Goal: Task Accomplishment & Management: Manage account settings

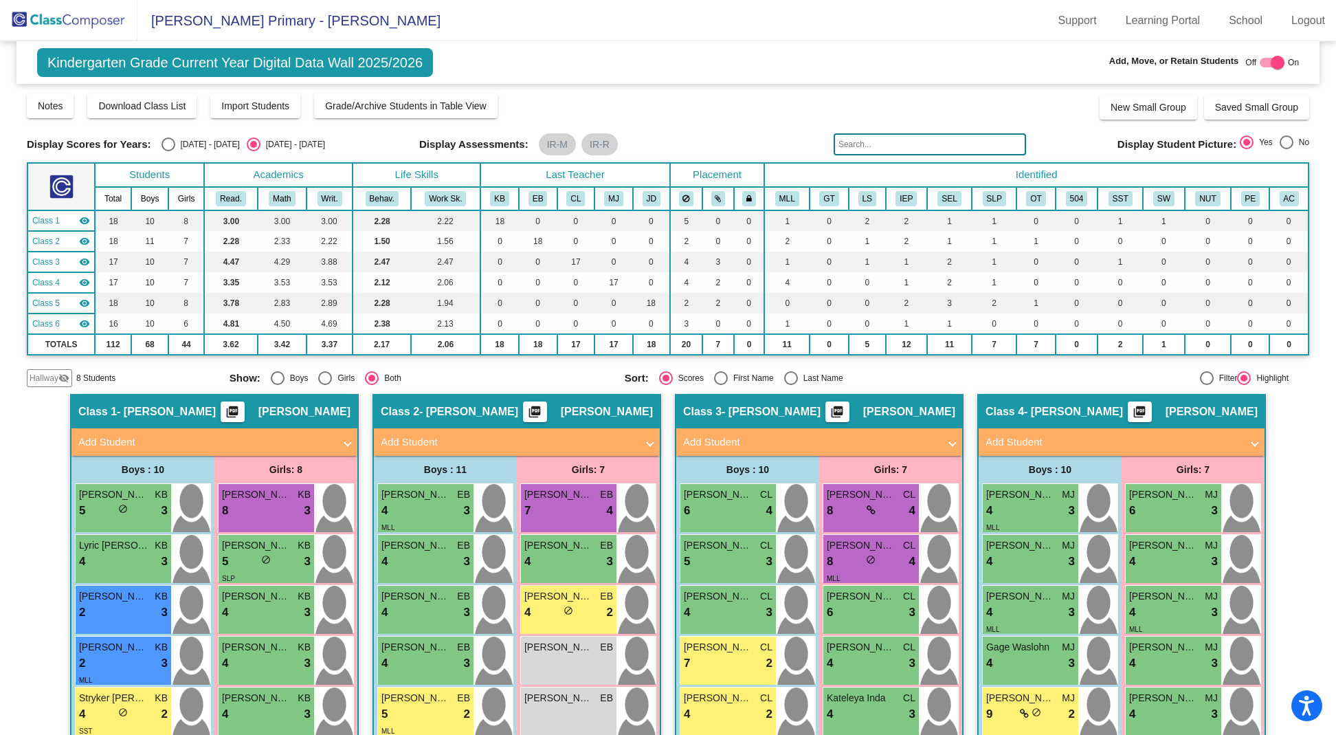
scroll to position [945, 0]
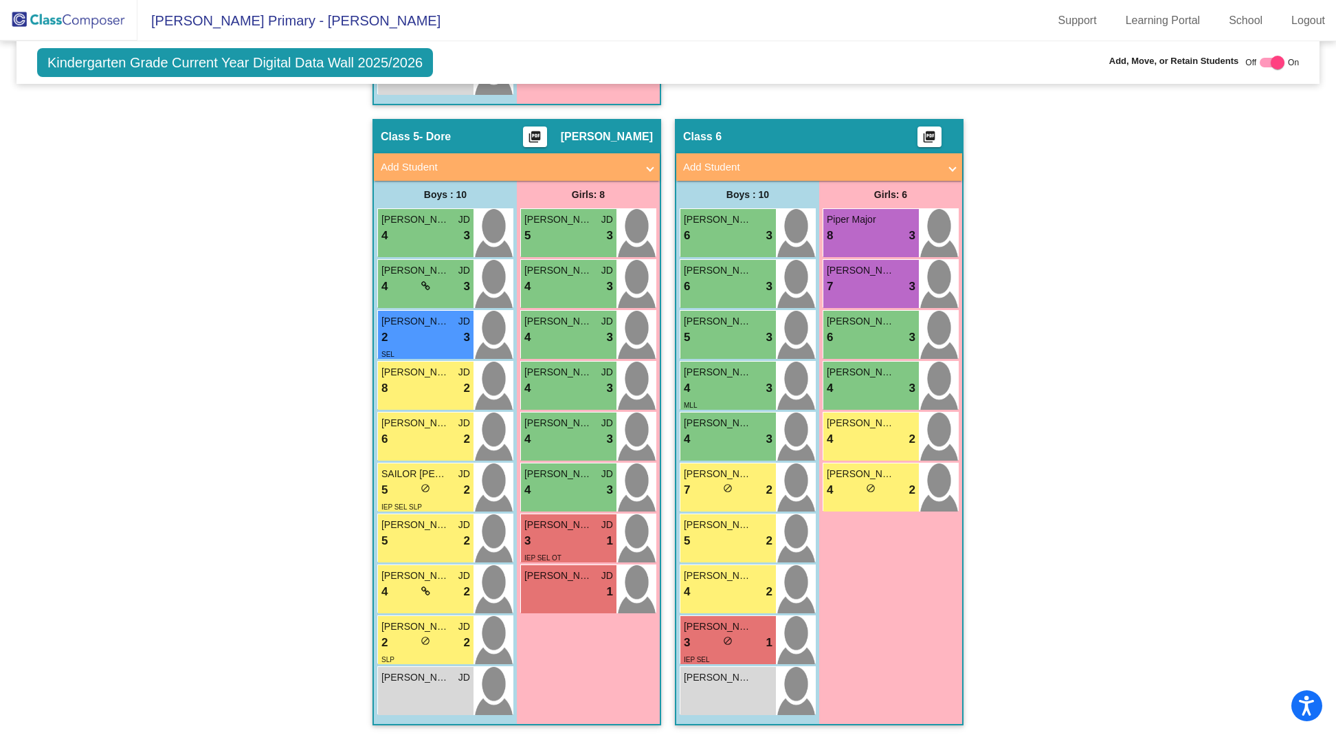
click at [56, 14] on img at bounding box center [68, 20] width 137 height 41
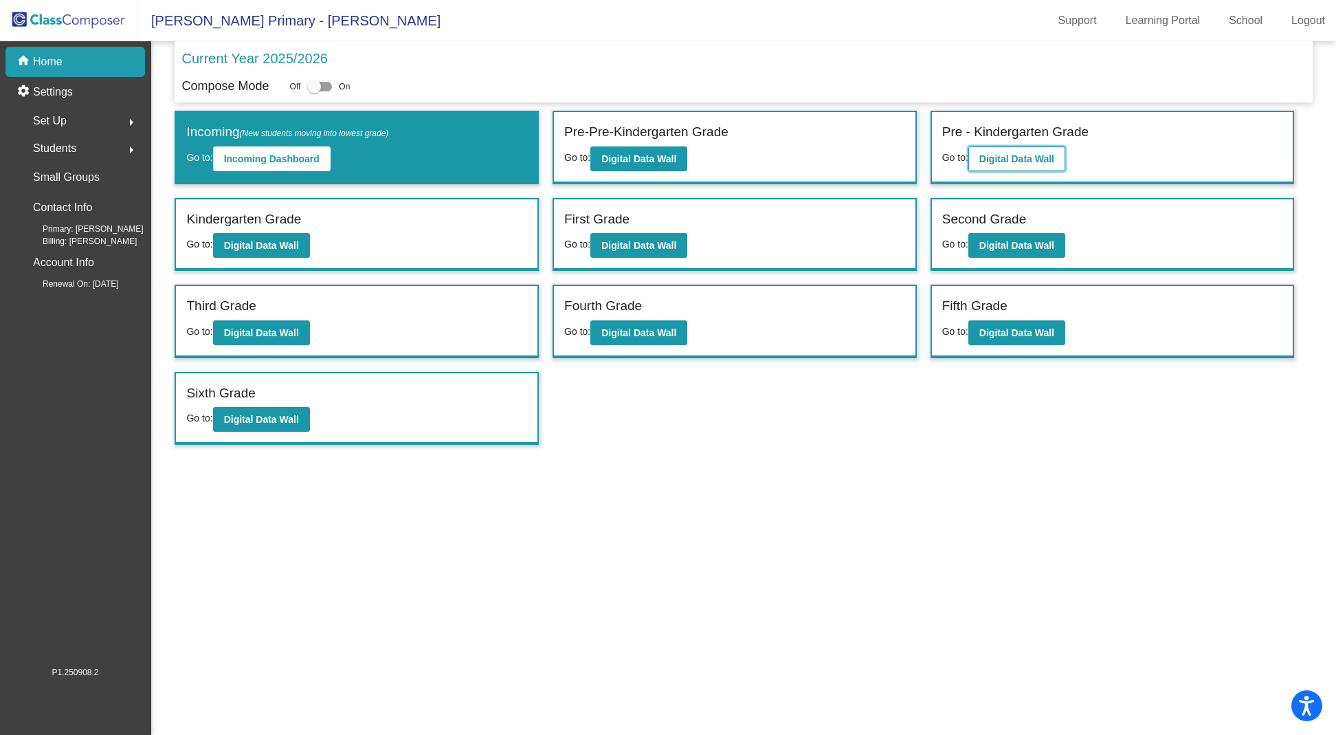
click at [1015, 158] on b "Digital Data Wall" at bounding box center [1016, 158] width 75 height 11
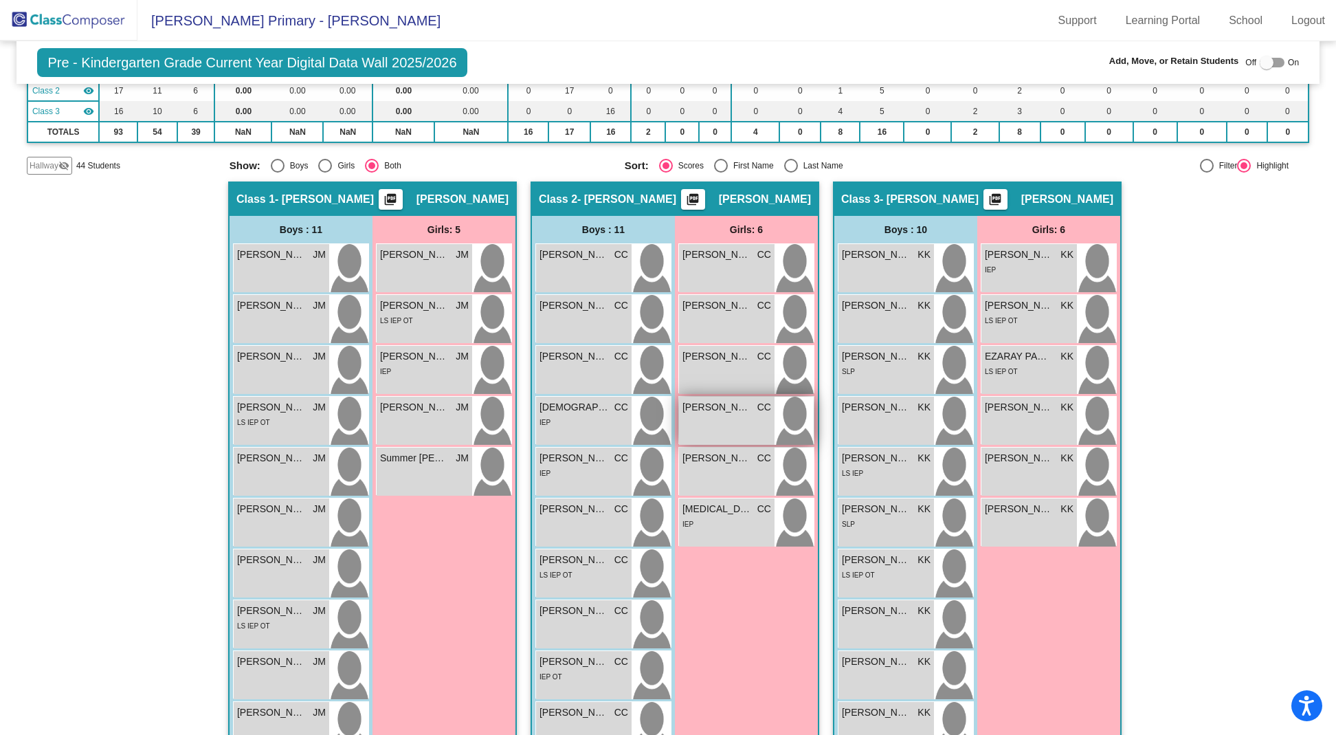
scroll to position [236, 0]
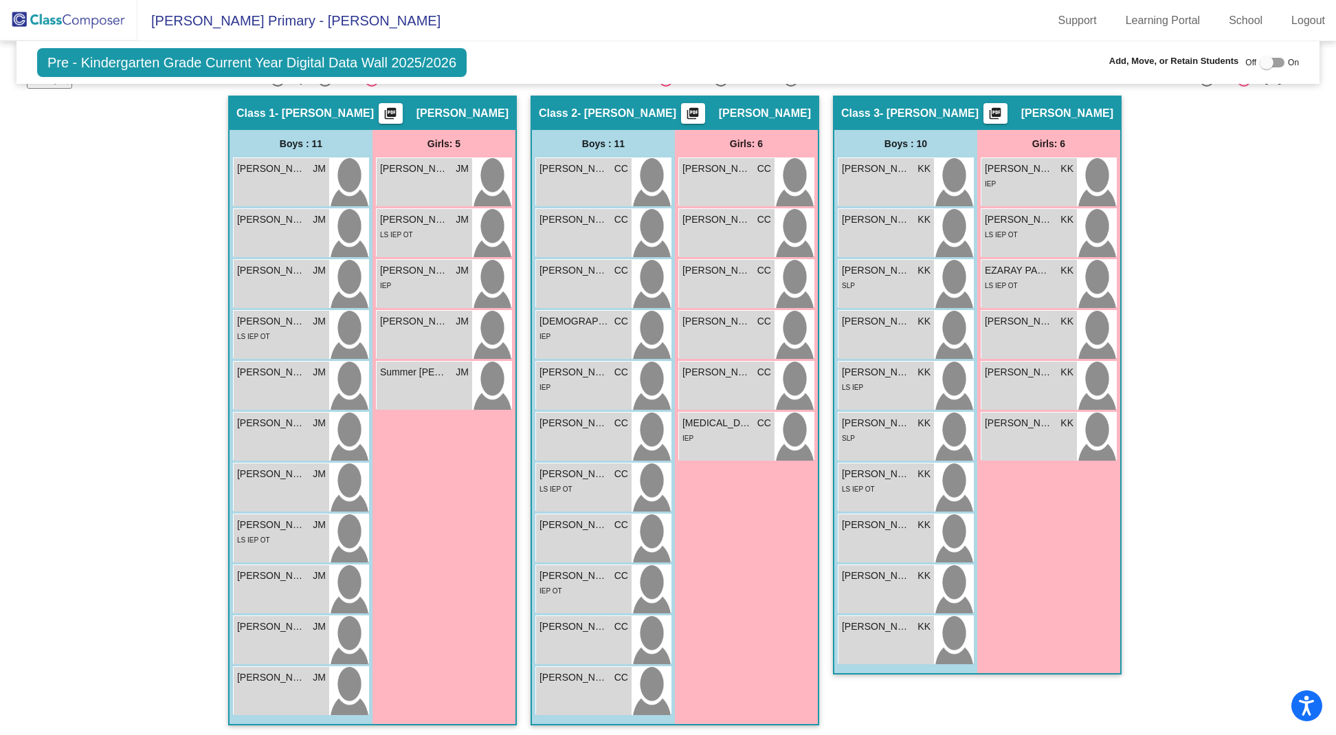
click at [1262, 64] on div at bounding box center [1266, 63] width 14 height 14
checkbox input "true"
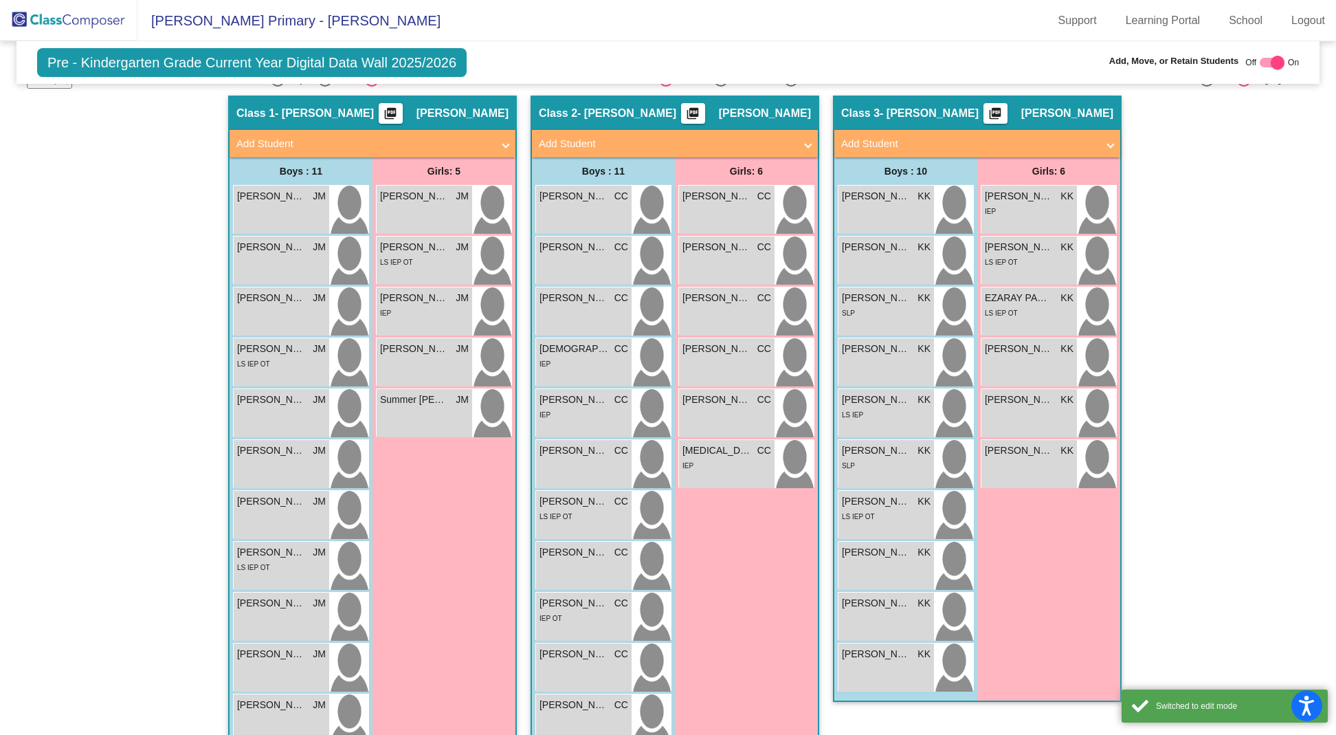
click at [886, 136] on mat-panel-title "Add Student" at bounding box center [969, 144] width 256 height 16
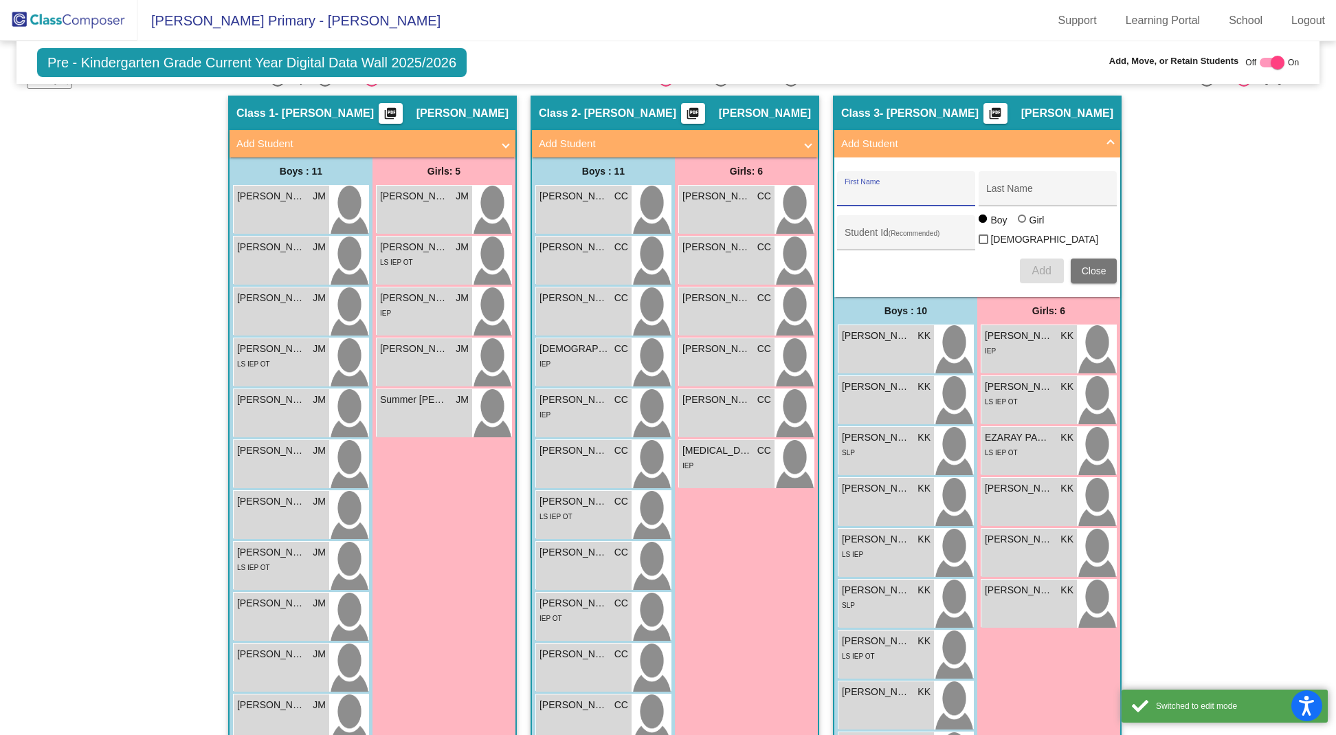
click at [871, 188] on input "First Name" at bounding box center [906, 193] width 124 height 11
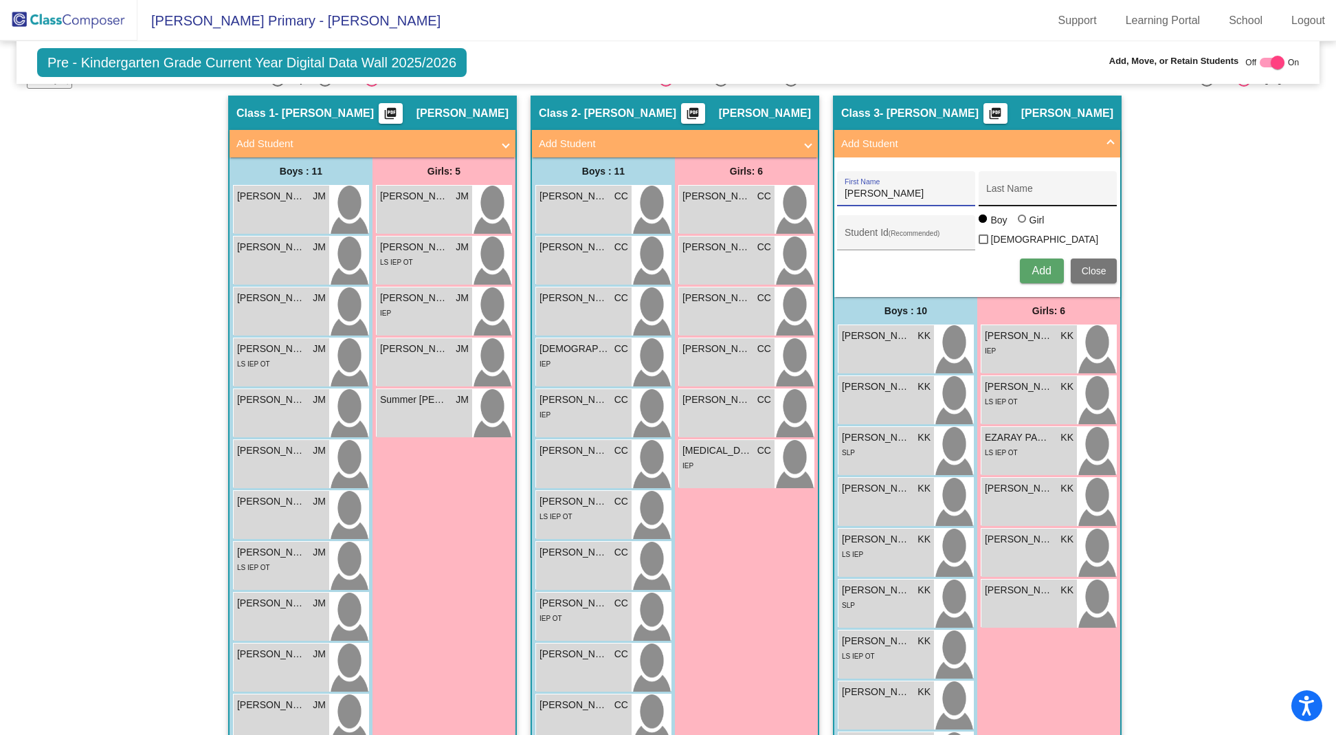
type input "Riley"
click at [1012, 189] on input "Last Name" at bounding box center [1048, 193] width 124 height 11
type input "Kness"
click at [1044, 265] on span "Add" at bounding box center [1040, 271] width 19 height 12
click at [1082, 265] on span "Close" at bounding box center [1094, 270] width 25 height 11
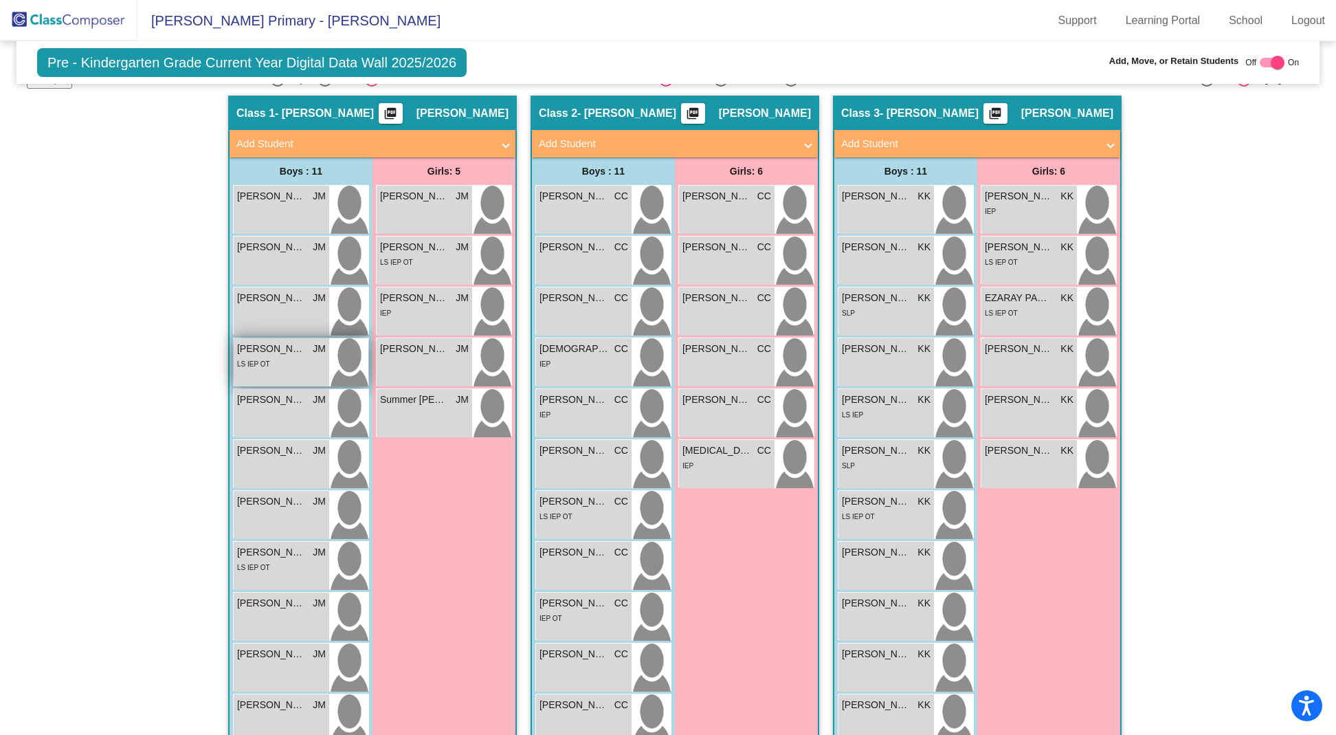
scroll to position [0, 0]
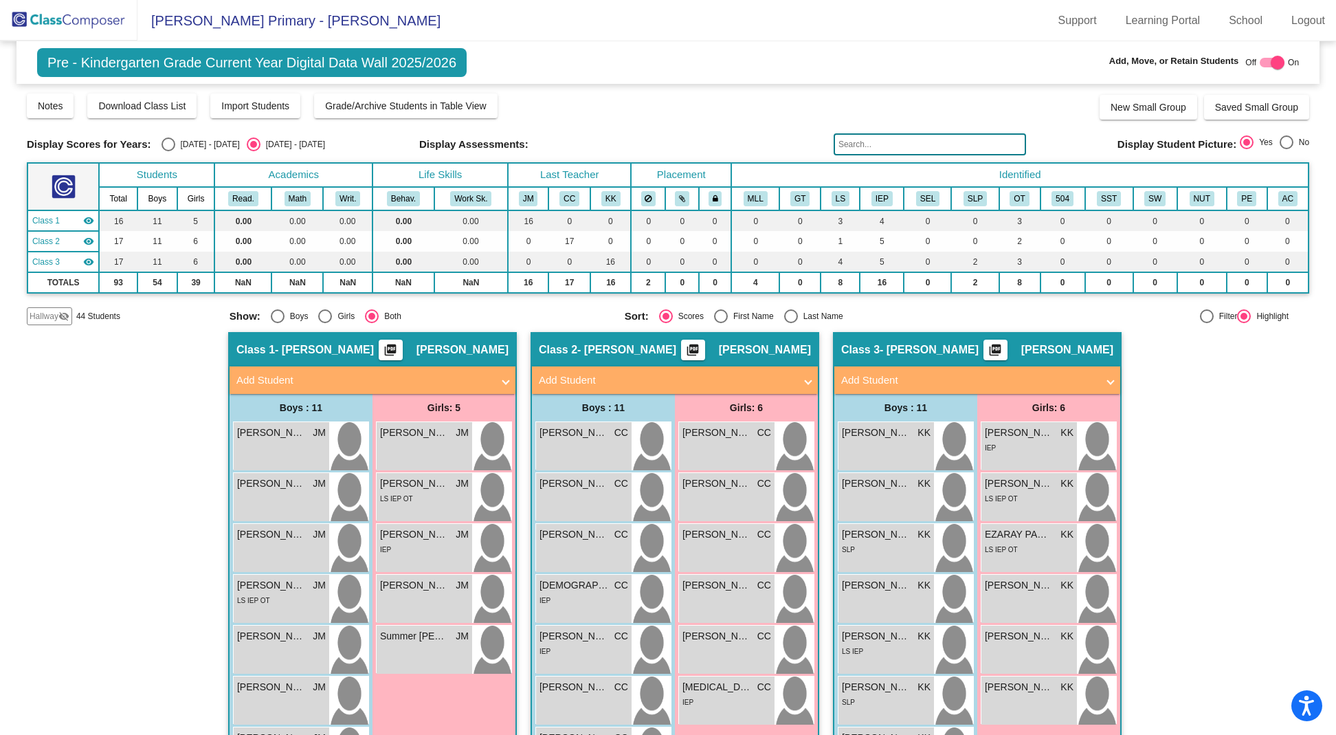
click at [82, 29] on img at bounding box center [68, 20] width 137 height 41
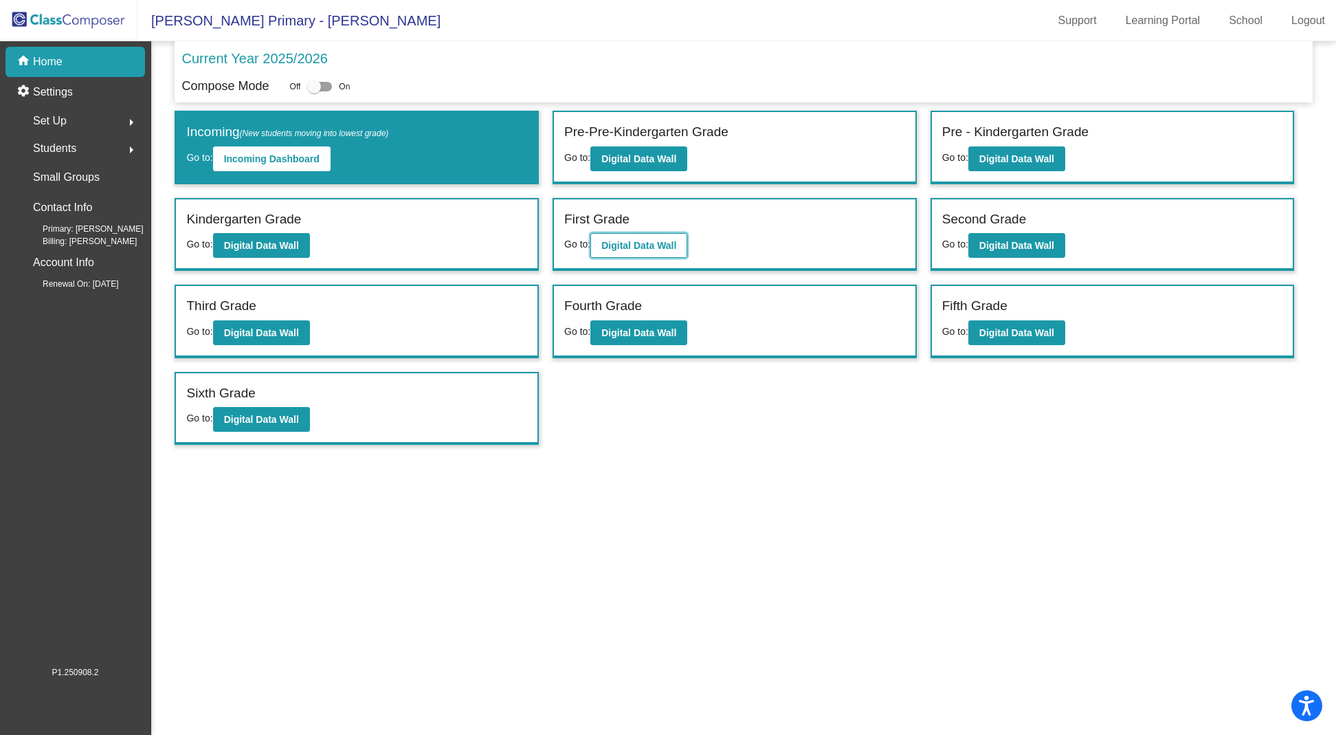
click at [645, 235] on button "Digital Data Wall" at bounding box center [638, 245] width 97 height 25
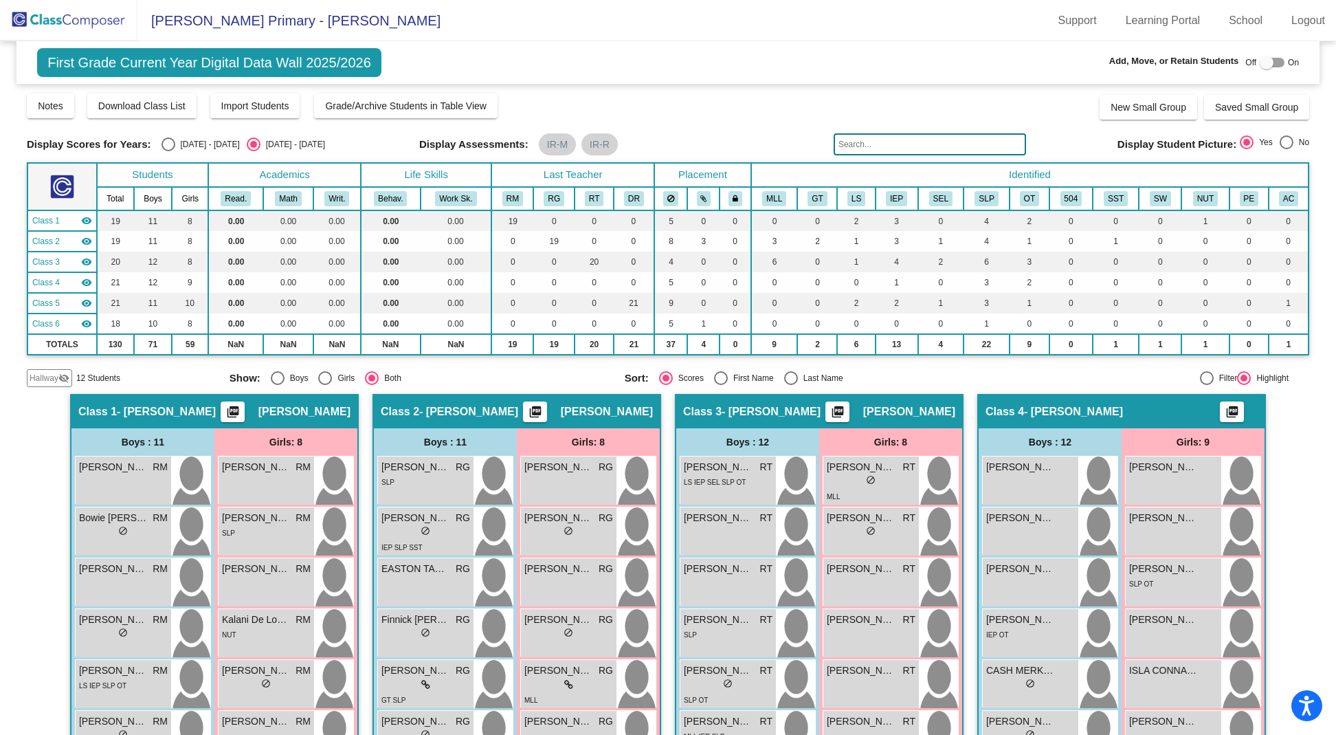
click at [54, 18] on img at bounding box center [68, 20] width 137 height 41
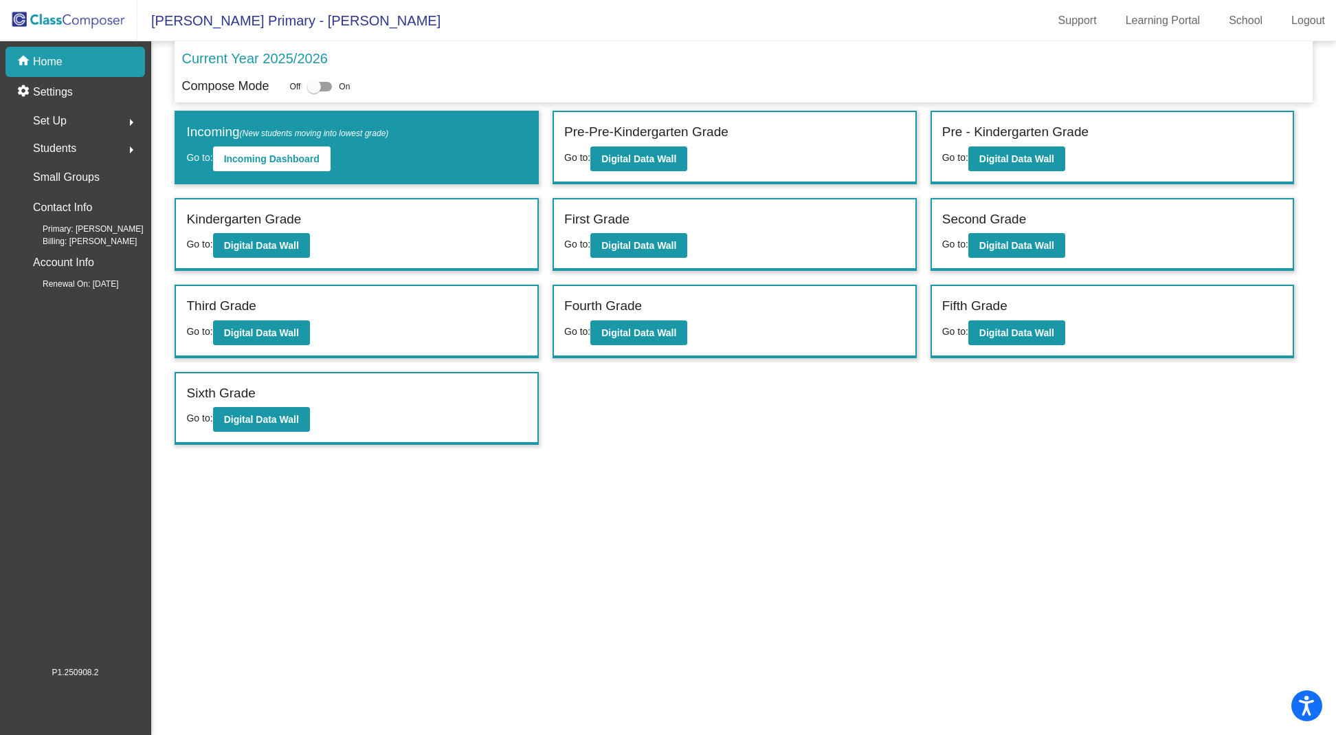
click at [60, 120] on span "Set Up" at bounding box center [50, 120] width 34 height 19
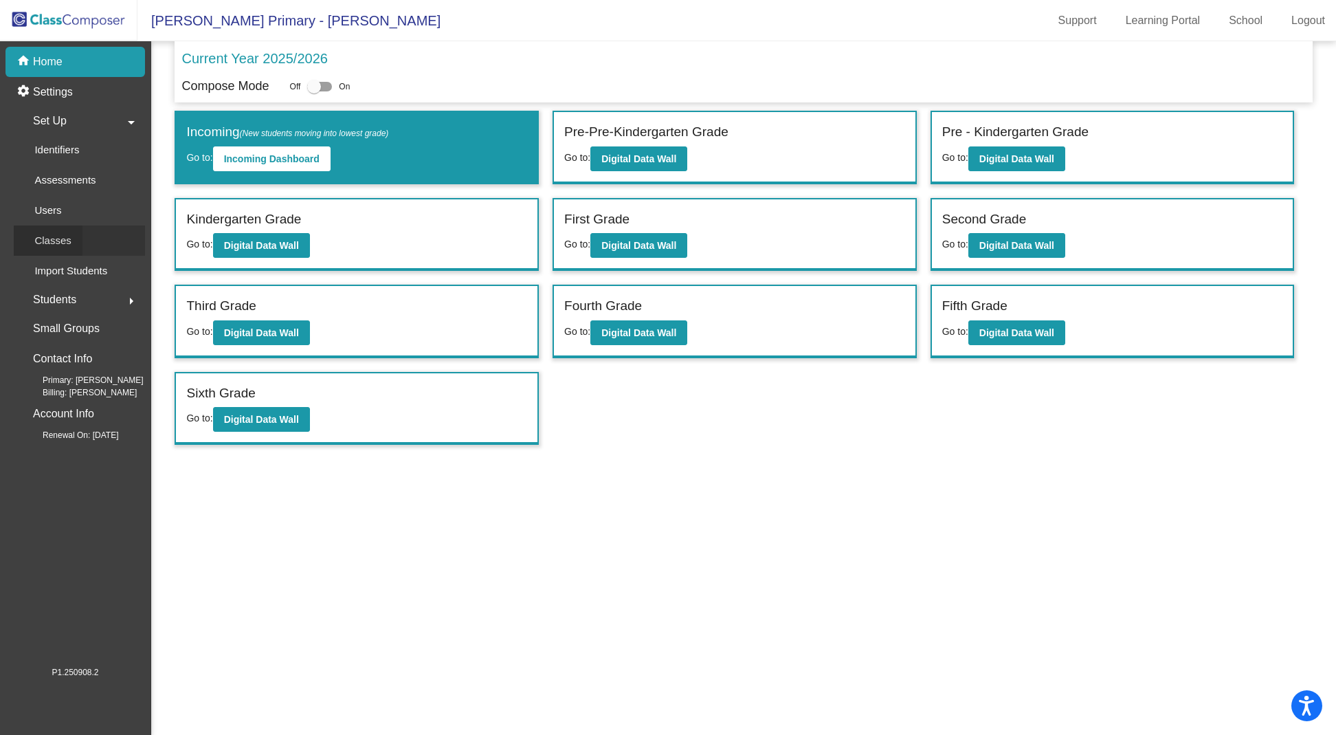
click at [61, 236] on p "Classes" at bounding box center [52, 240] width 36 height 16
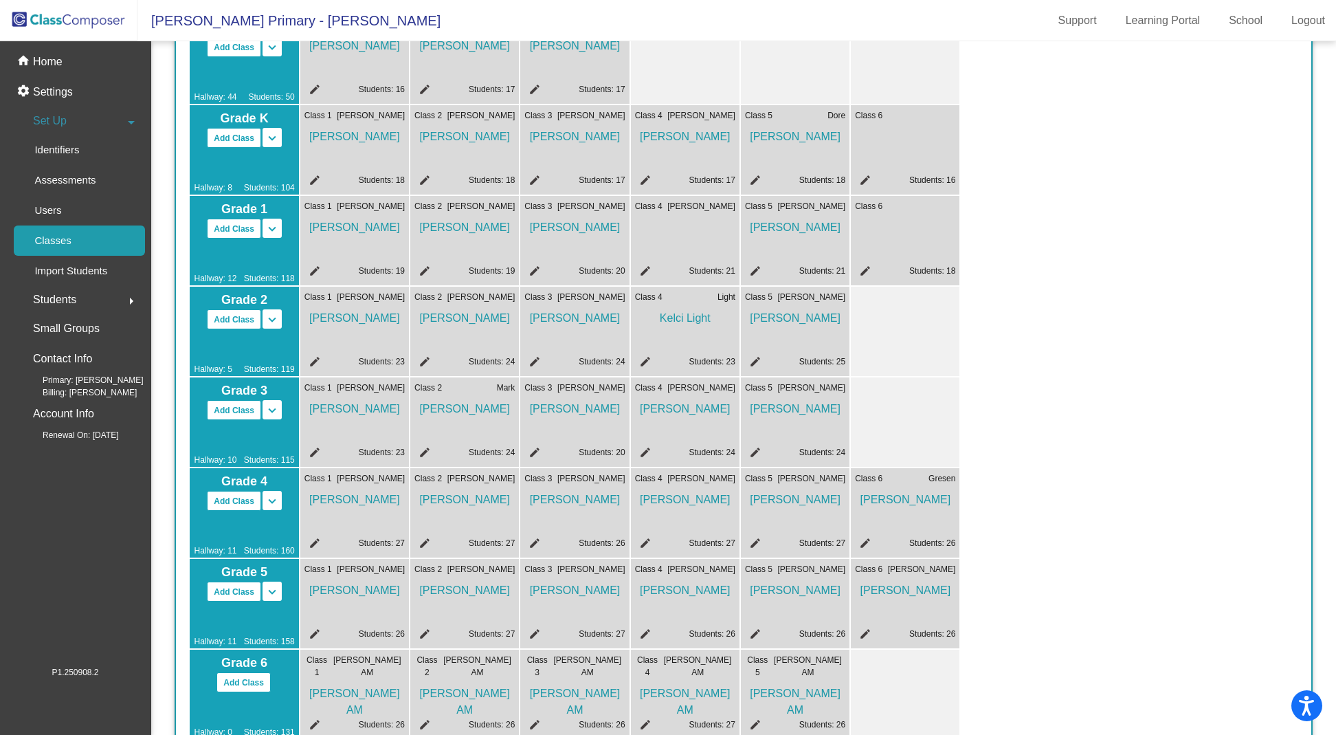
scroll to position [241, 0]
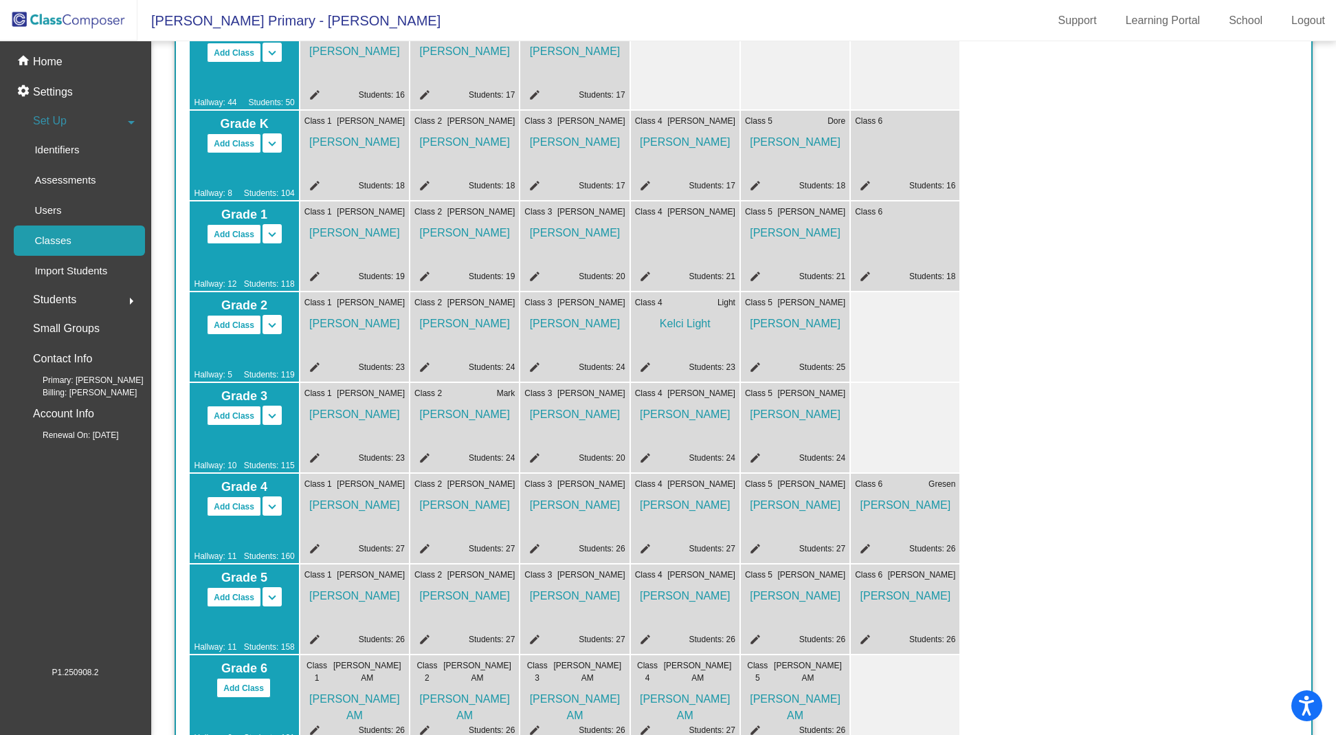
click at [887, 214] on span at bounding box center [918, 211] width 73 height 12
click at [899, 260] on div "Class 6 edit Students: 18" at bounding box center [905, 245] width 109 height 89
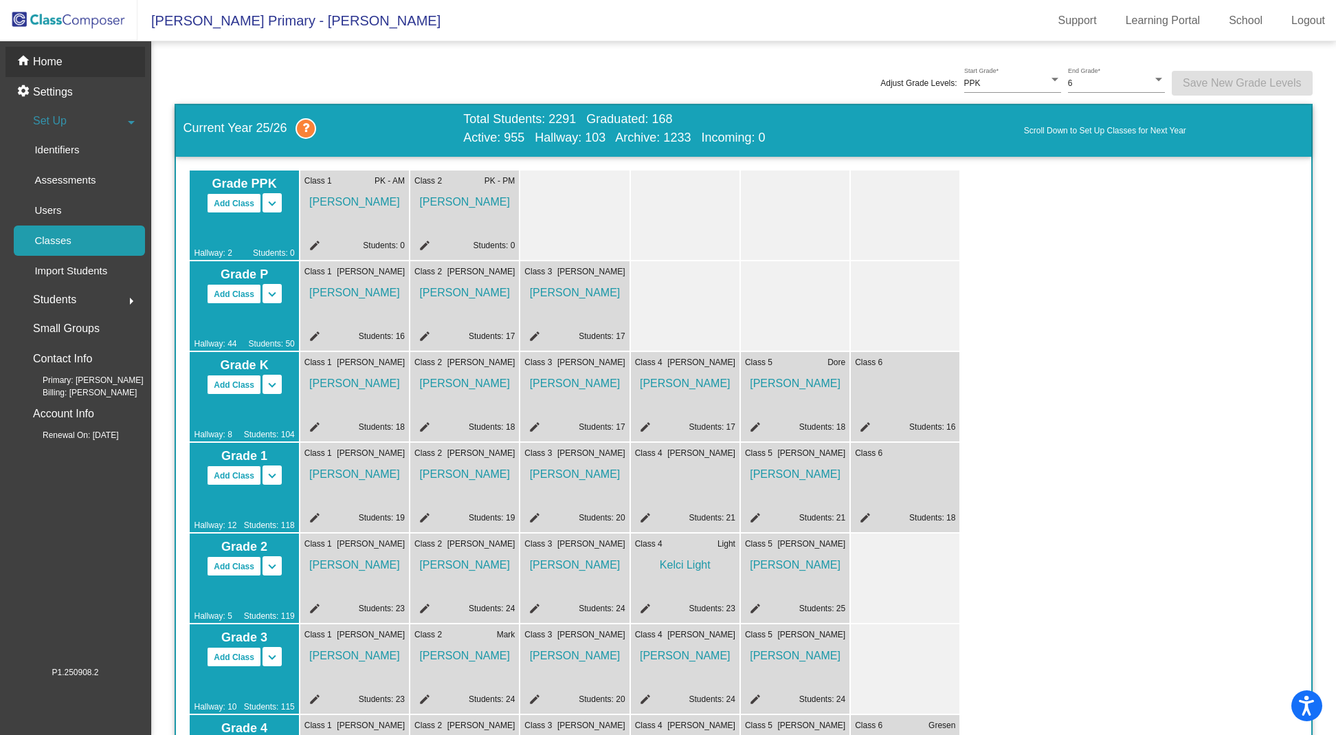
click at [46, 60] on p "Home" at bounding box center [48, 62] width 30 height 16
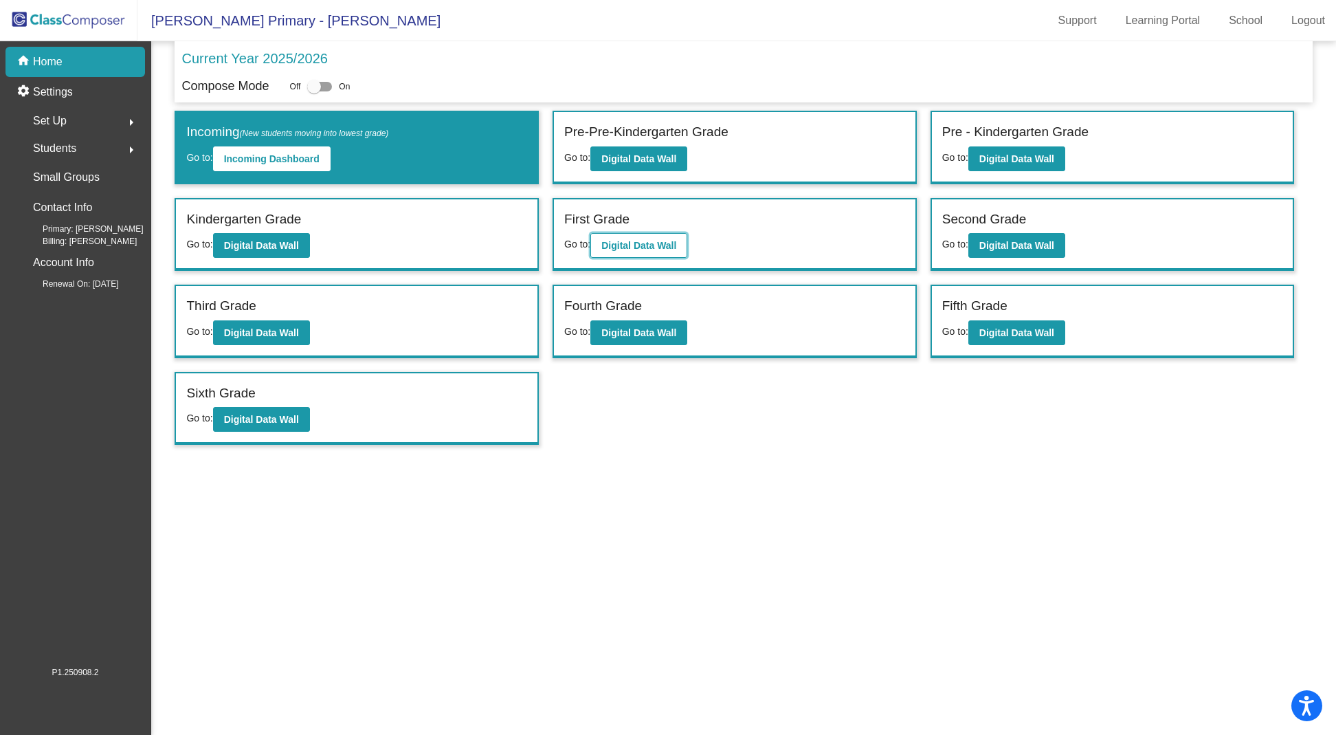
click at [659, 240] on b "Digital Data Wall" at bounding box center [638, 245] width 75 height 11
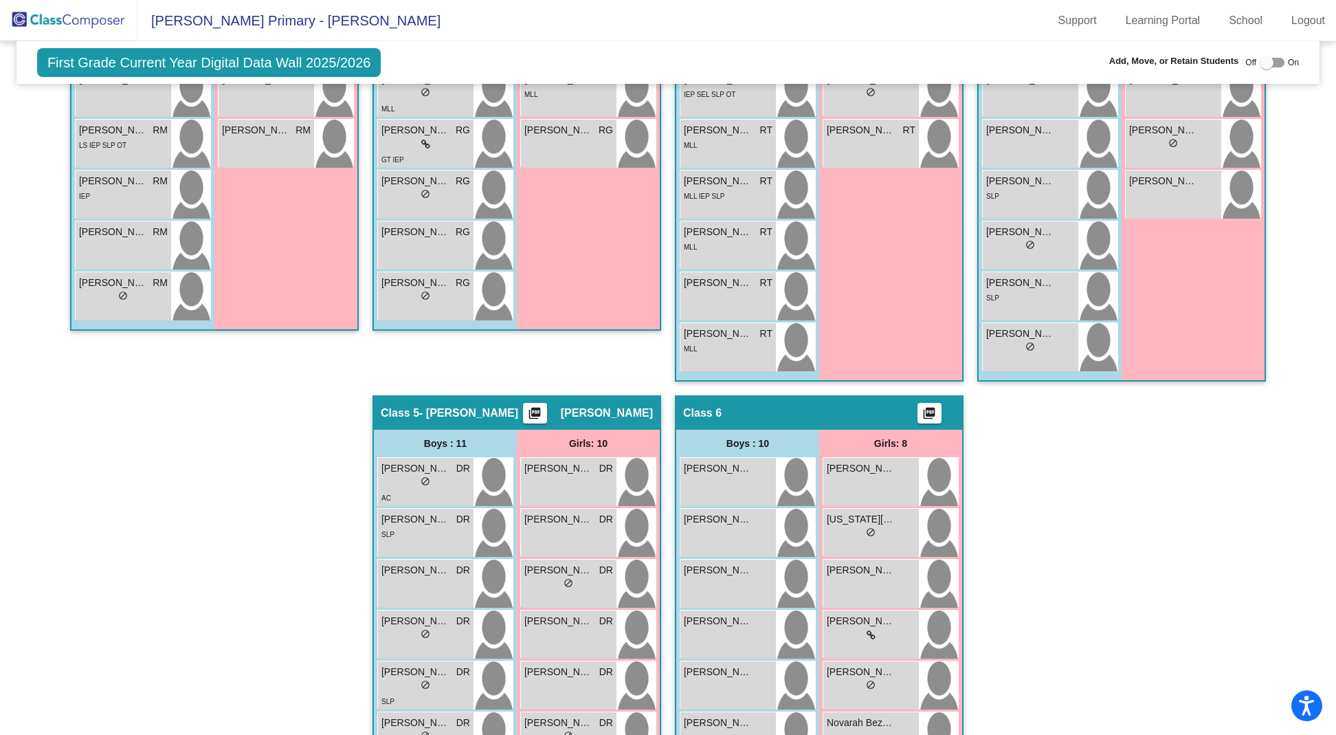
scroll to position [992, 0]
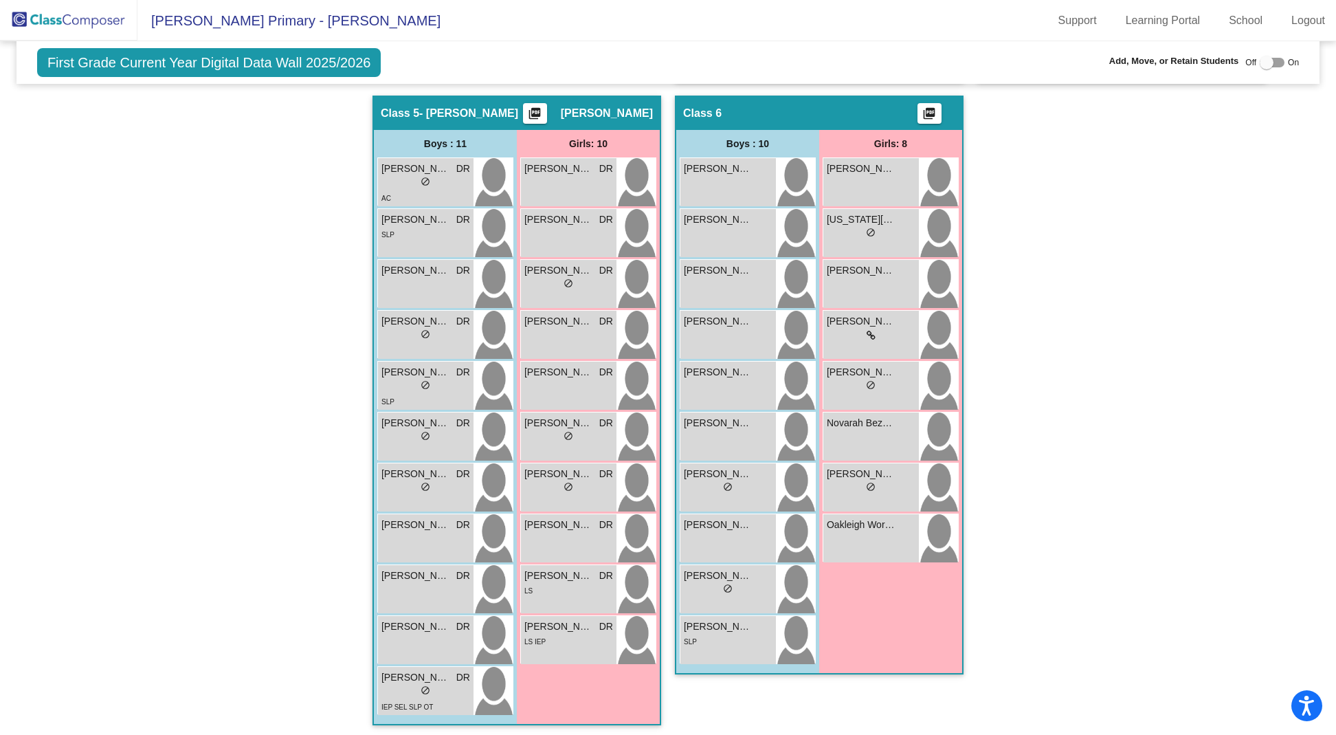
click at [1261, 66] on div at bounding box center [1266, 63] width 14 height 14
checkbox input "true"
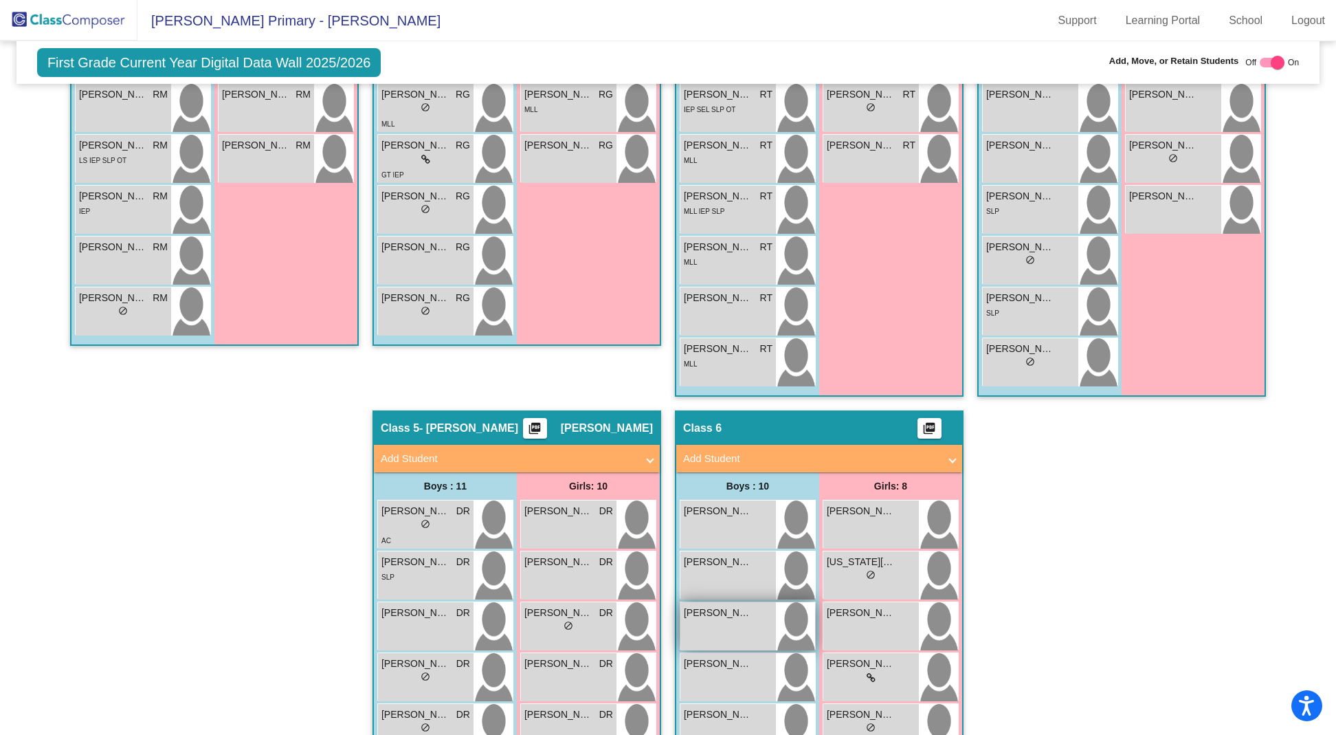
scroll to position [741, 0]
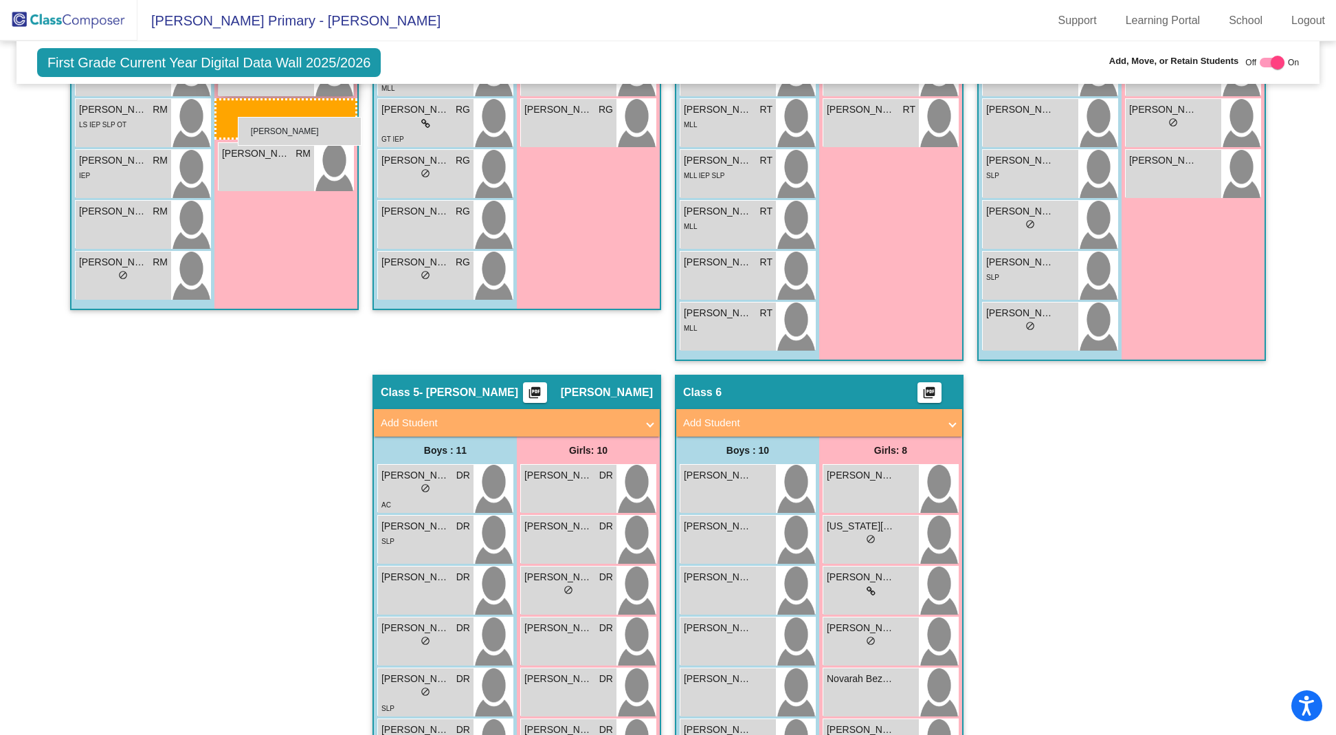
drag, startPoint x: 892, startPoint y: 593, endPoint x: 233, endPoint y: 115, distance: 814.2
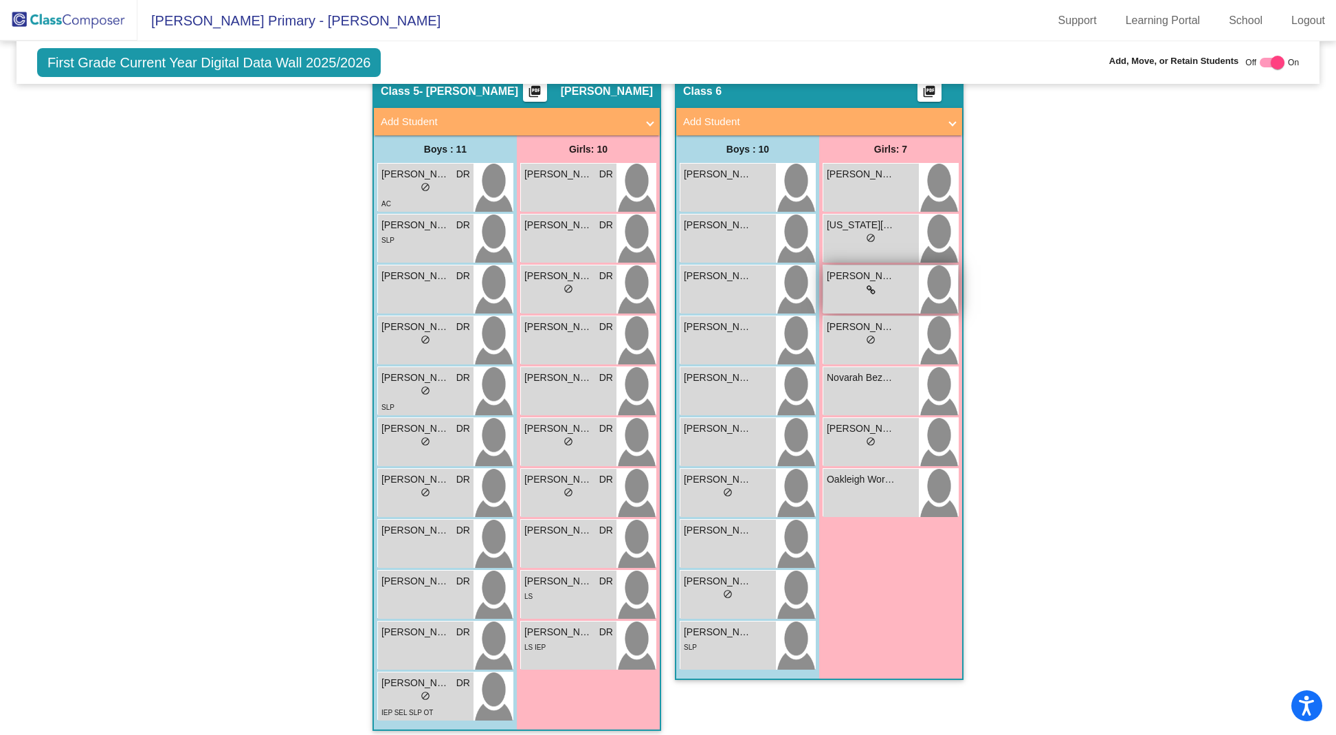
scroll to position [1047, 0]
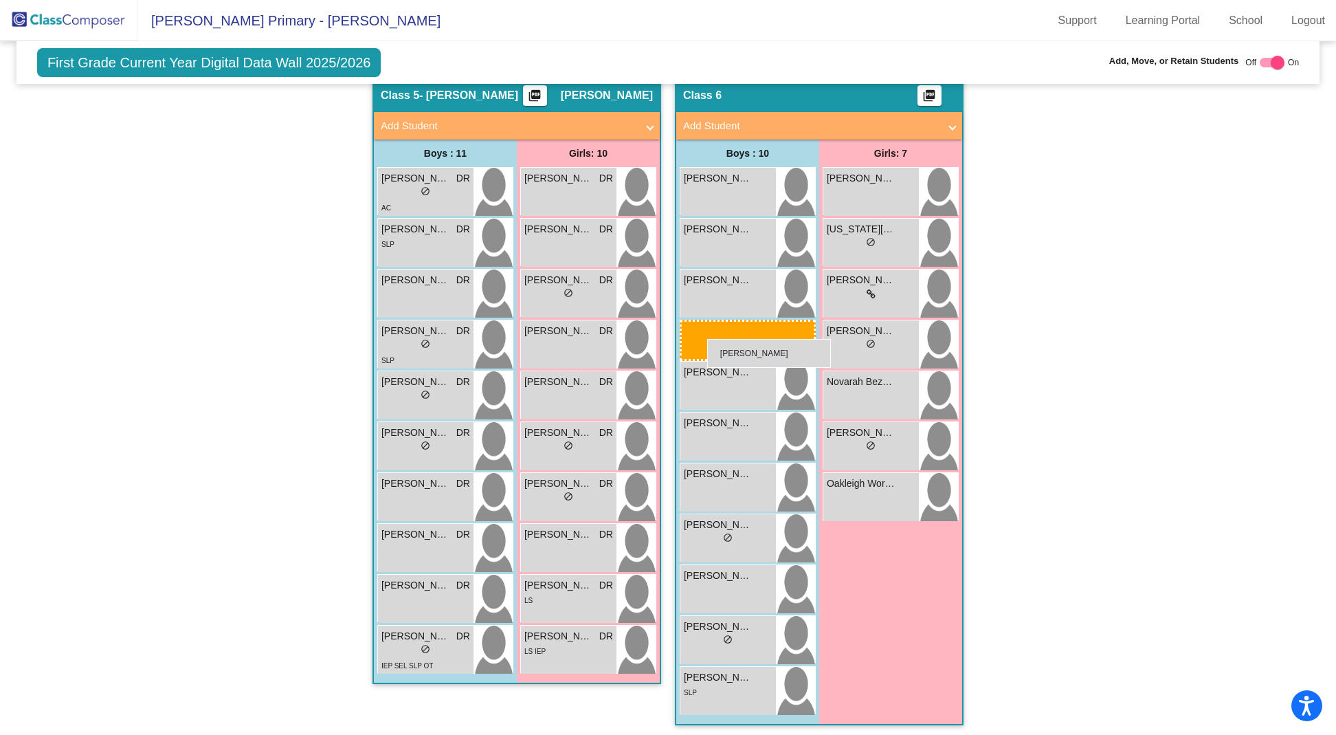
drag, startPoint x: 407, startPoint y: 326, endPoint x: 707, endPoint y: 339, distance: 299.8
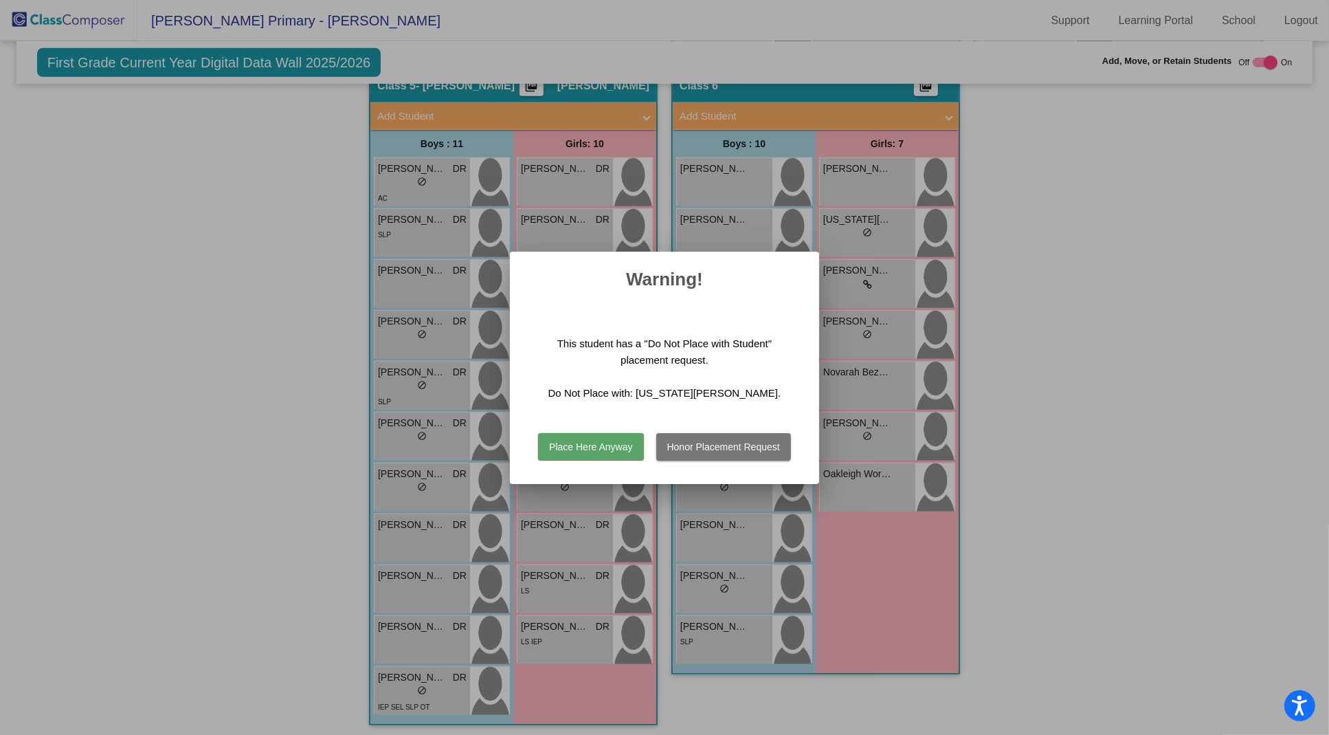
click at [741, 445] on button "Honor Placement Request" at bounding box center [723, 446] width 135 height 27
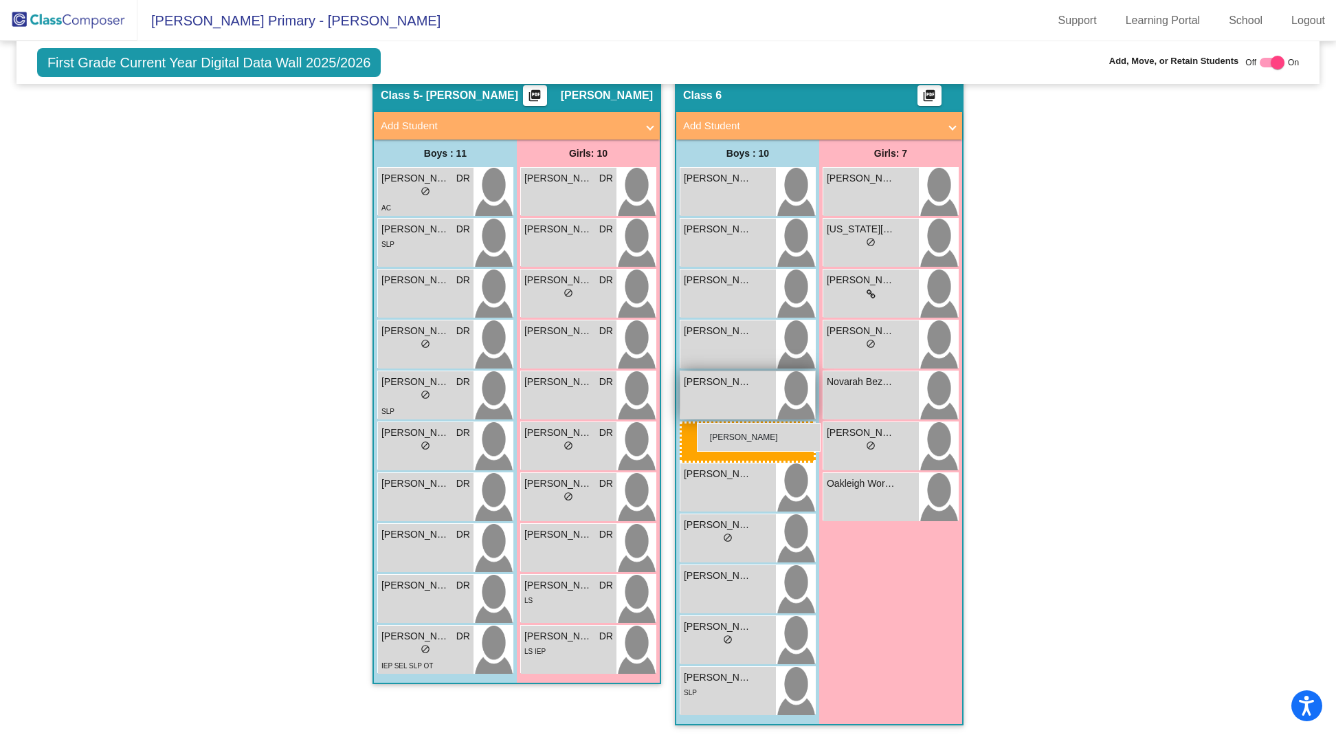
drag, startPoint x: 398, startPoint y: 432, endPoint x: 694, endPoint y: 419, distance: 296.4
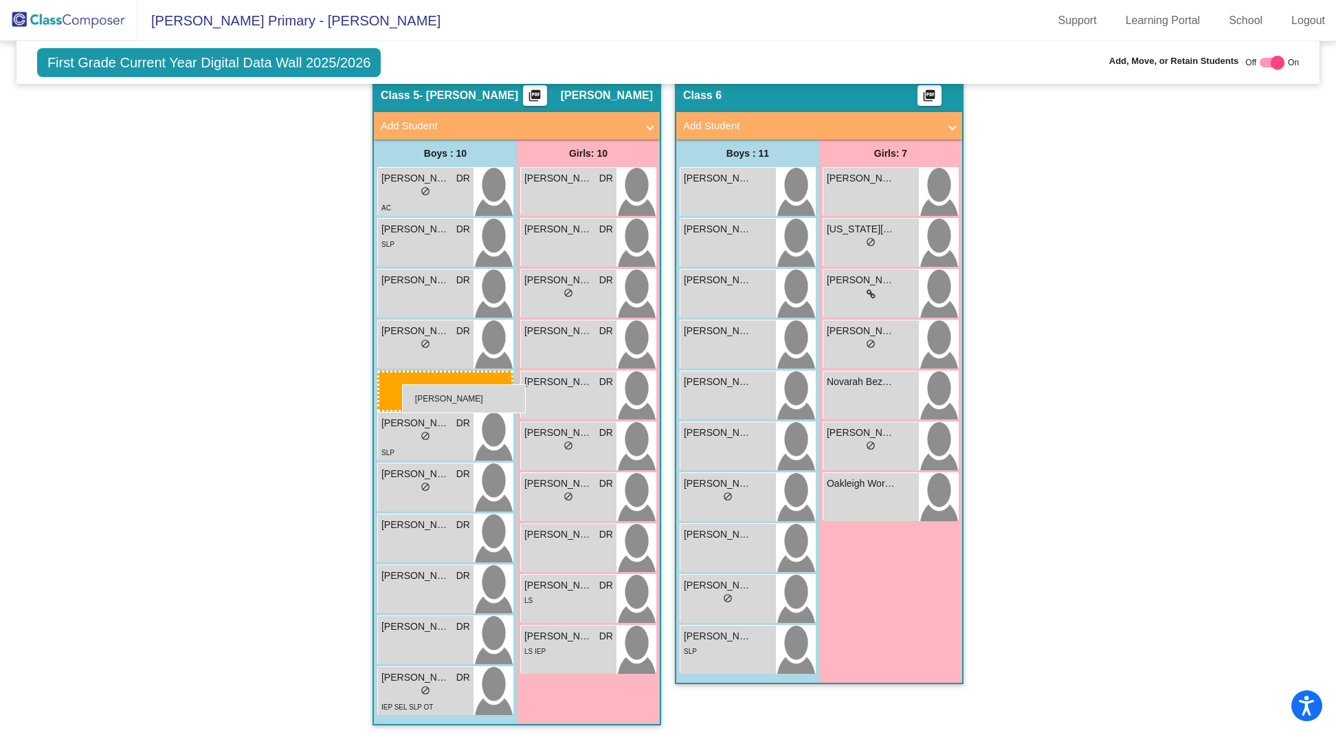
drag, startPoint x: 710, startPoint y: 383, endPoint x: 402, endPoint y: 383, distance: 308.5
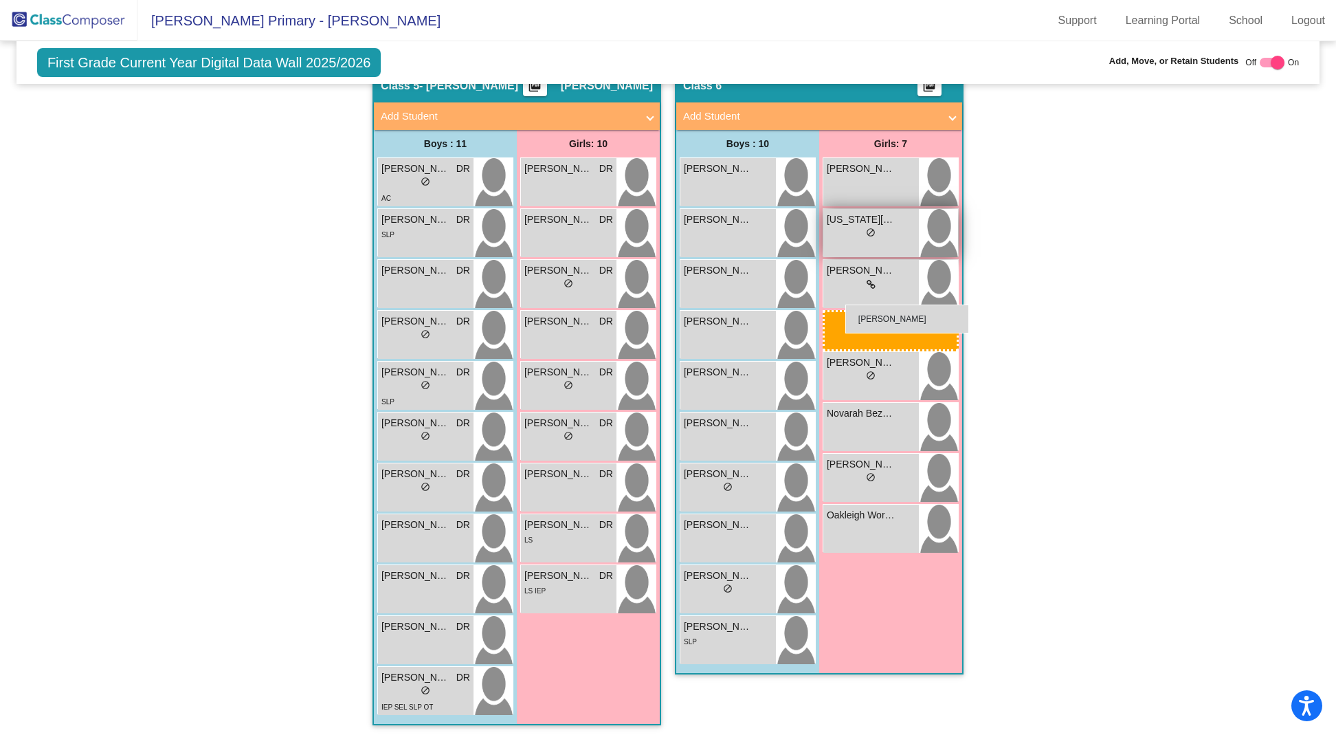
drag, startPoint x: 545, startPoint y: 328, endPoint x: 841, endPoint y: 295, distance: 298.0
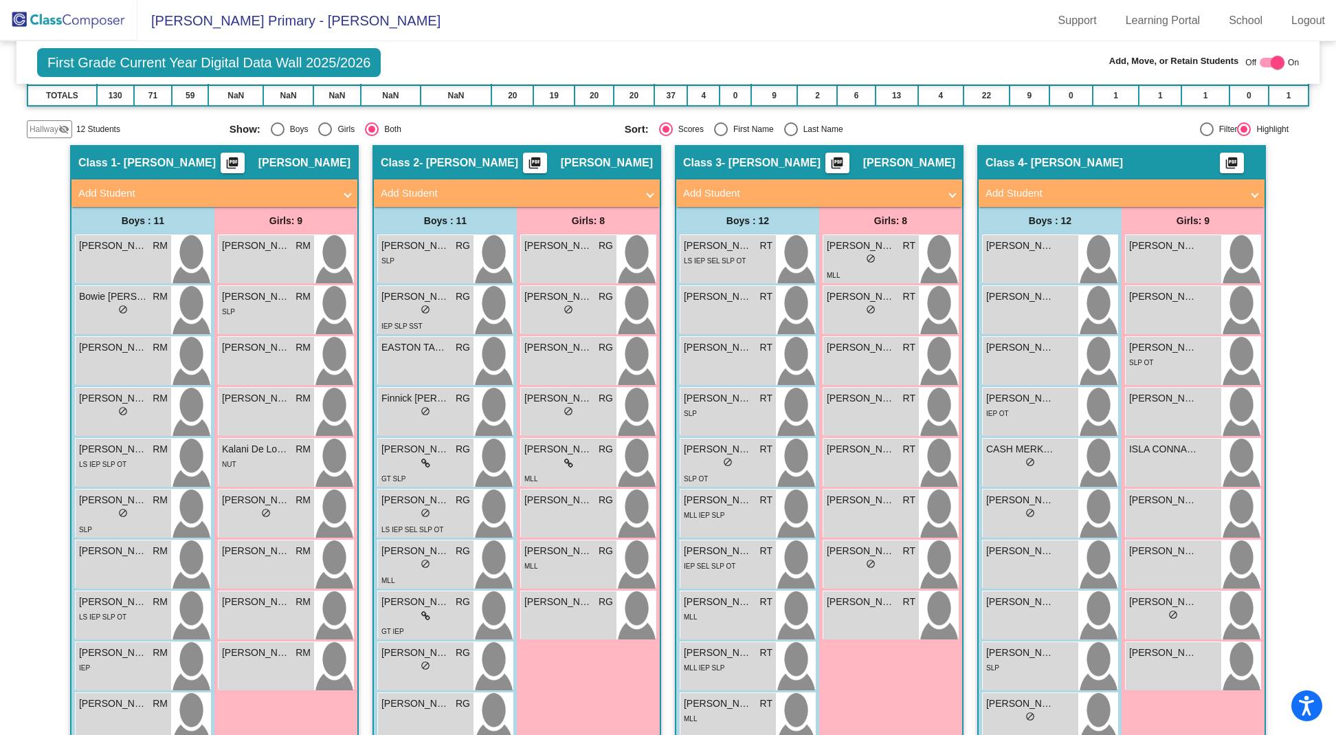
scroll to position [0, 0]
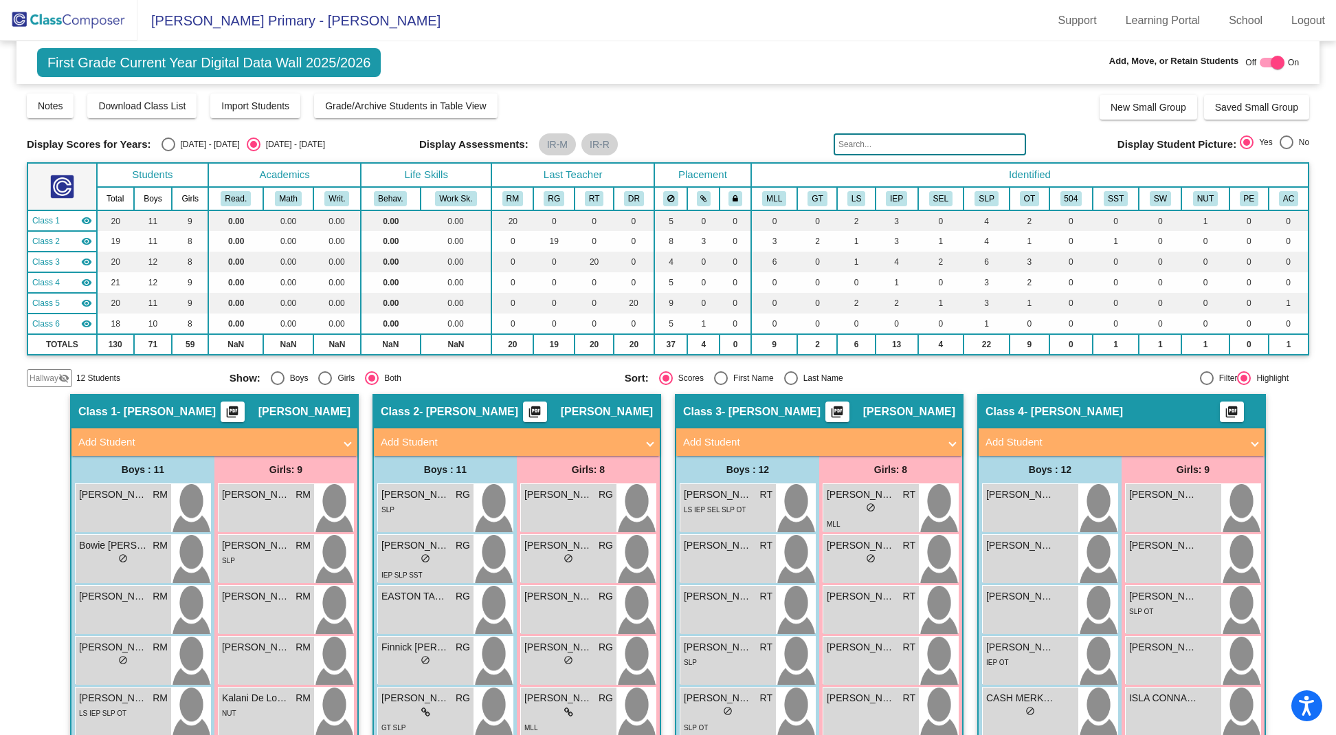
click at [167, 144] on div "Select an option" at bounding box center [168, 144] width 14 height 14
click at [168, 151] on input "[DATE] - [DATE]" at bounding box center [168, 151] width 1 height 1
radio input "true"
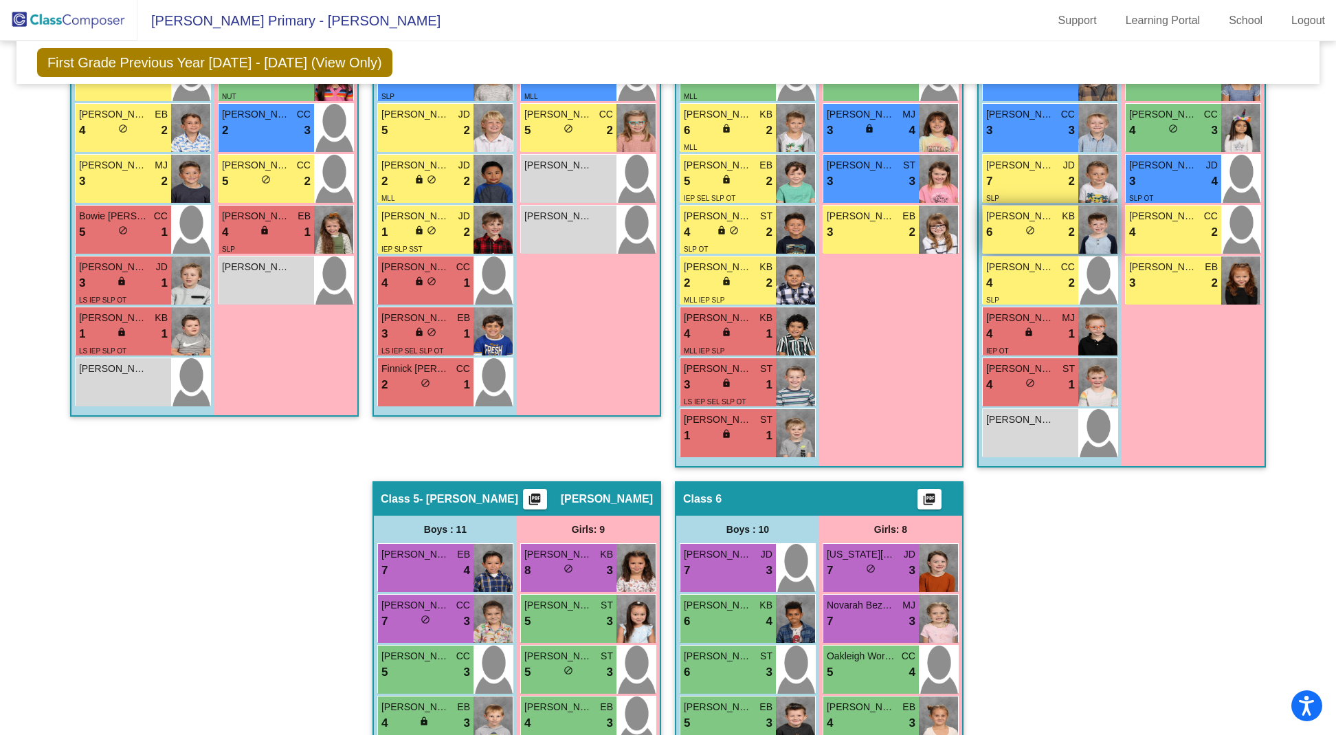
scroll to position [637, 0]
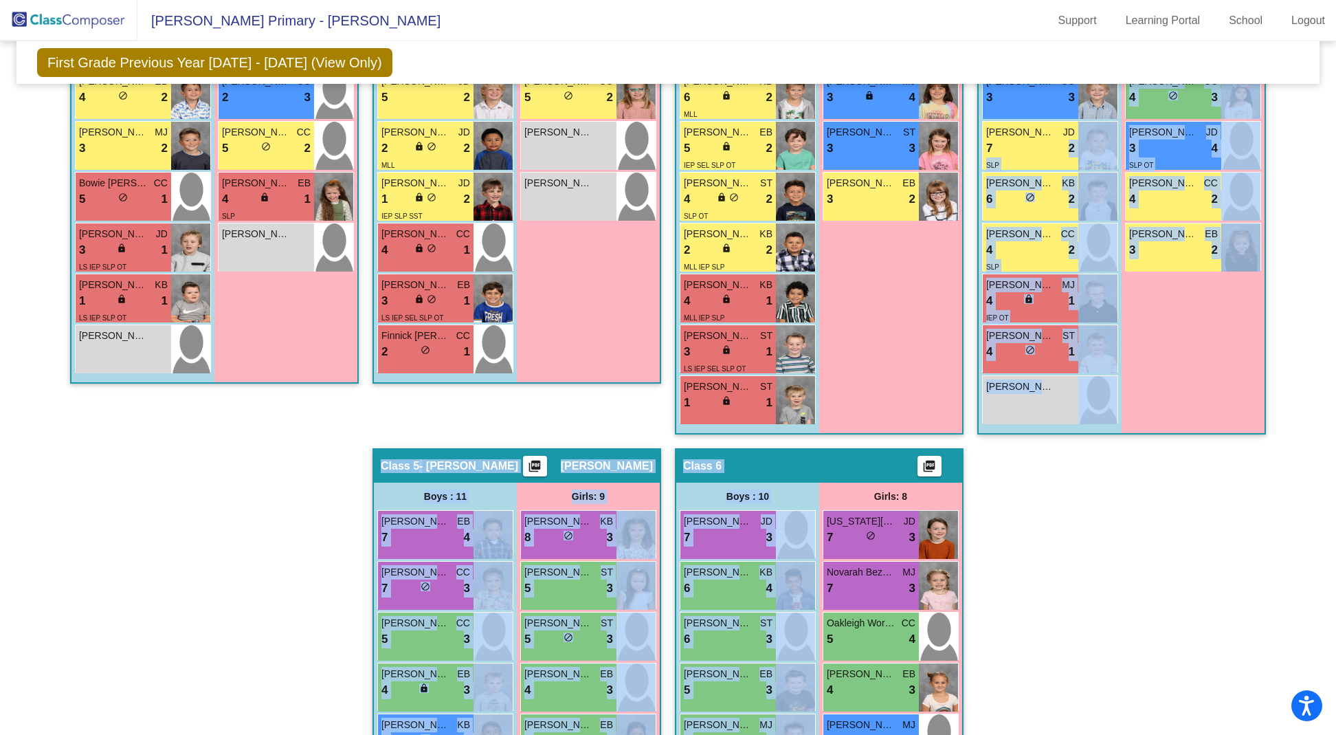
drag, startPoint x: 1052, startPoint y: 136, endPoint x: 842, endPoint y: 486, distance: 408.3
click at [842, 486] on div "Hallway - Hallway Class picture_as_pdf Add Student First Name Last Name Student…" at bounding box center [668, 422] width 1282 height 1337
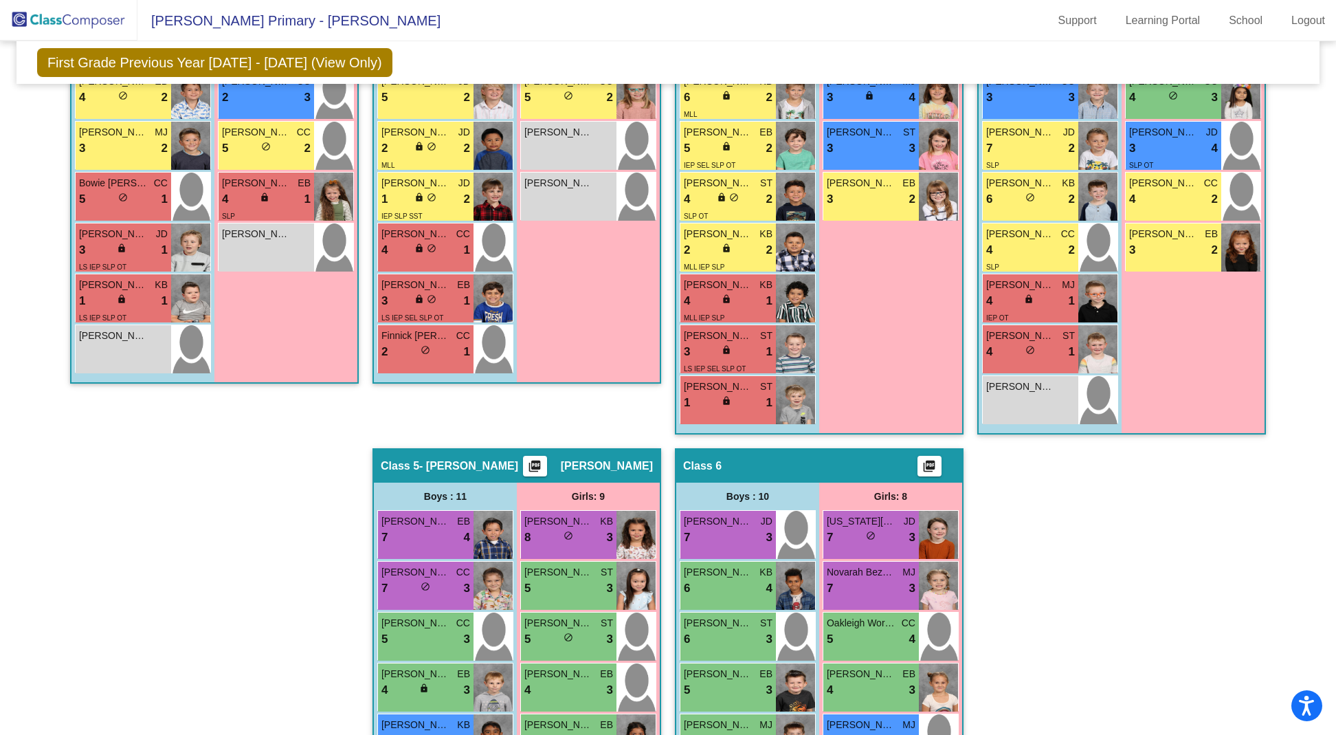
click at [1051, 604] on div "Hallway - Hallway Class picture_as_pdf Add Student First Name Last Name Student…" at bounding box center [668, 422] width 1282 height 1337
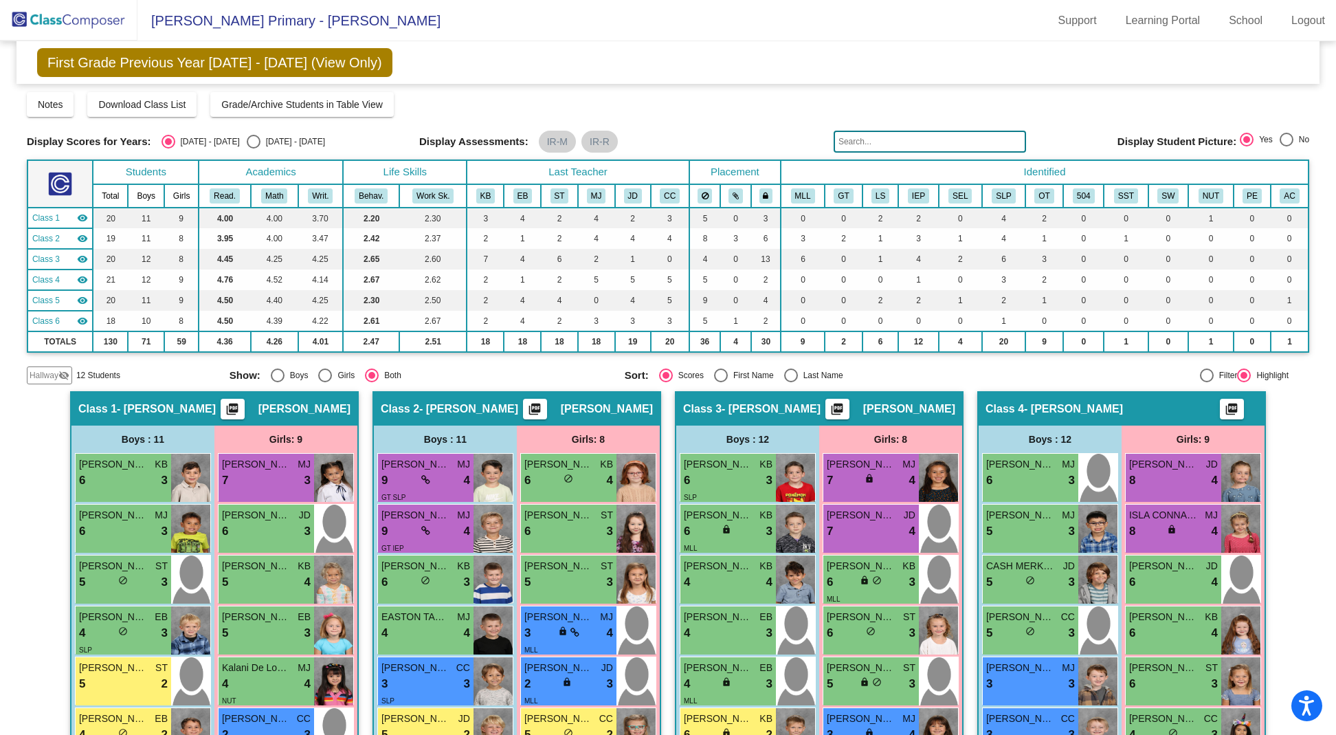
click at [247, 139] on div "Select an option" at bounding box center [254, 142] width 14 height 14
click at [253, 148] on input "[DATE] - [DATE]" at bounding box center [253, 148] width 1 height 1
radio input "true"
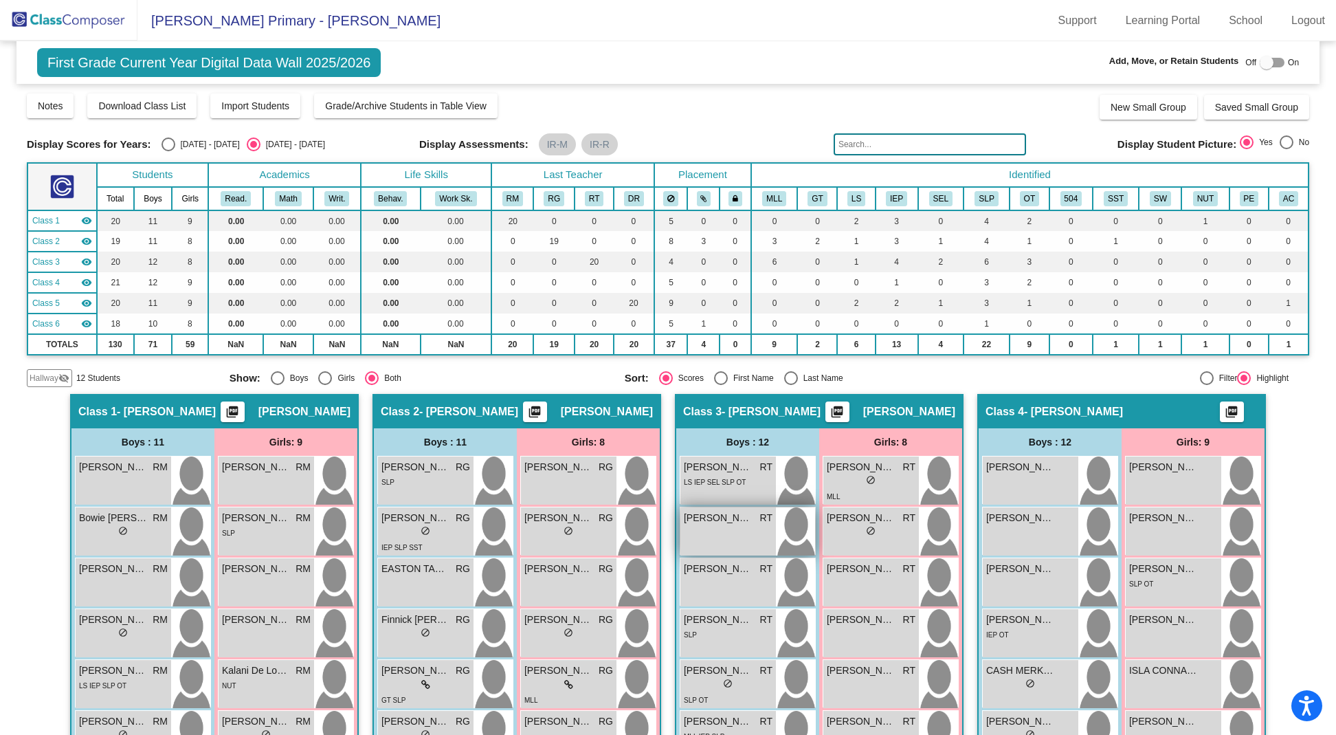
scroll to position [745, 0]
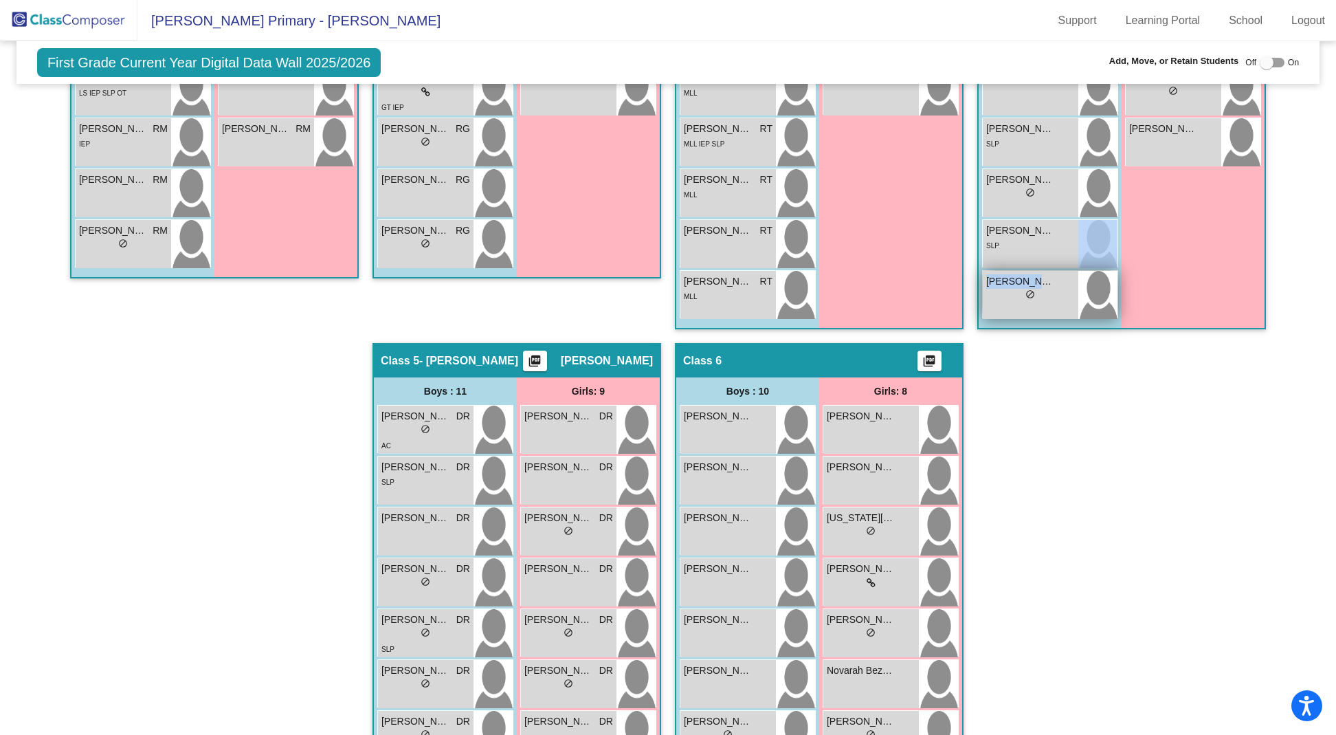
drag, startPoint x: 1057, startPoint y: 235, endPoint x: 1000, endPoint y: 299, distance: 85.2
click at [1000, 299] on div "ALVAH-LEE ADAMS lock do_not_disturb_alt Alejandro Requis lock do_not_disturb_al…" at bounding box center [1050, 16] width 136 height 610
click at [1260, 64] on div at bounding box center [1266, 63] width 14 height 14
checkbox input "true"
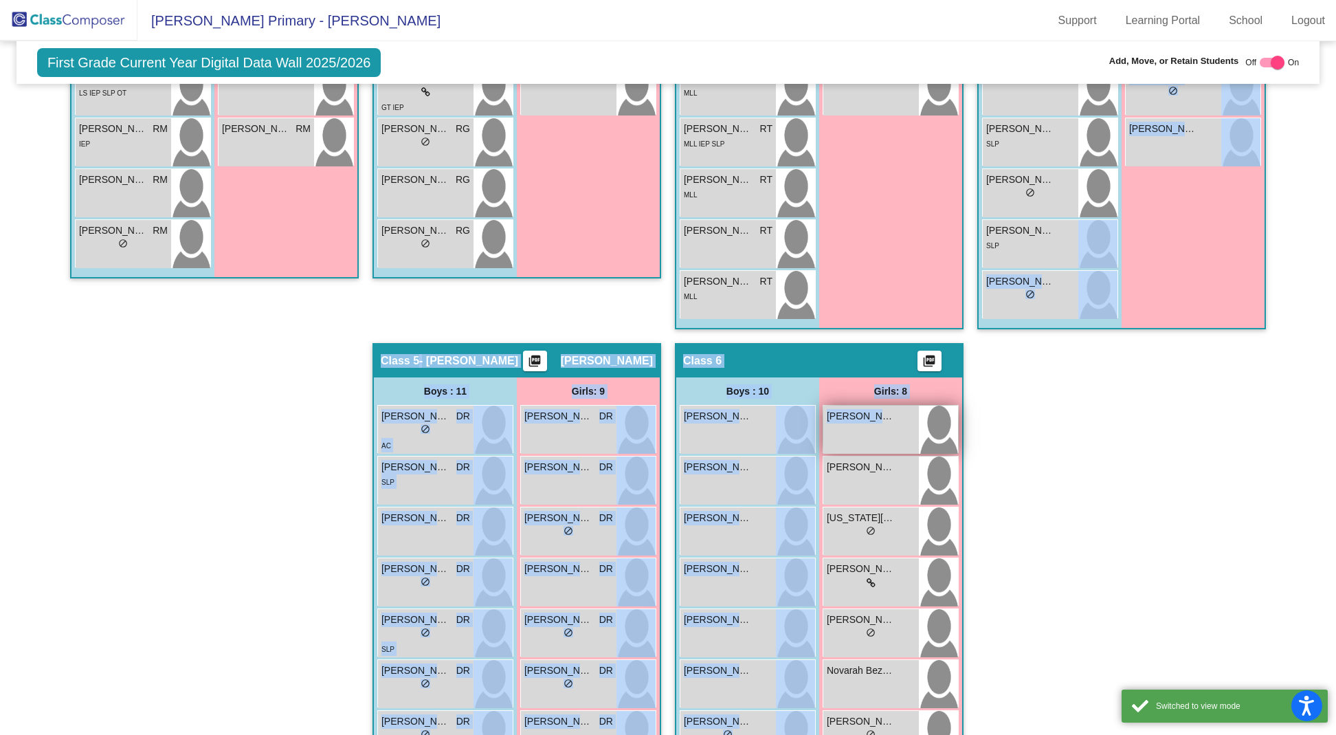
drag, startPoint x: 1039, startPoint y: 236, endPoint x: 907, endPoint y: 402, distance: 212.3
click at [907, 402] on div "Hallway - Hallway Class picture_as_pdf Add Student First Name Last Name Student…" at bounding box center [668, 317] width 1282 height 1337
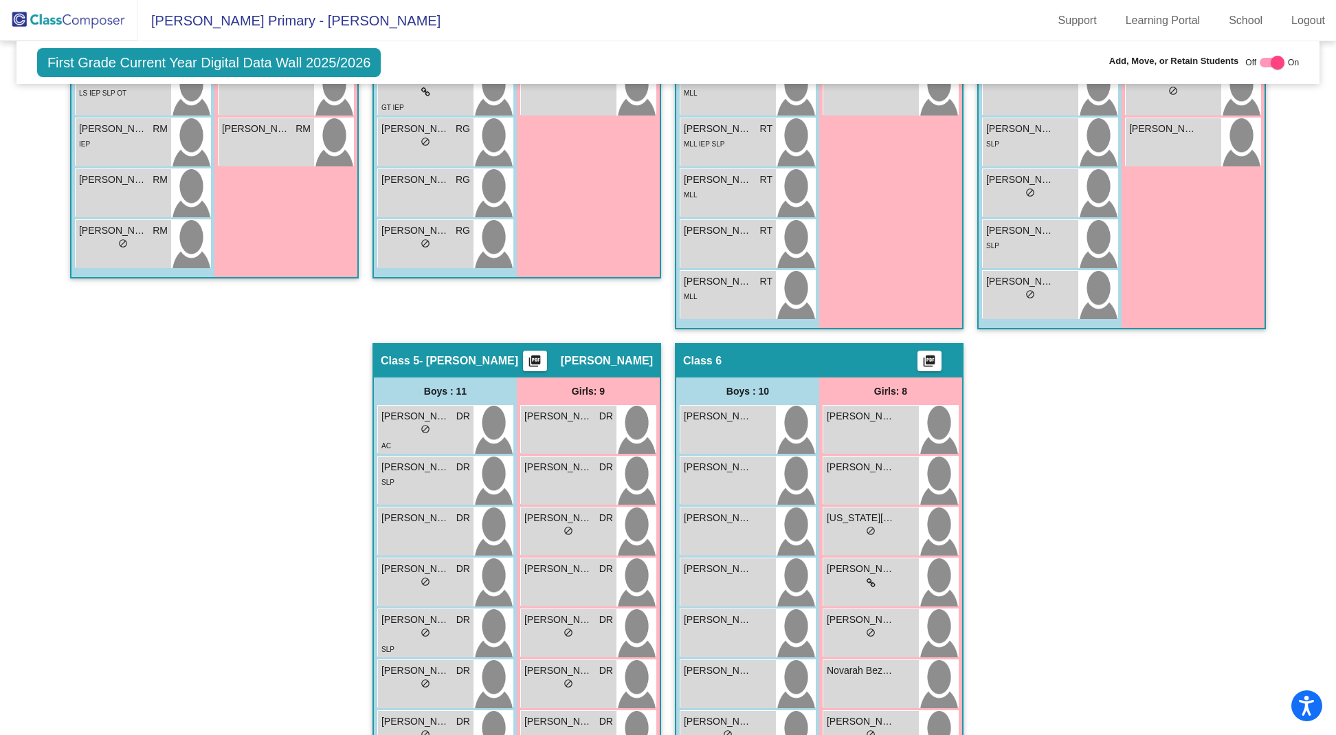
click at [1173, 402] on div "Hallway - Hallway Class picture_as_pdf Add Student First Name Last Name Student…" at bounding box center [668, 317] width 1282 height 1337
drag, startPoint x: 1055, startPoint y: 233, endPoint x: 1018, endPoint y: 246, distance: 38.7
click at [1018, 246] on div "Silas Hamilton lock do_not_disturb_alt SLP" at bounding box center [1031, 244] width 96 height 48
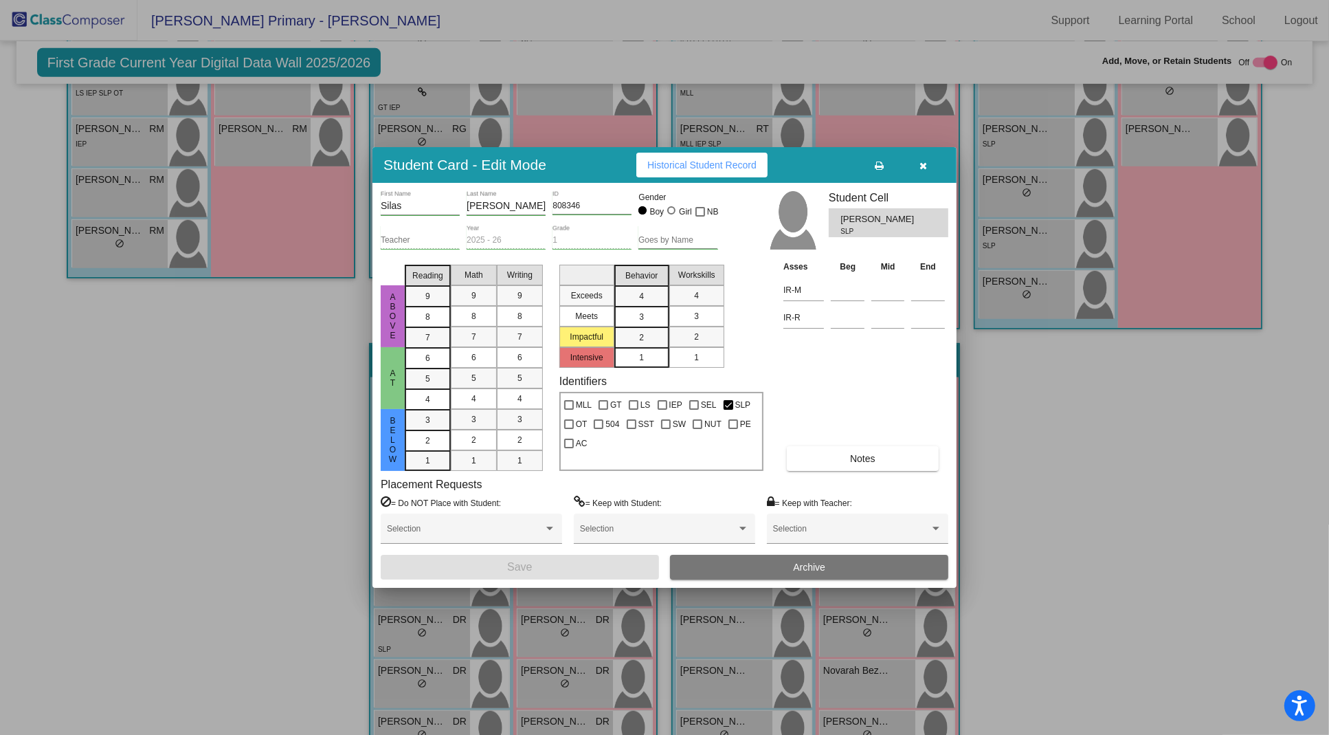
click at [925, 163] on icon "button" at bounding box center [924, 166] width 8 height 10
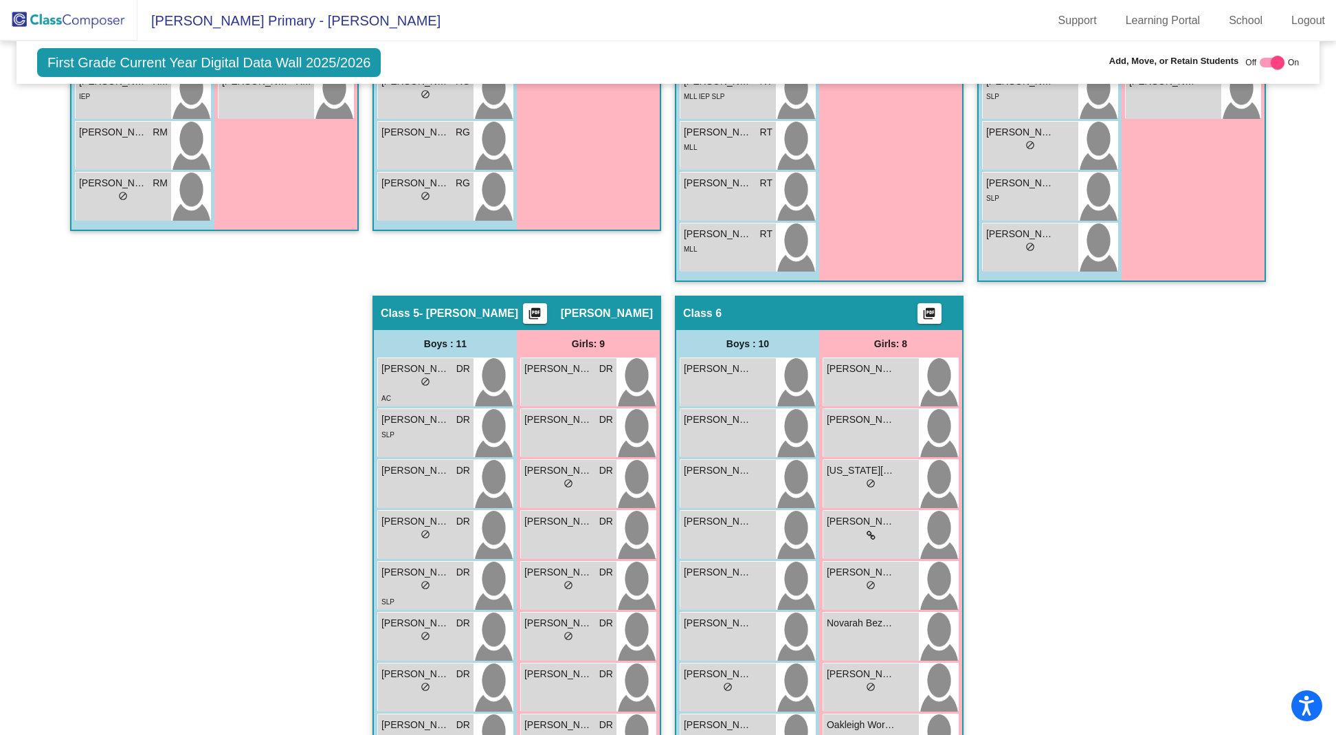
scroll to position [0, 0]
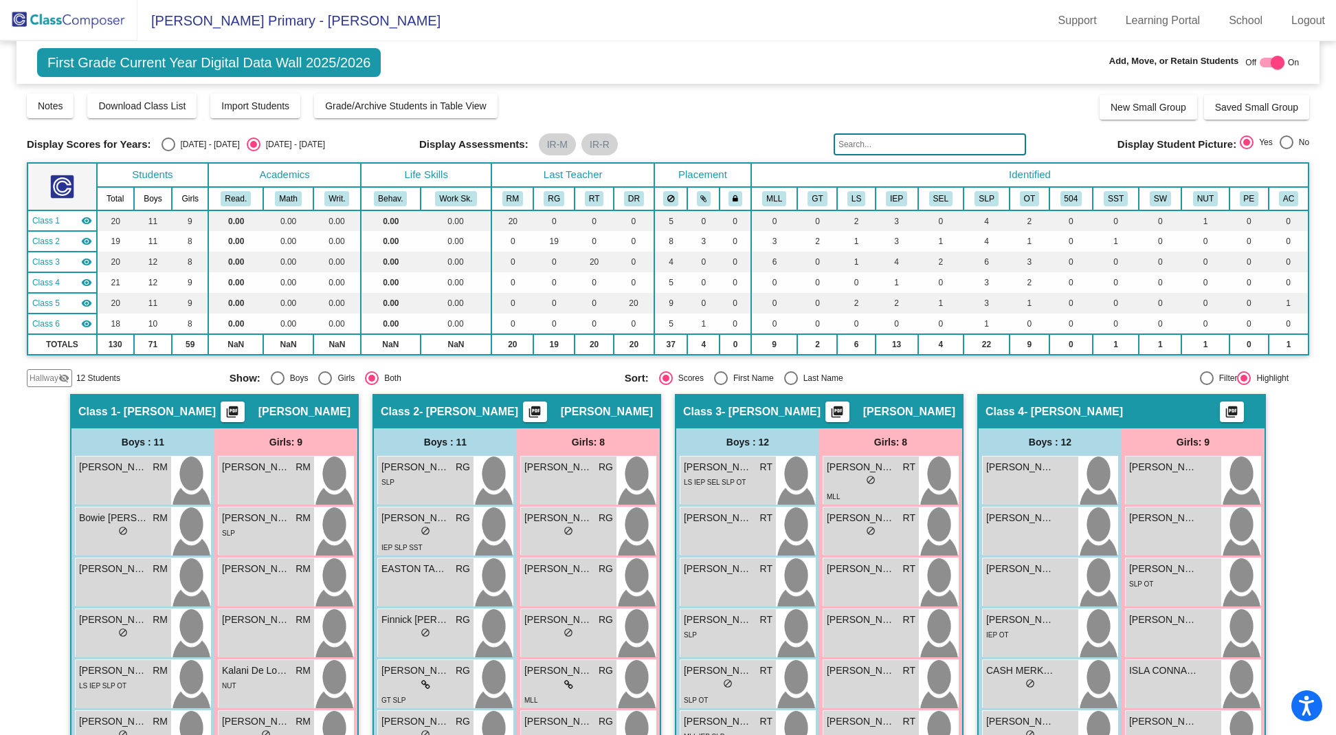
click at [63, 21] on img at bounding box center [68, 20] width 137 height 41
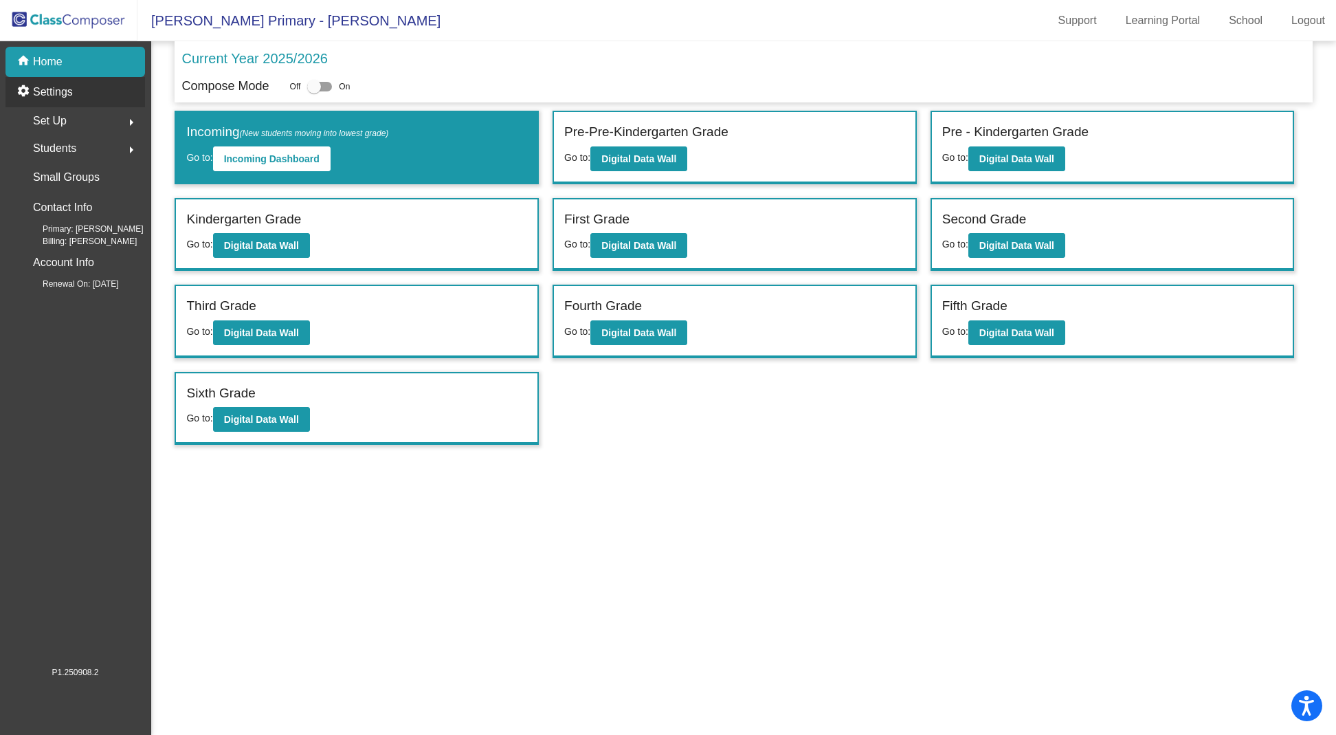
click at [56, 93] on p "Settings" at bounding box center [53, 92] width 40 height 16
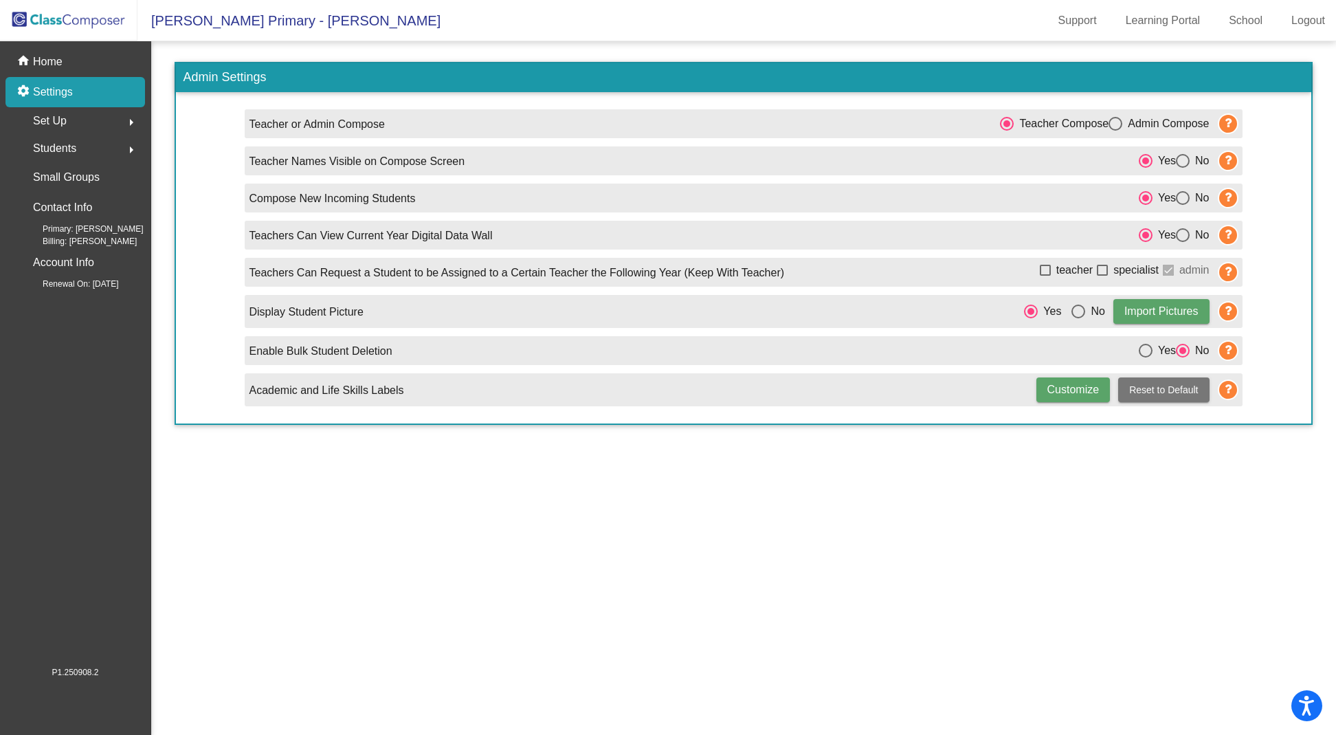
click at [1117, 124] on div "Select an option" at bounding box center [1115, 124] width 14 height 14
click at [1115, 131] on input "Admin Compose" at bounding box center [1114, 131] width 1 height 1
radio input "true"
click at [58, 13] on img at bounding box center [68, 20] width 137 height 41
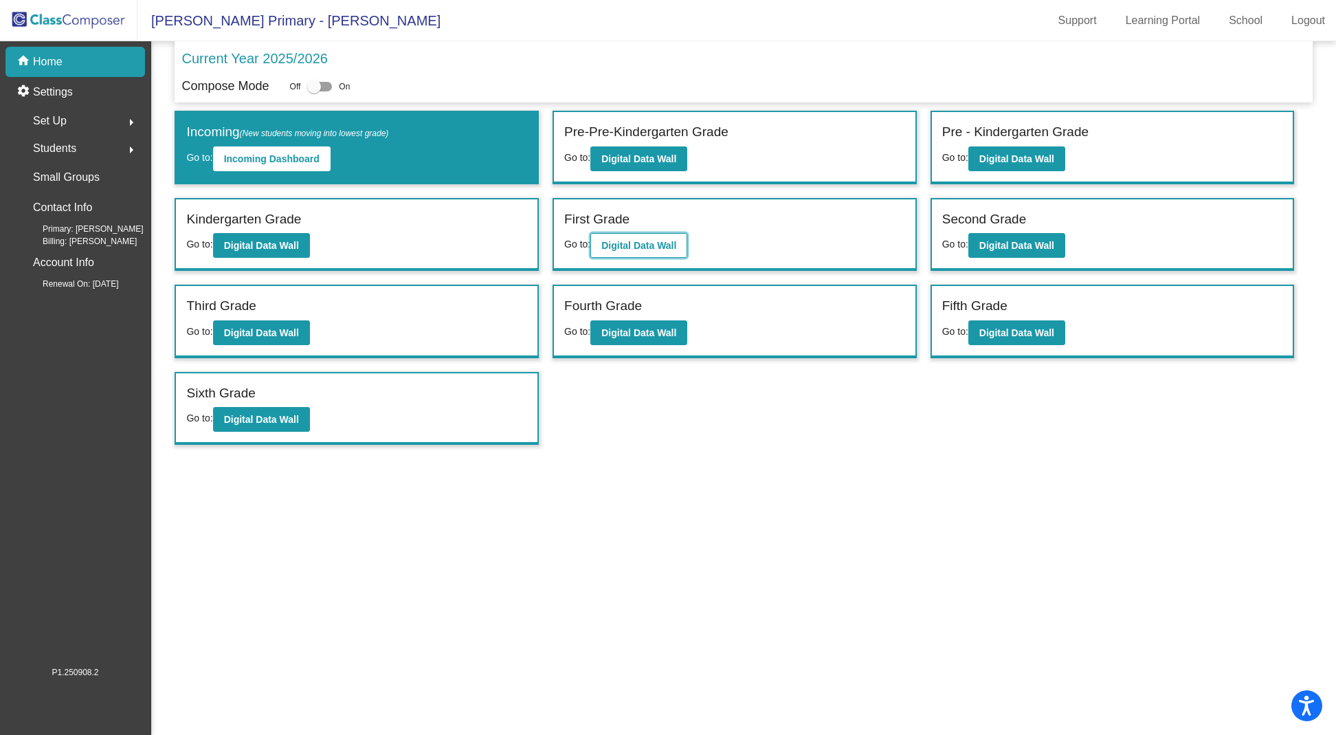
click at [652, 244] on b "Digital Data Wall" at bounding box center [638, 245] width 75 height 11
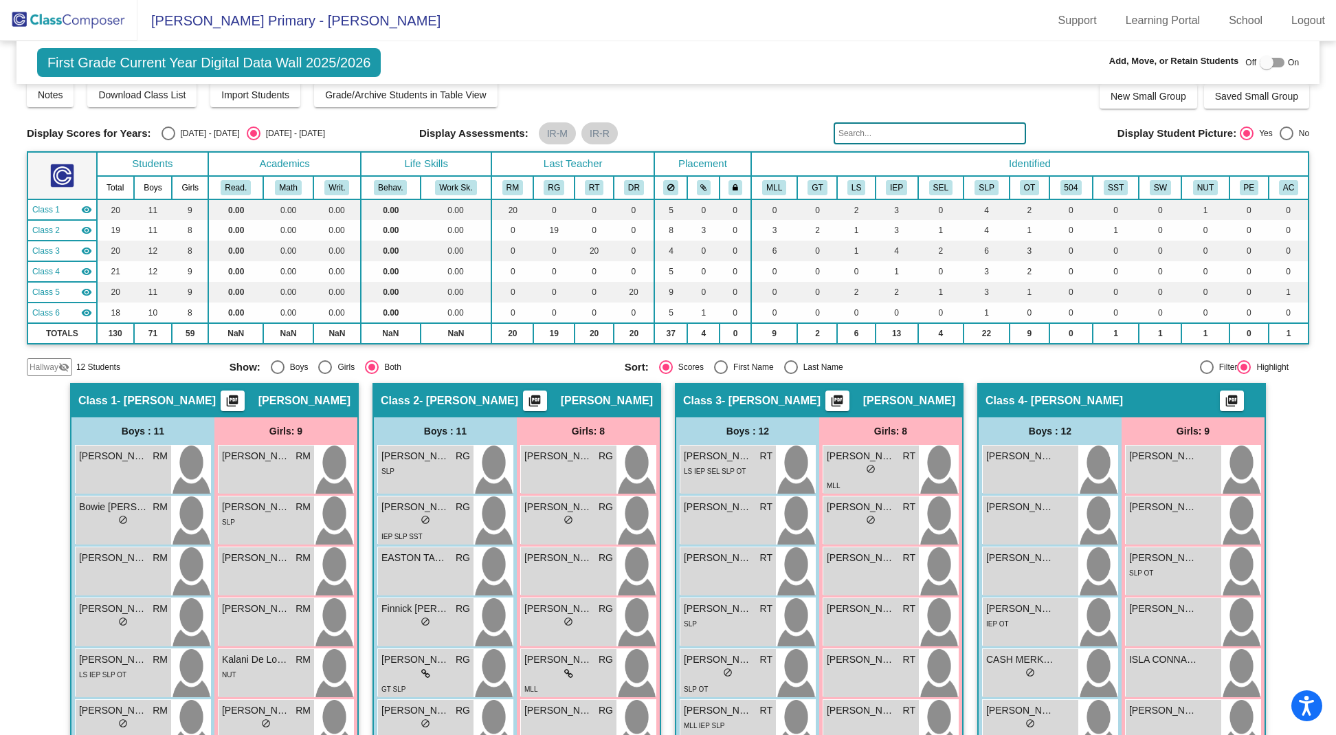
scroll to position [12, 0]
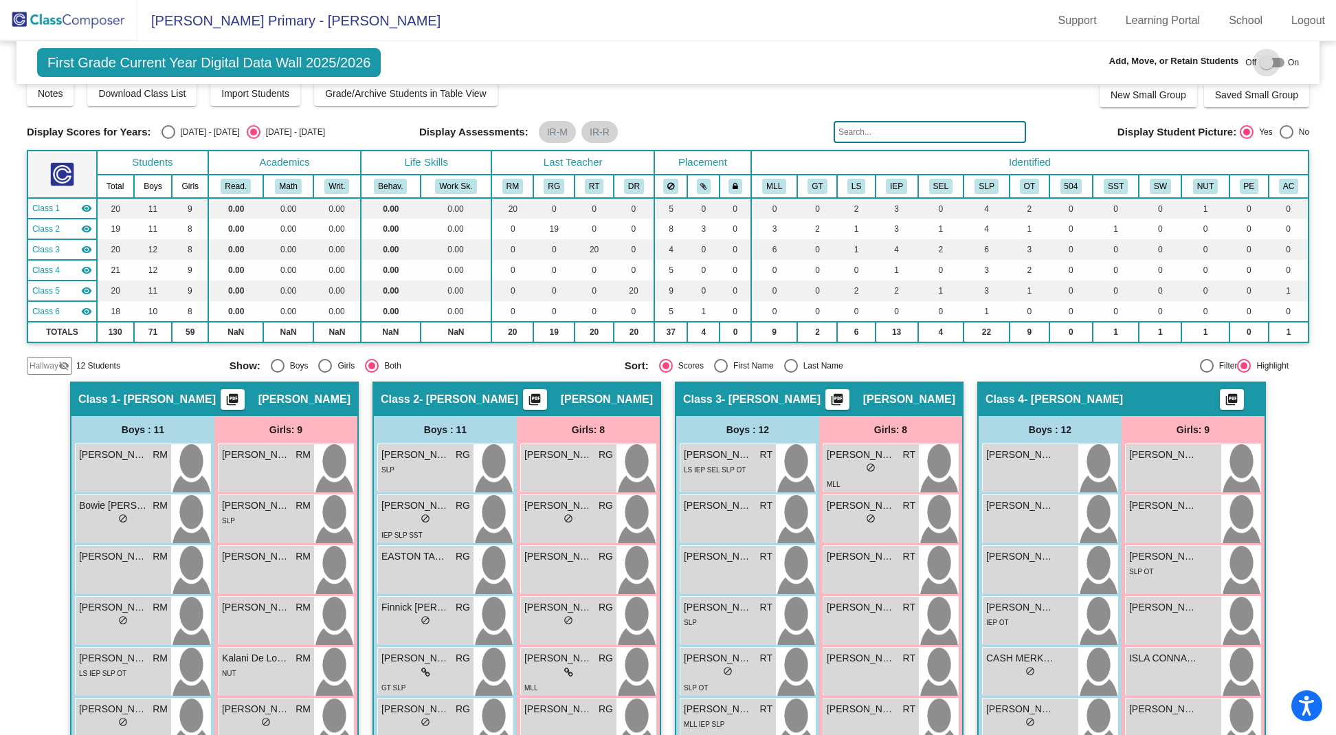
click at [1266, 65] on div at bounding box center [1271, 63] width 25 height 10
checkbox input "true"
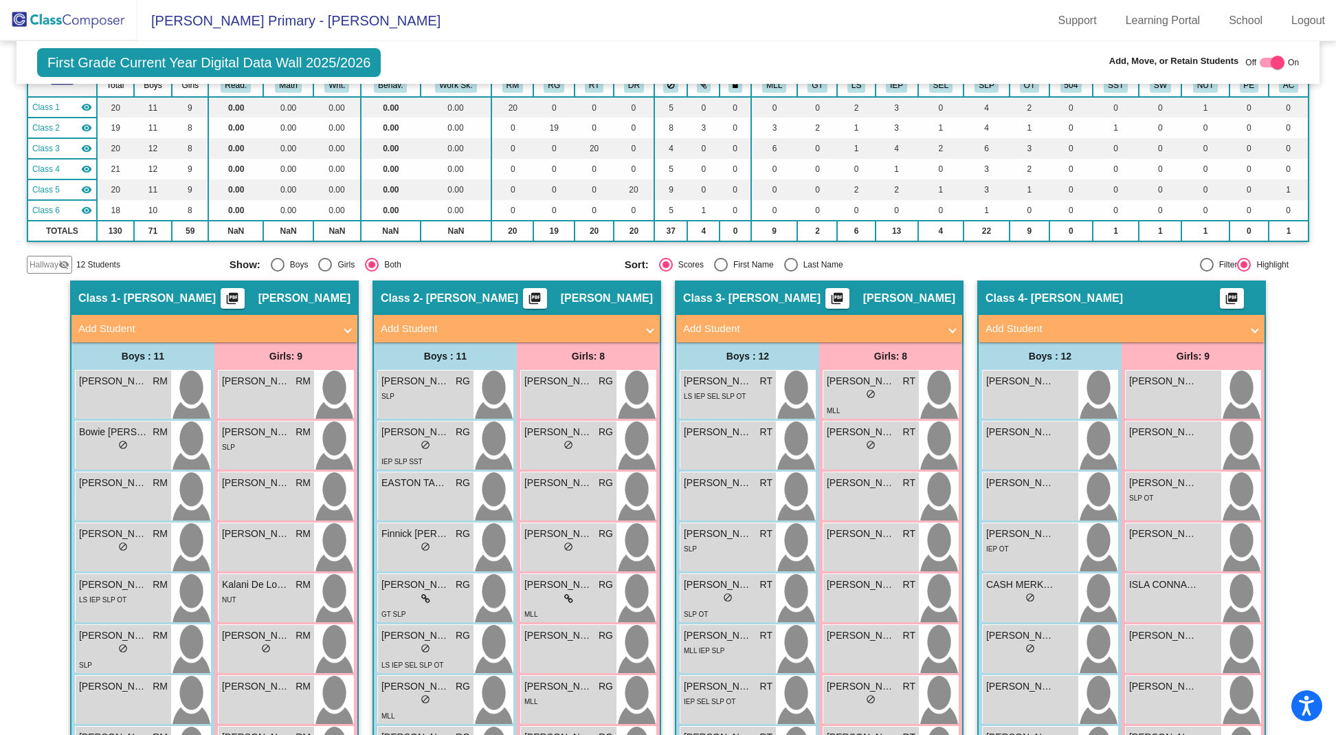
scroll to position [0, 0]
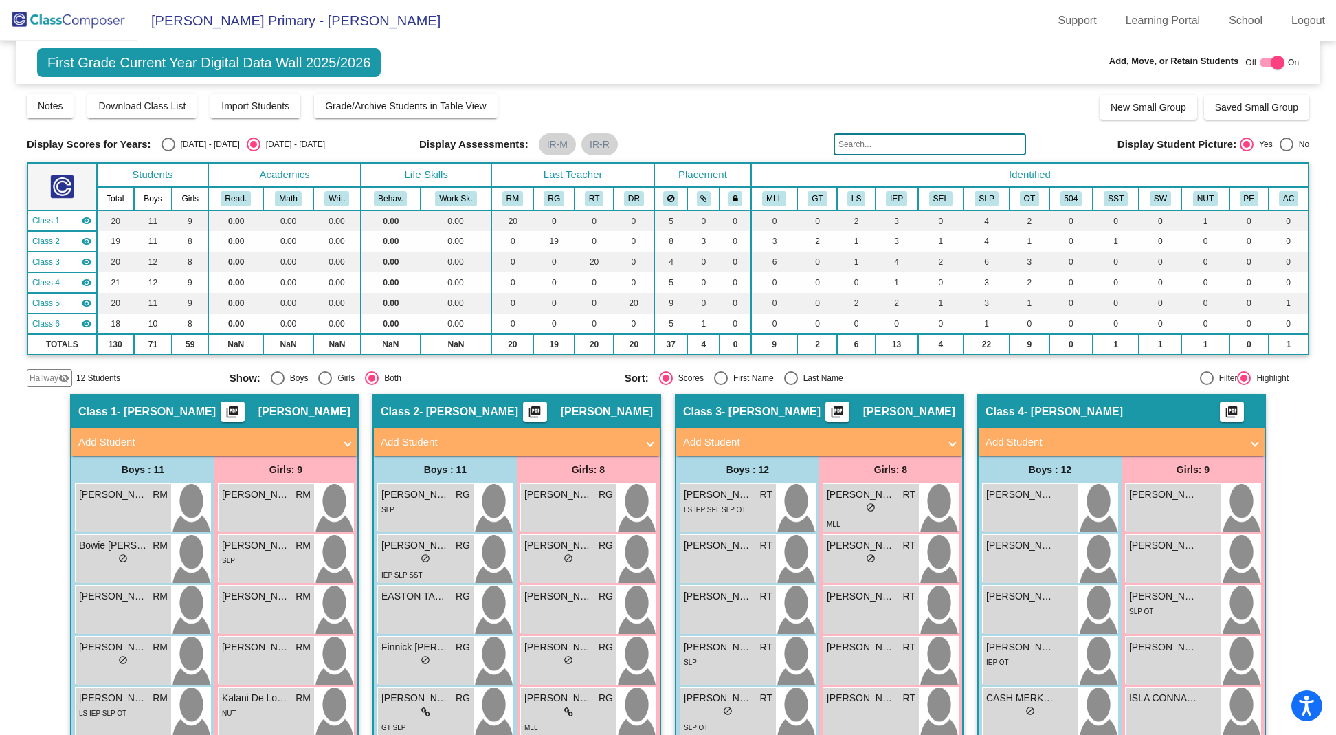
click at [168, 143] on div "Select an option" at bounding box center [168, 144] width 14 height 14
click at [168, 151] on input "[DATE] - [DATE]" at bounding box center [168, 151] width 1 height 1
radio input "true"
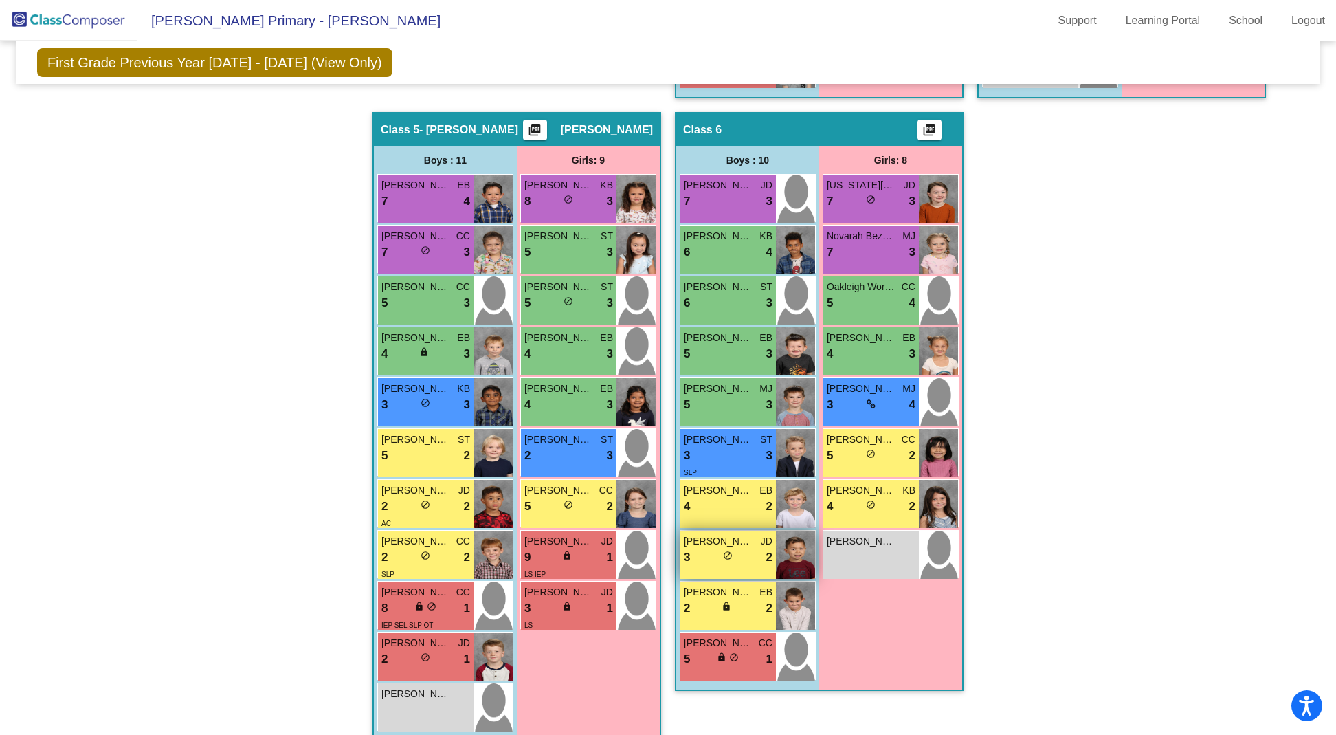
scroll to position [759, 0]
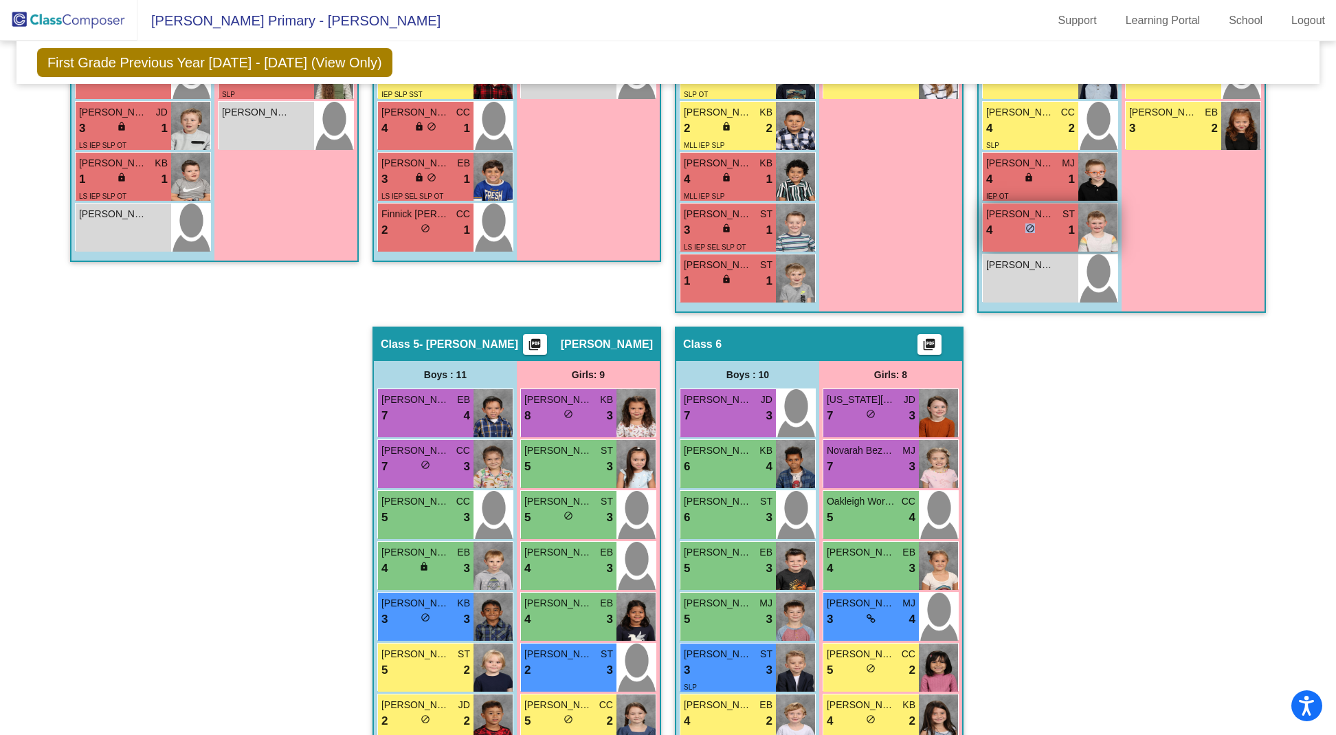
drag, startPoint x: 1049, startPoint y: 226, endPoint x: 1005, endPoint y: 233, distance: 45.2
click at [1005, 233] on div "4 lock do_not_disturb_alt 1" at bounding box center [1030, 230] width 89 height 18
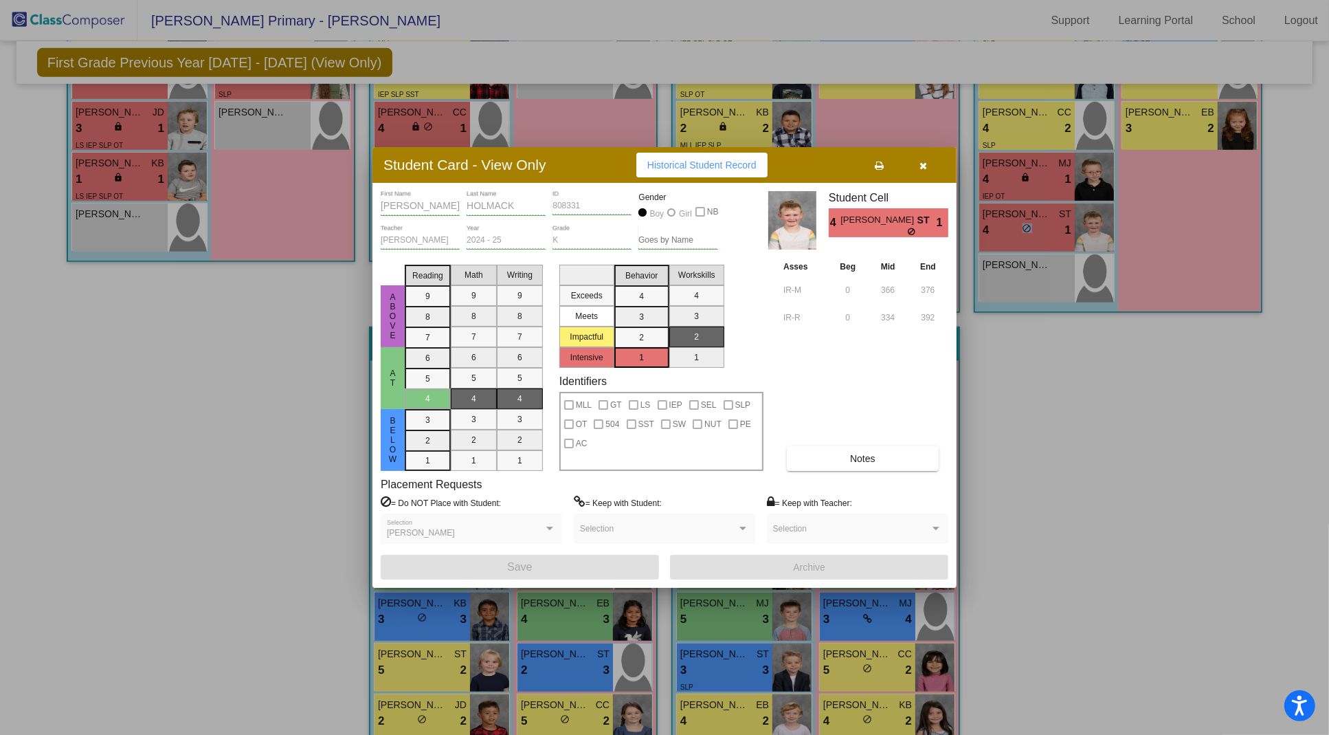
click at [925, 167] on icon "button" at bounding box center [924, 166] width 8 height 10
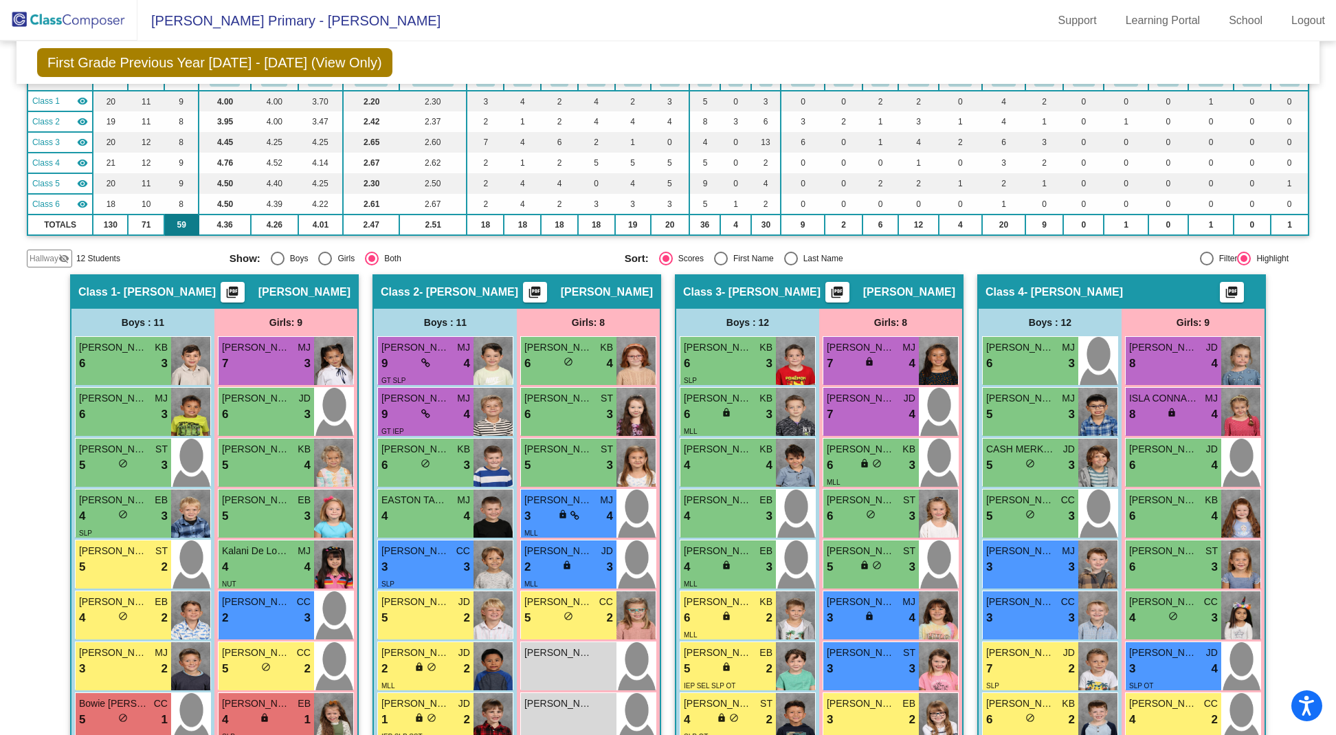
scroll to position [0, 0]
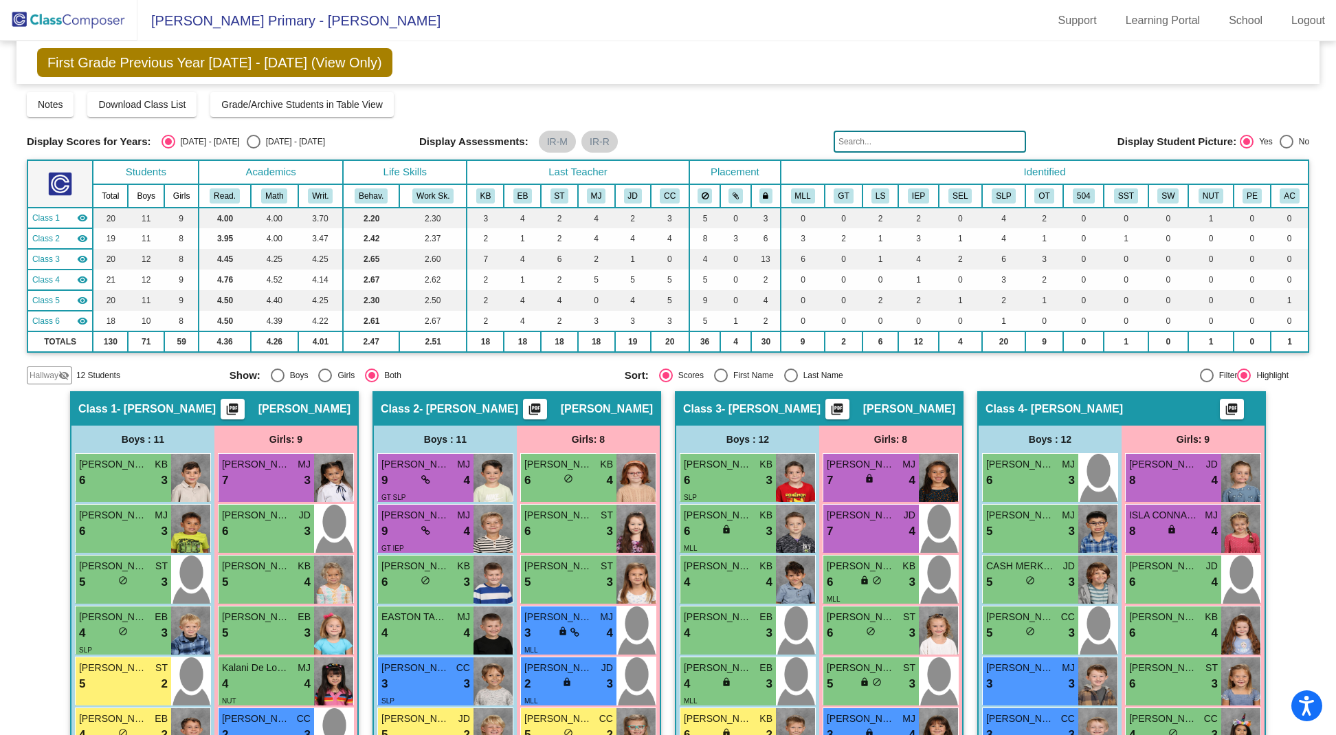
click at [247, 140] on div "Select an option" at bounding box center [254, 142] width 14 height 14
click at [253, 148] on input "[DATE] - [DATE]" at bounding box center [253, 148] width 1 height 1
radio input "true"
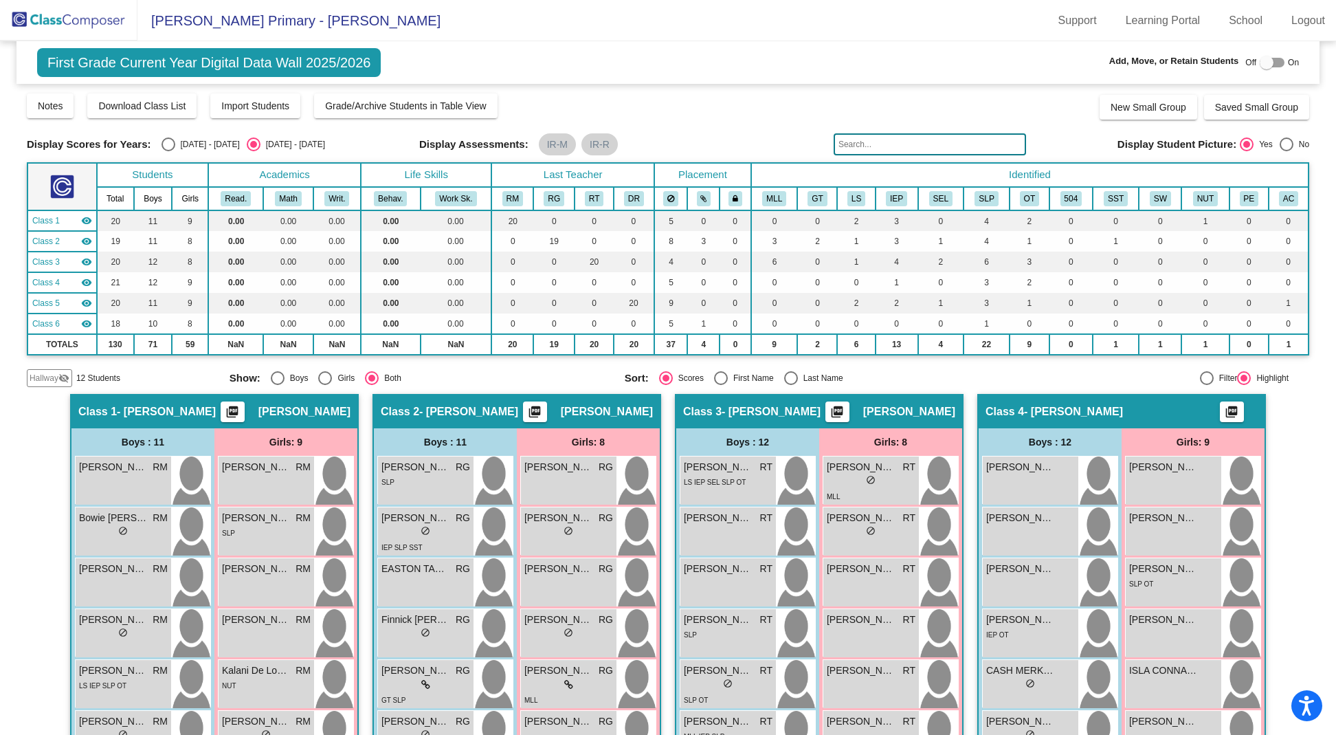
click at [1264, 56] on div at bounding box center [1266, 63] width 14 height 14
checkbox input "true"
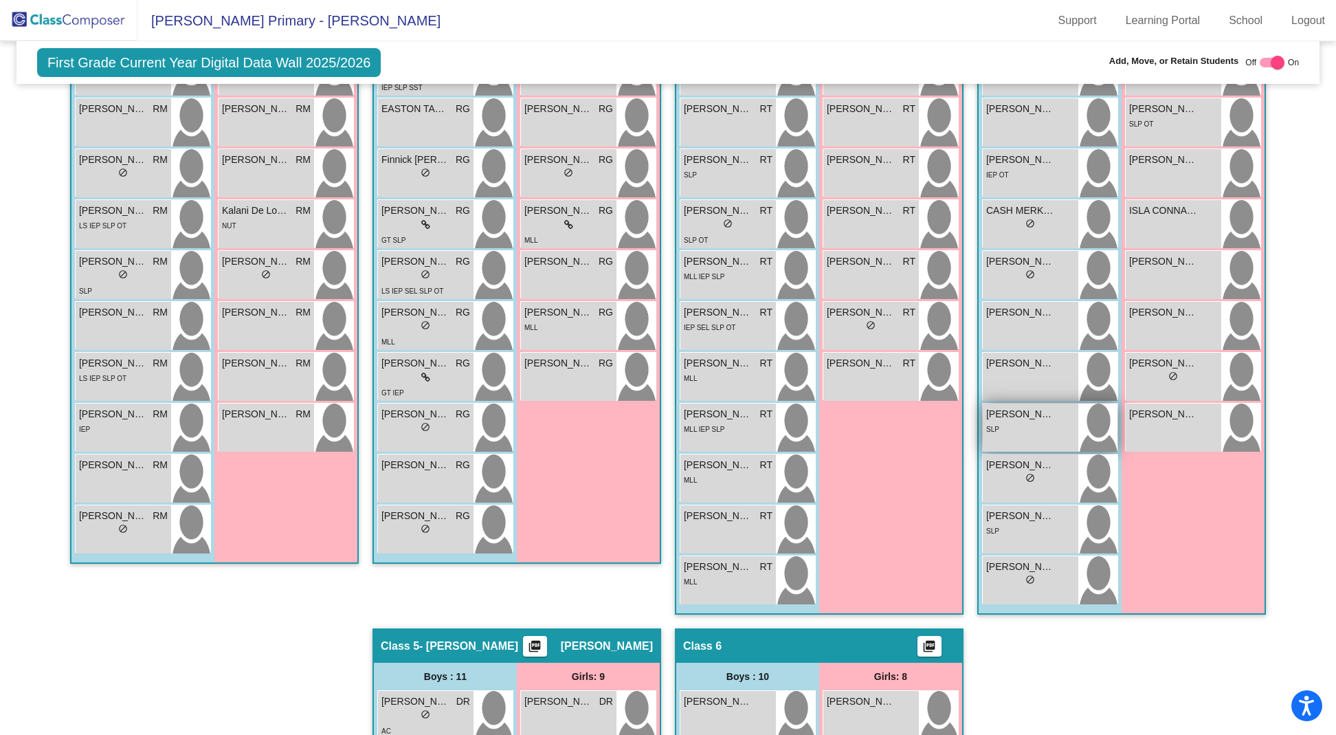
scroll to position [467, 0]
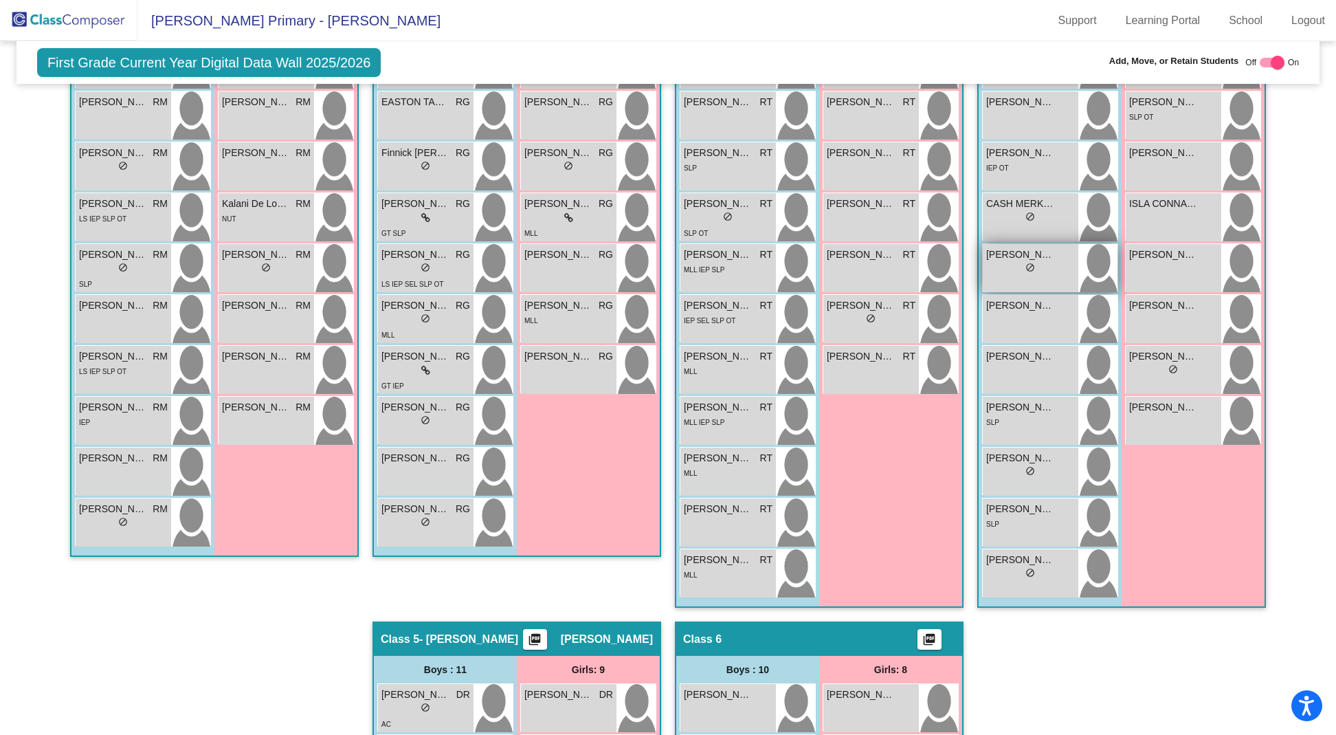
drag, startPoint x: 1050, startPoint y: 263, endPoint x: 979, endPoint y: 283, distance: 73.5
click at [983, 283] on div "EMMETT HOLMACK lock do_not_disturb_alt" at bounding box center [1031, 268] width 96 height 48
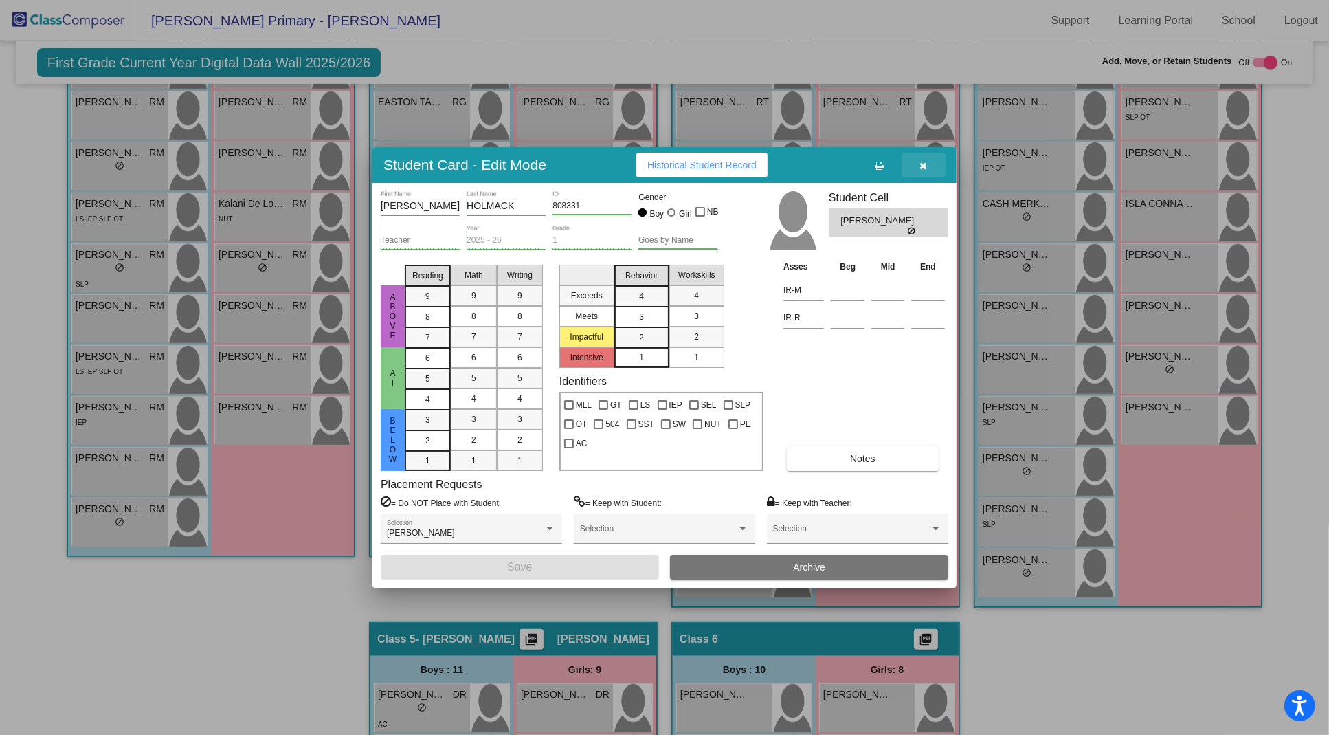
click at [923, 161] on icon "button" at bounding box center [924, 166] width 8 height 10
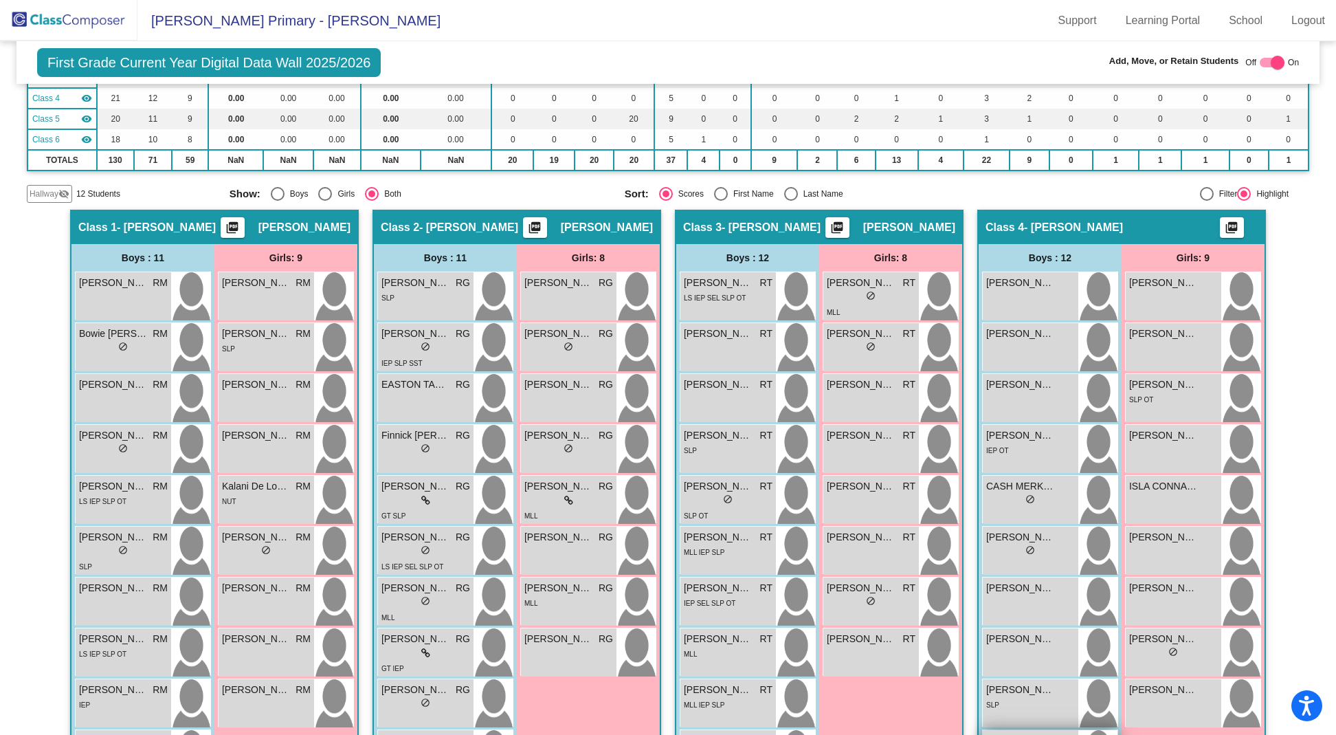
scroll to position [0, 0]
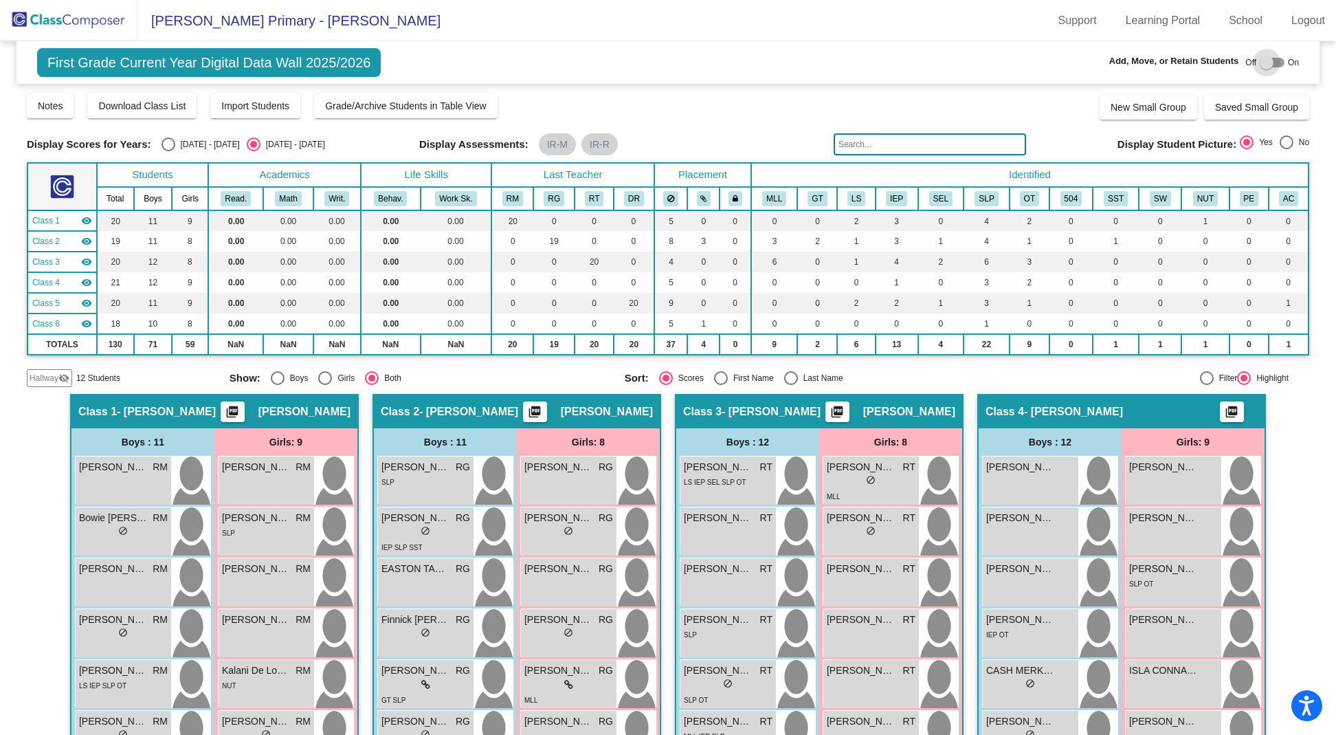
click at [1260, 65] on div at bounding box center [1266, 63] width 14 height 14
checkbox input "true"
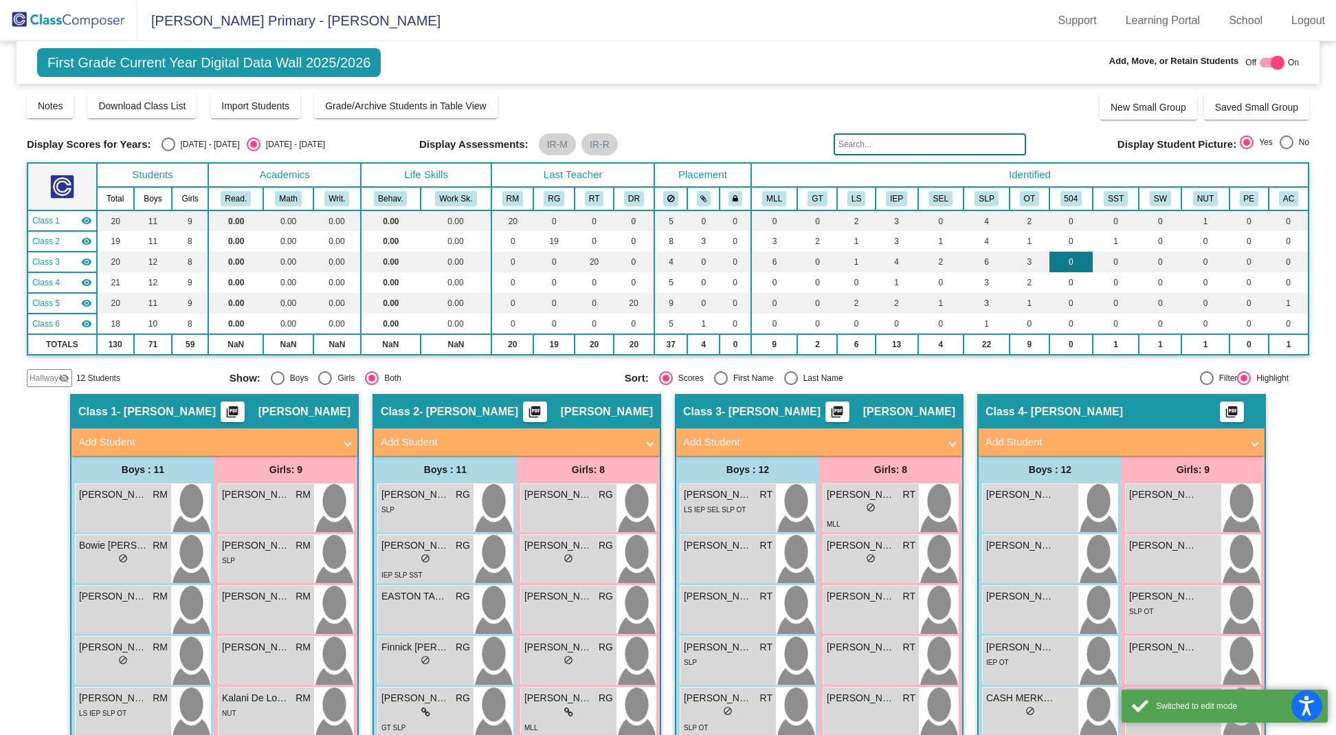
scroll to position [598, 0]
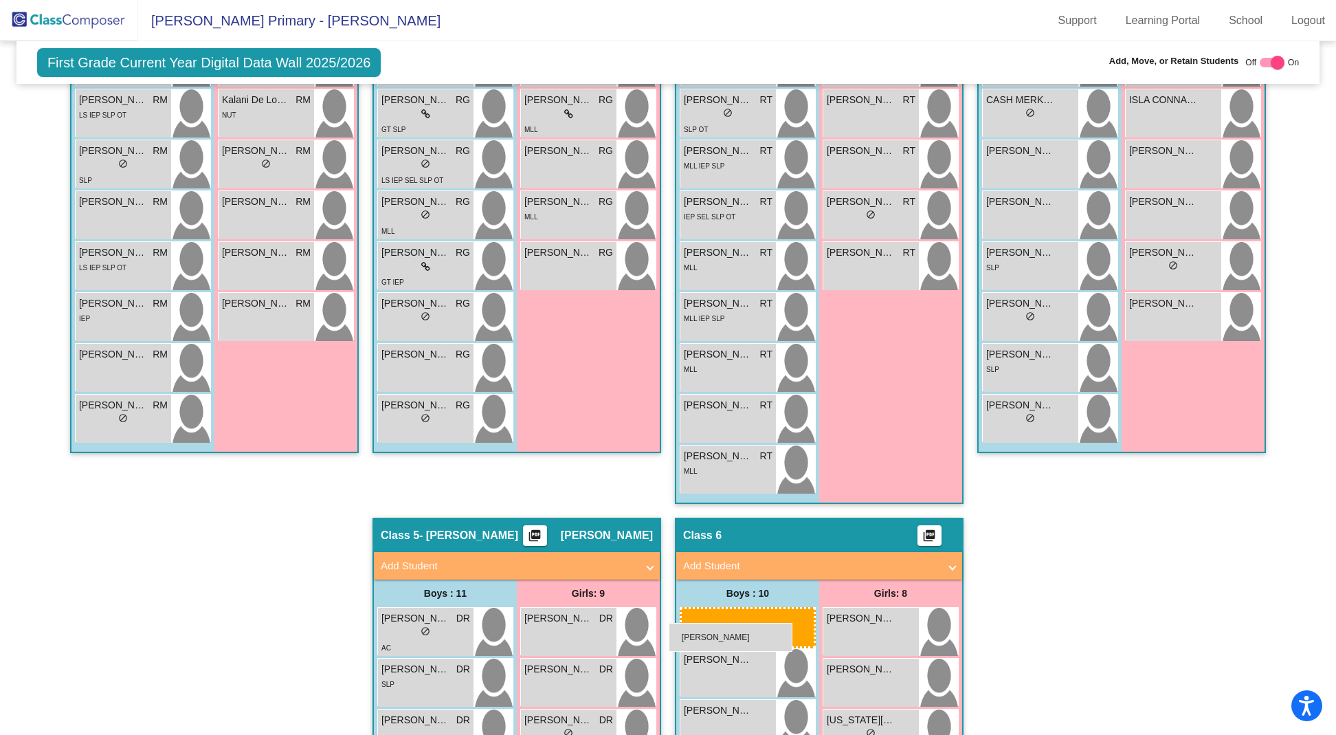
drag, startPoint x: 1052, startPoint y: 160, endPoint x: 669, endPoint y: 622, distance: 600.2
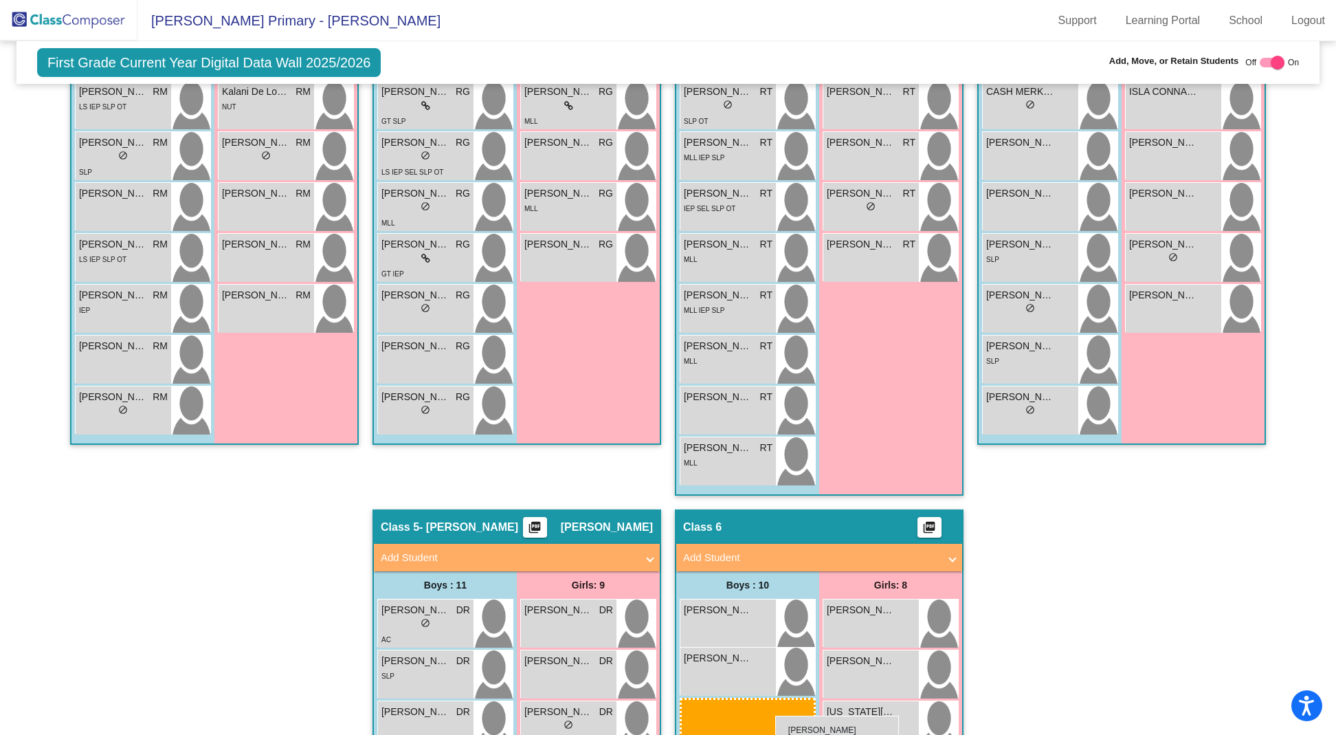
scroll to position [625, 0]
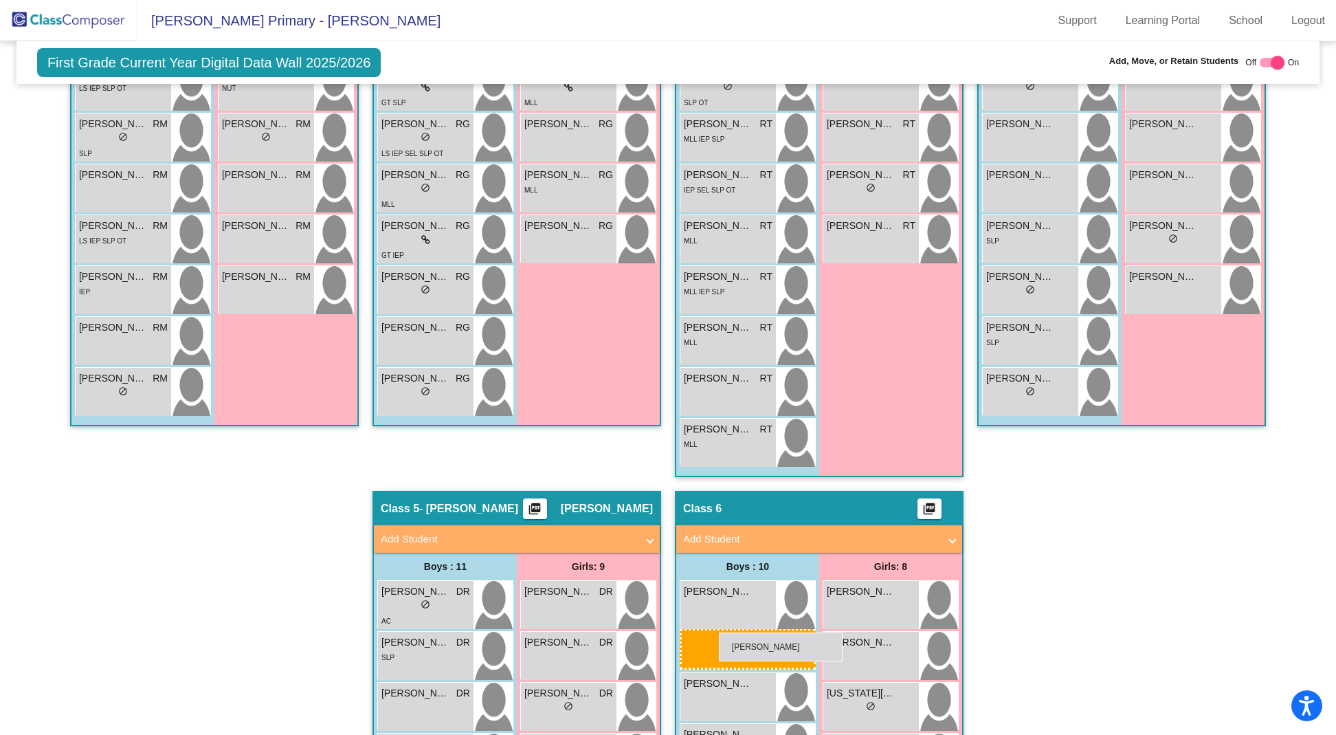
drag, startPoint x: 1066, startPoint y: 401, endPoint x: 719, endPoint y: 634, distance: 418.1
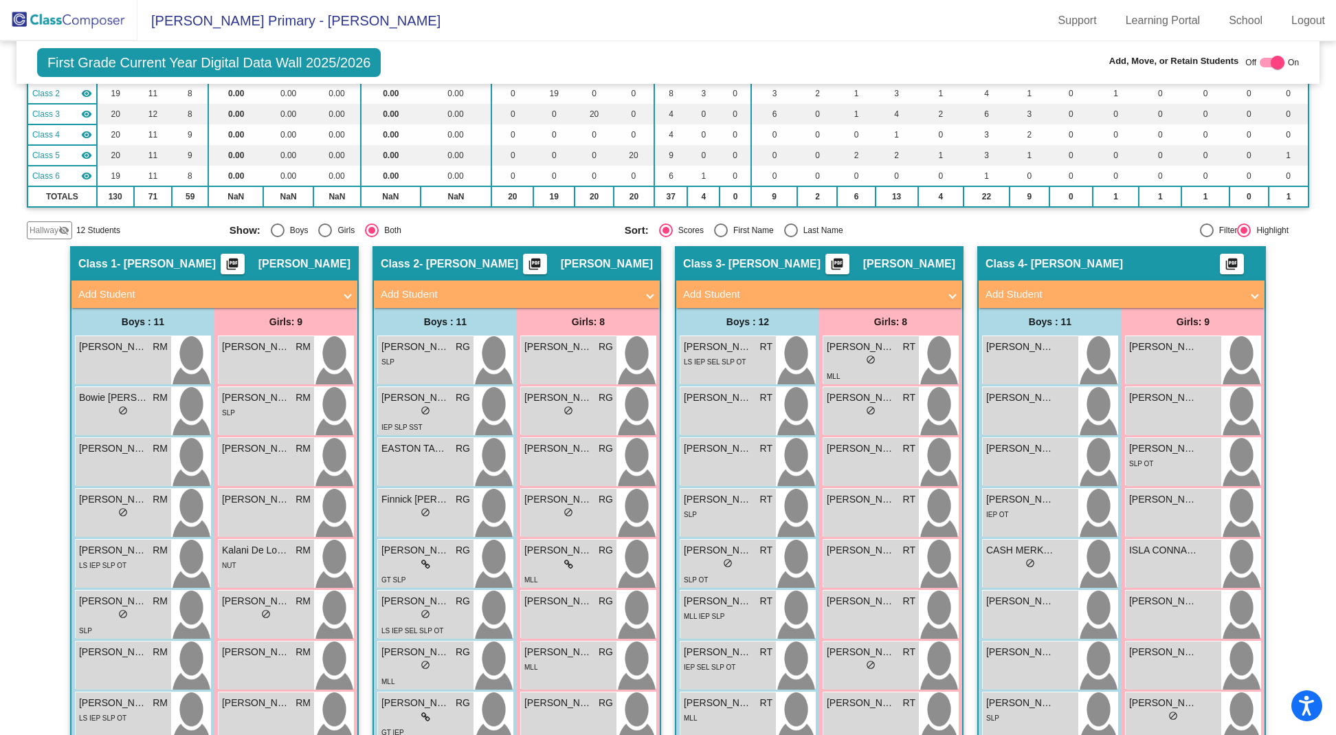
scroll to position [0, 0]
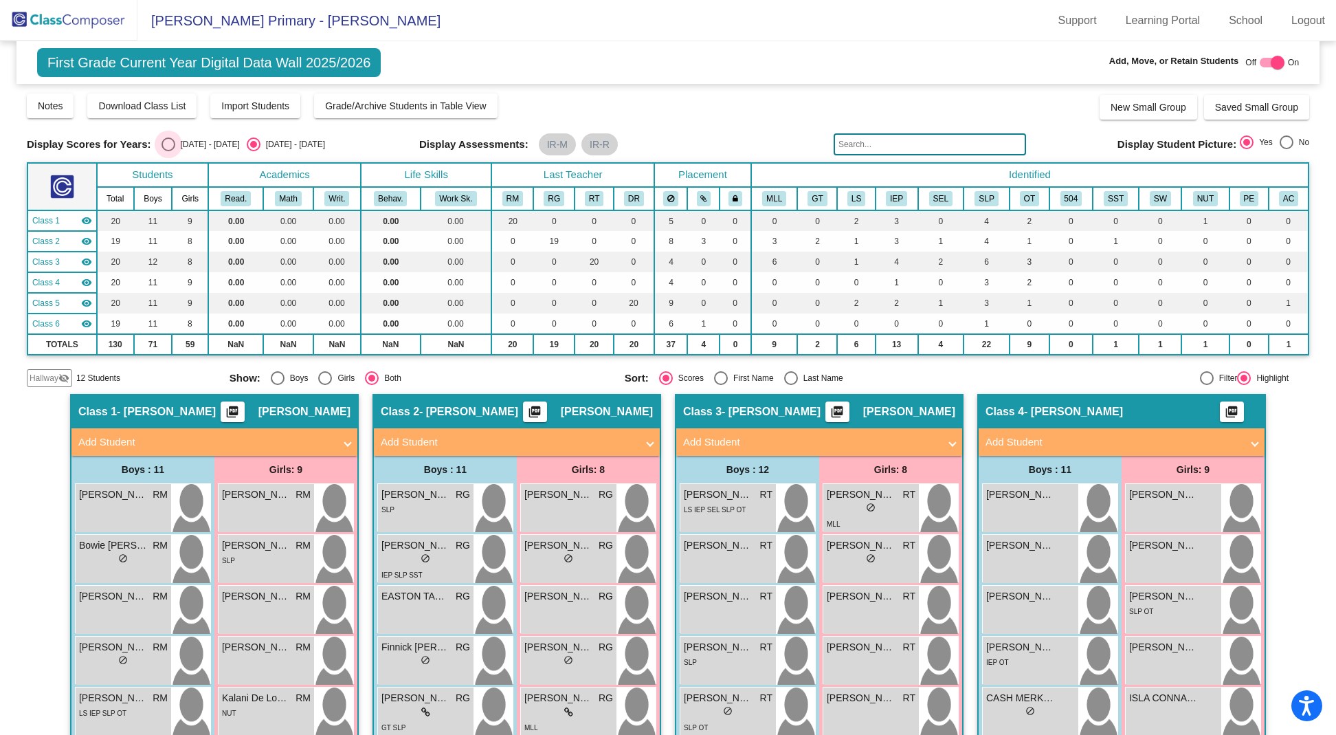
click at [172, 143] on div "Select an option" at bounding box center [168, 144] width 14 height 14
click at [168, 151] on input "[DATE] - [DATE]" at bounding box center [168, 151] width 1 height 1
radio input "true"
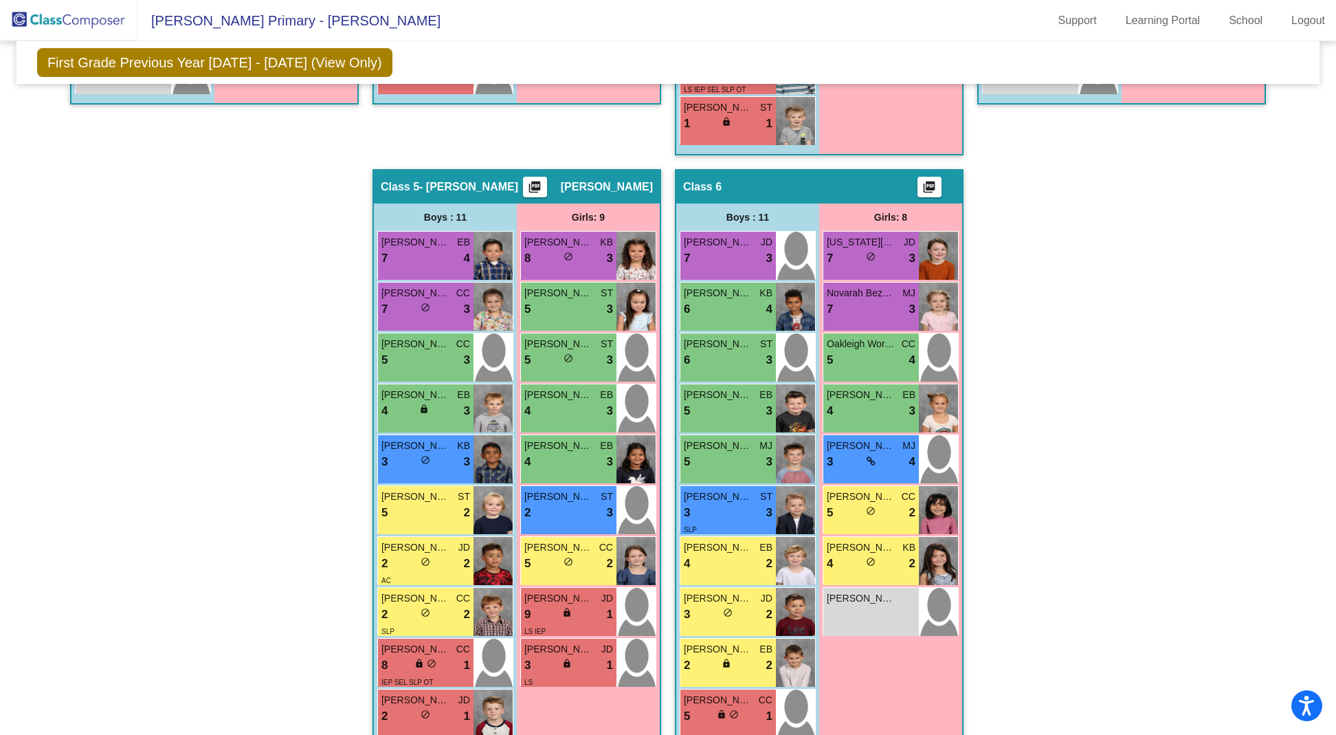
scroll to position [989, 0]
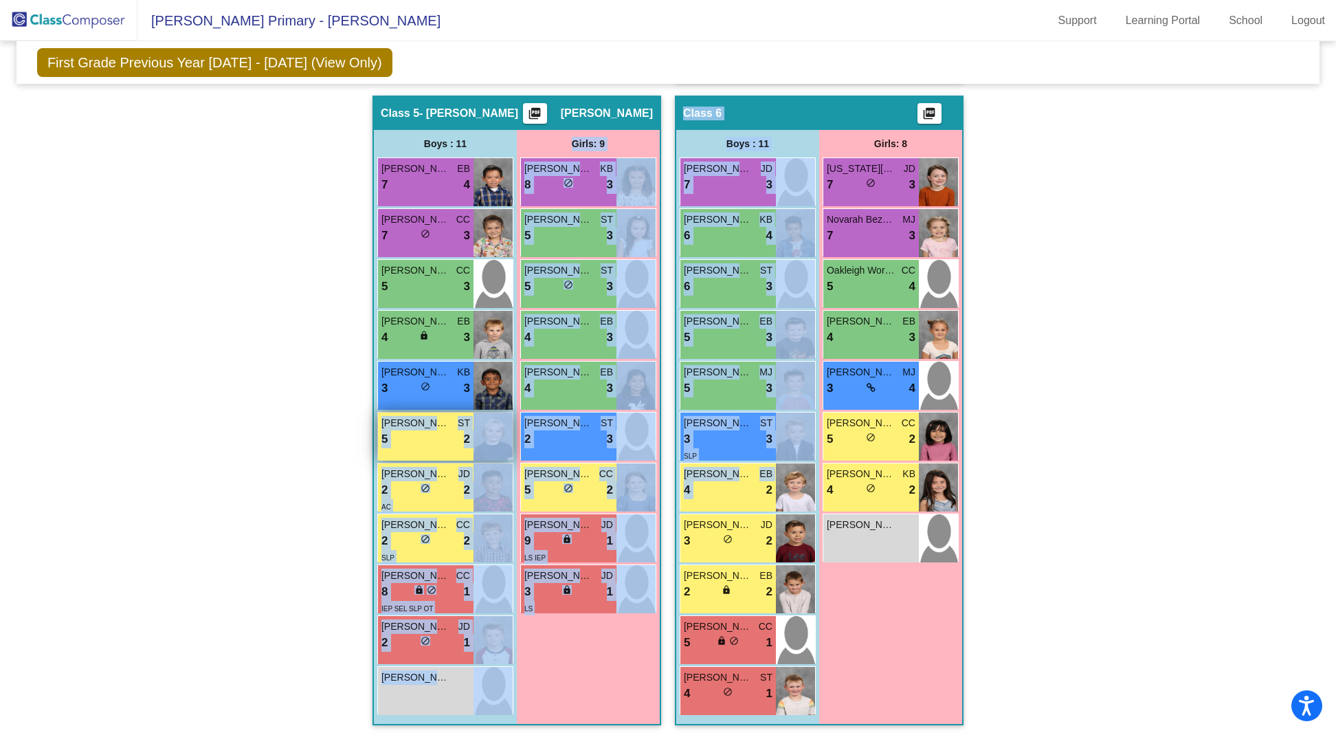
drag, startPoint x: 746, startPoint y: 482, endPoint x: 445, endPoint y: 409, distance: 309.0
click at [445, 409] on div "Hallway - Hallway Class picture_as_pdf Add Student First Name Last Name Student…" at bounding box center [668, 70] width 1282 height 1337
click at [1095, 373] on div "Hallway - Hallway Class picture_as_pdf Add Student First Name Last Name Student…" at bounding box center [668, 70] width 1282 height 1337
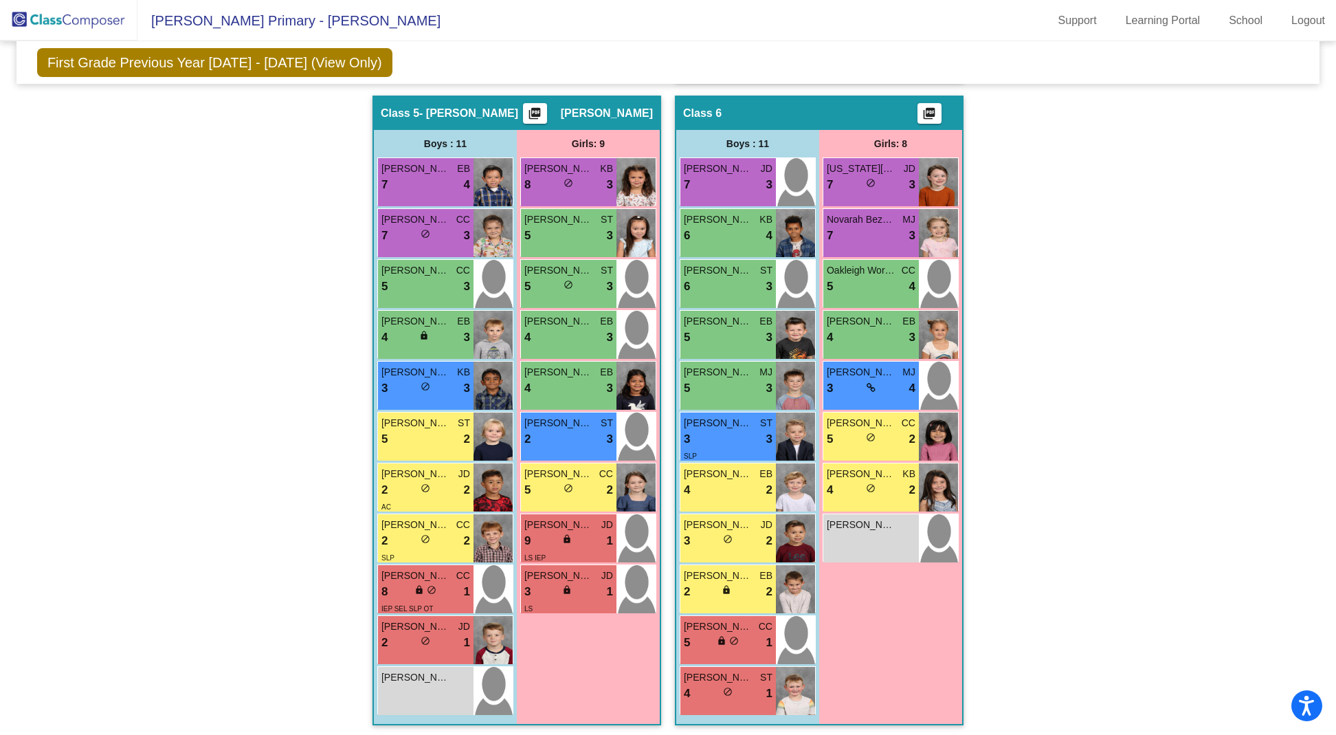
scroll to position [0, 0]
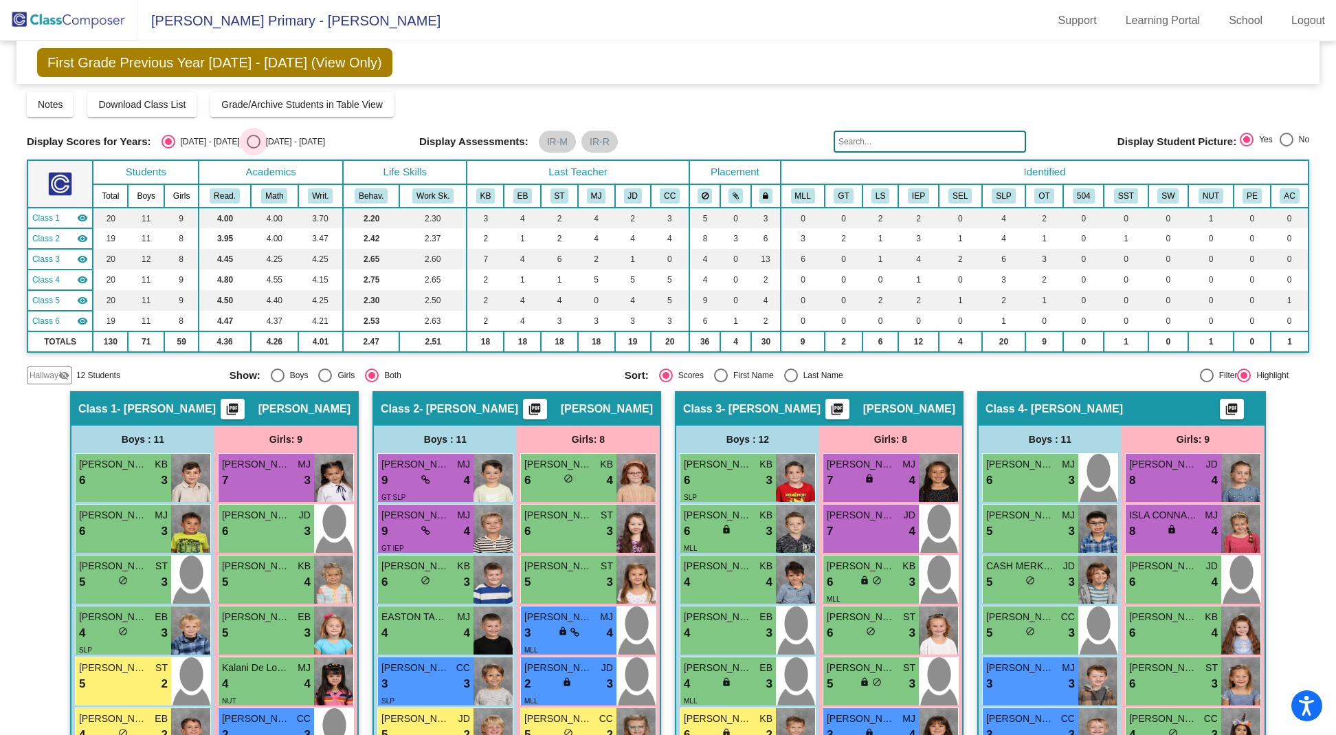
click at [247, 143] on div "Select an option" at bounding box center [254, 142] width 14 height 14
click at [253, 148] on input "[DATE] - [DATE]" at bounding box center [253, 148] width 1 height 1
radio input "true"
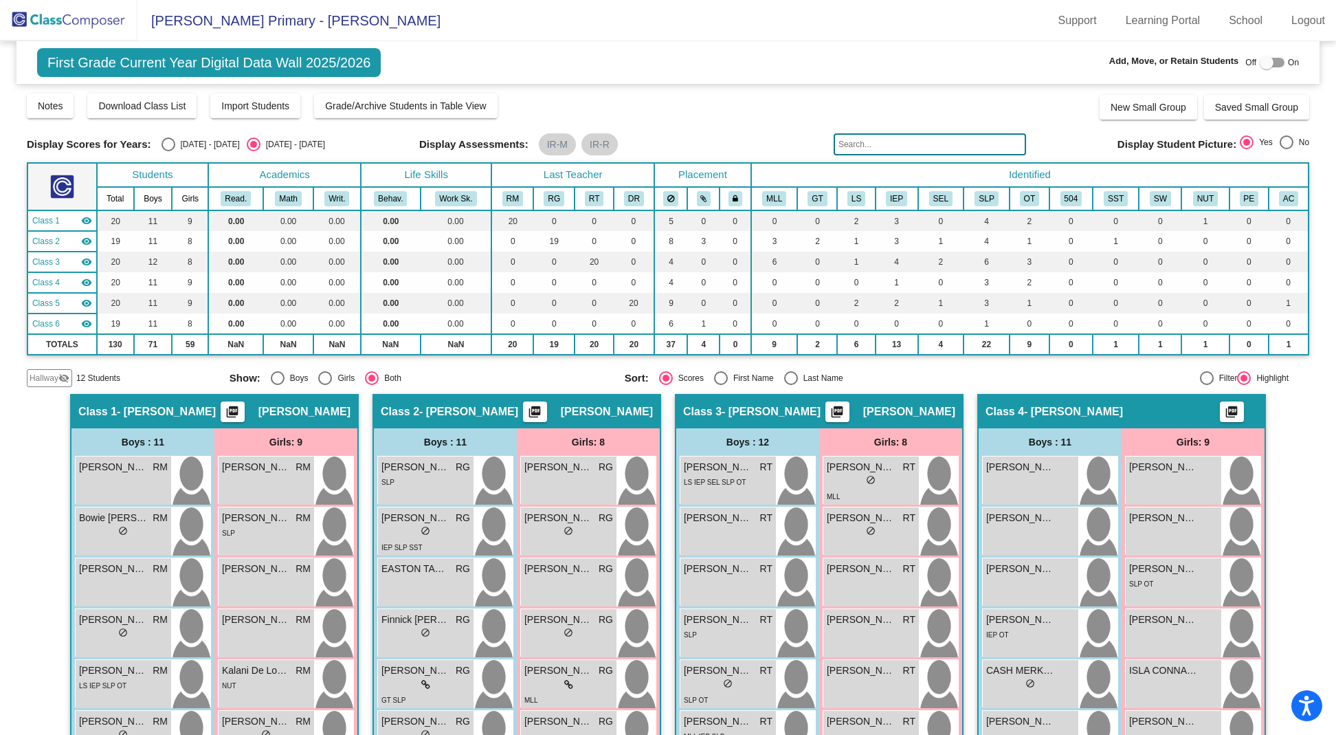
click at [1260, 61] on div at bounding box center [1266, 63] width 14 height 14
checkbox input "true"
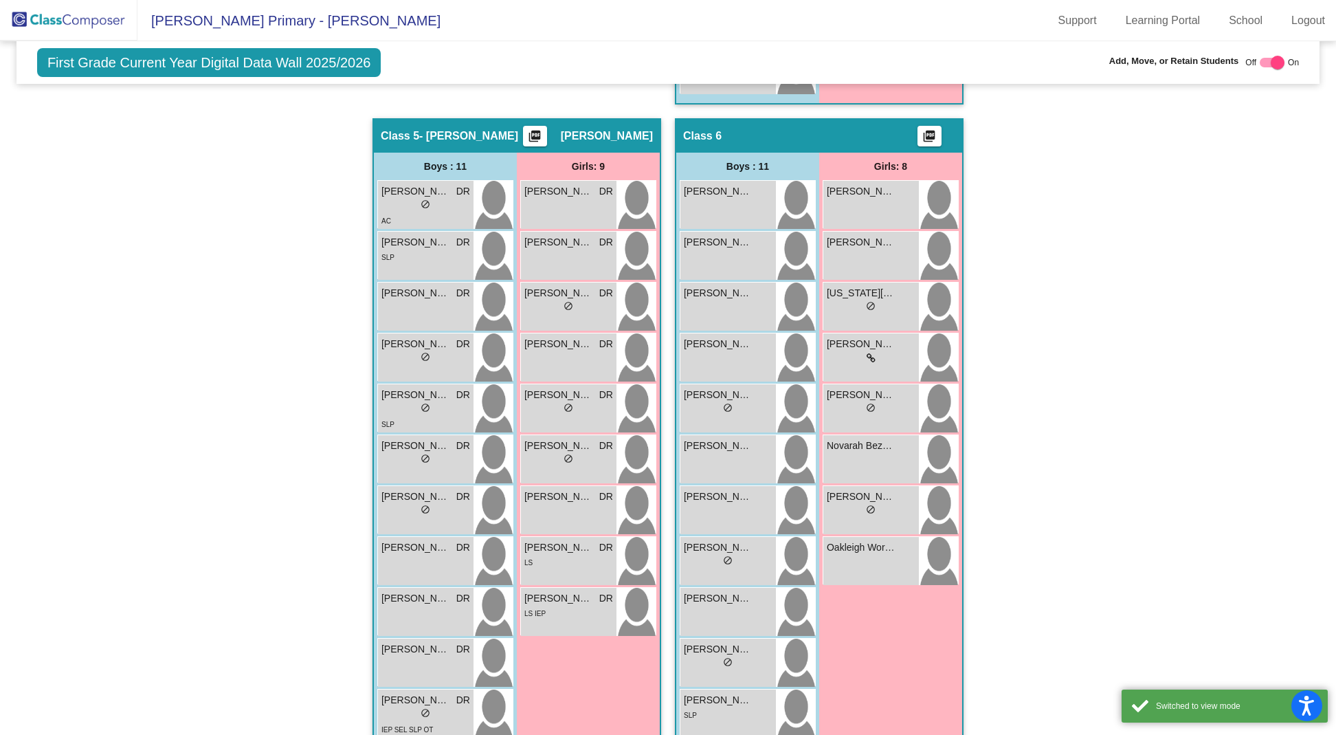
scroll to position [992, 0]
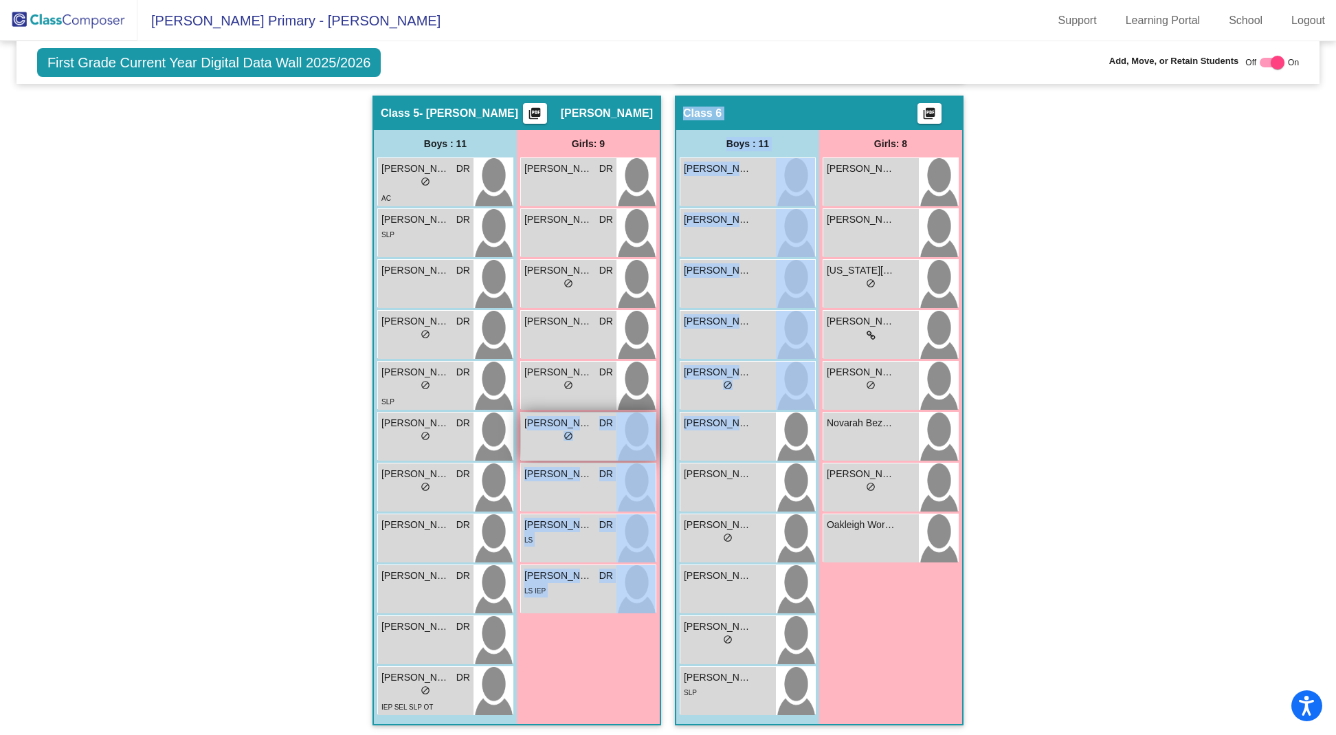
drag, startPoint x: 742, startPoint y: 440, endPoint x: 529, endPoint y: 416, distance: 214.3
click at [529, 416] on div "Hallway - Hallway Class picture_as_pdf Add Student First Name Last Name Student…" at bounding box center [668, 70] width 1282 height 1337
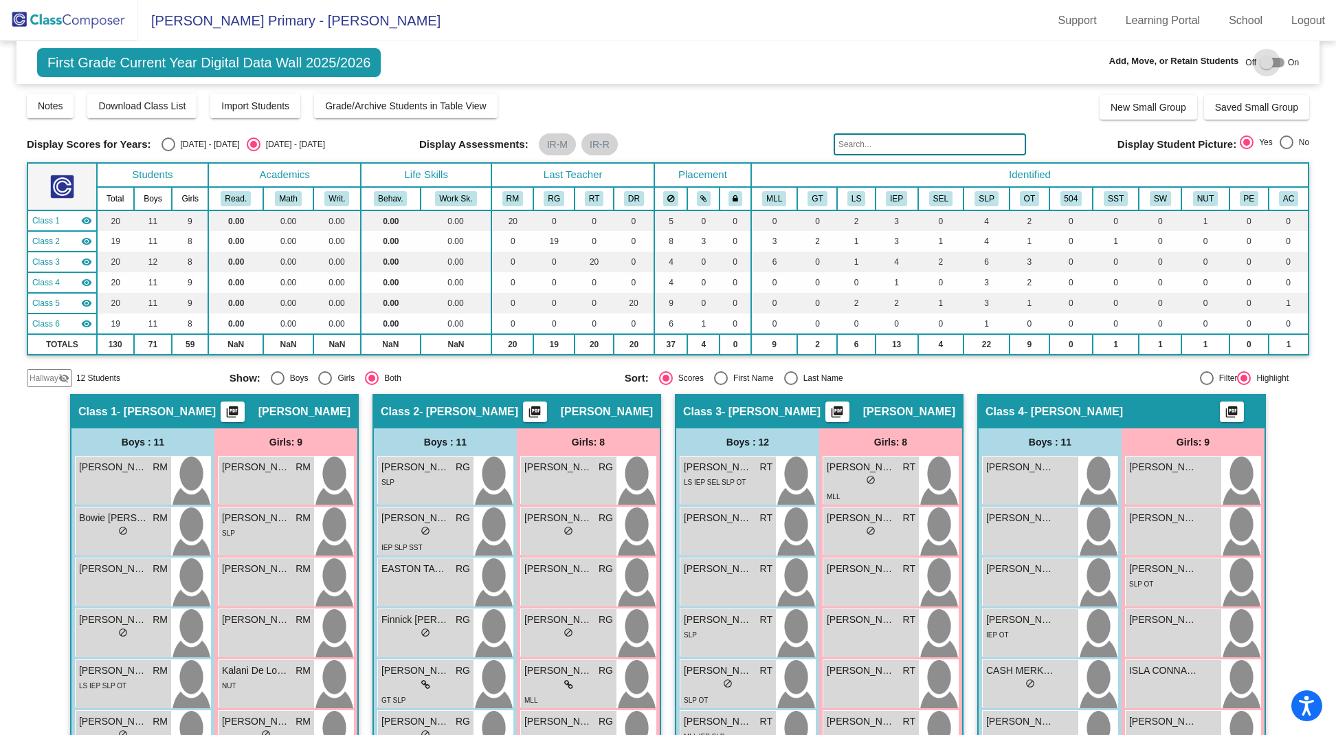
click at [1264, 65] on div at bounding box center [1266, 63] width 14 height 14
checkbox input "true"
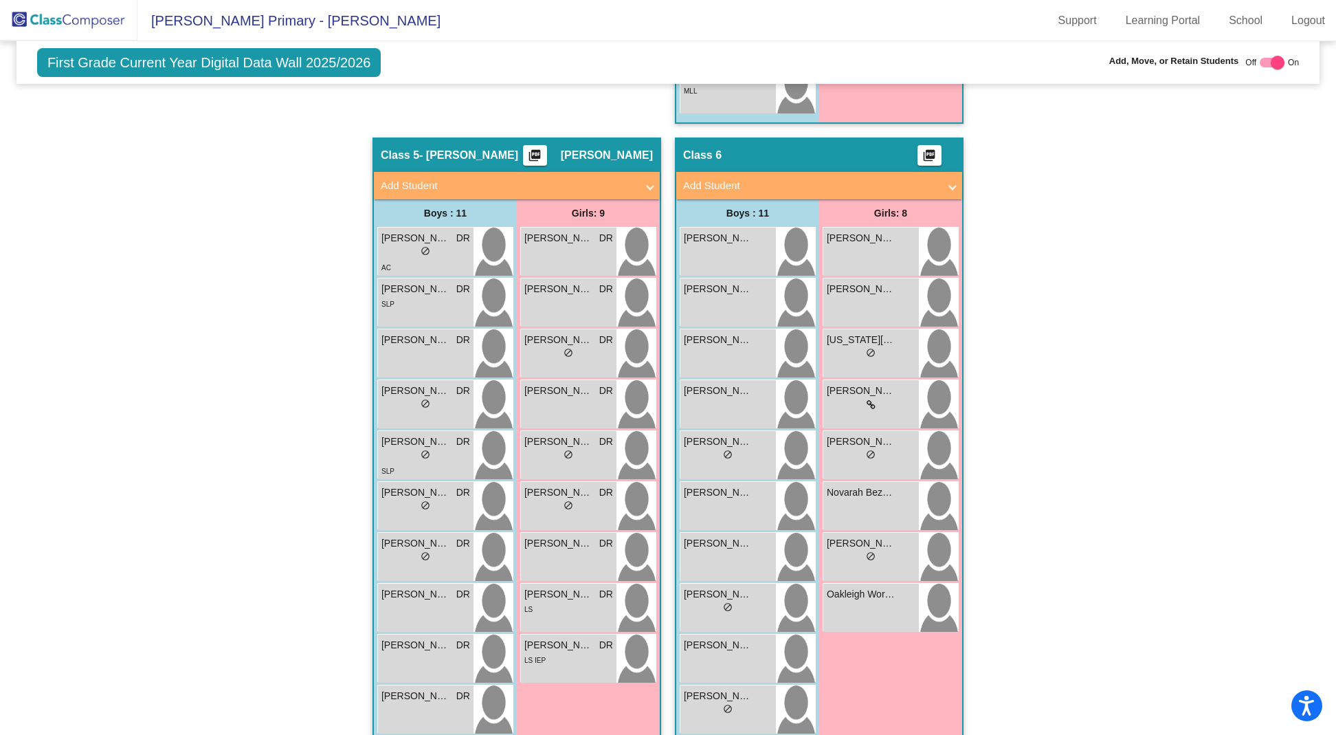
scroll to position [1021, 0]
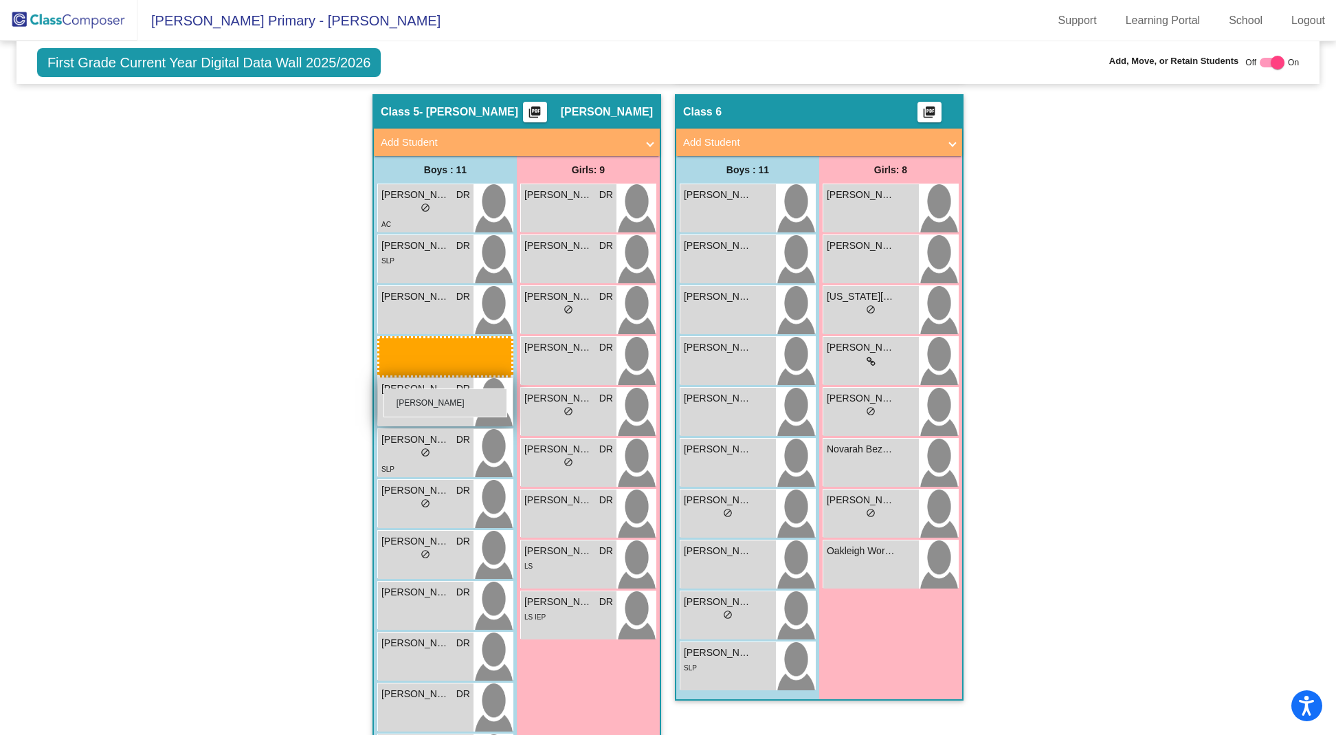
drag, startPoint x: 750, startPoint y: 405, endPoint x: 383, endPoint y: 388, distance: 367.3
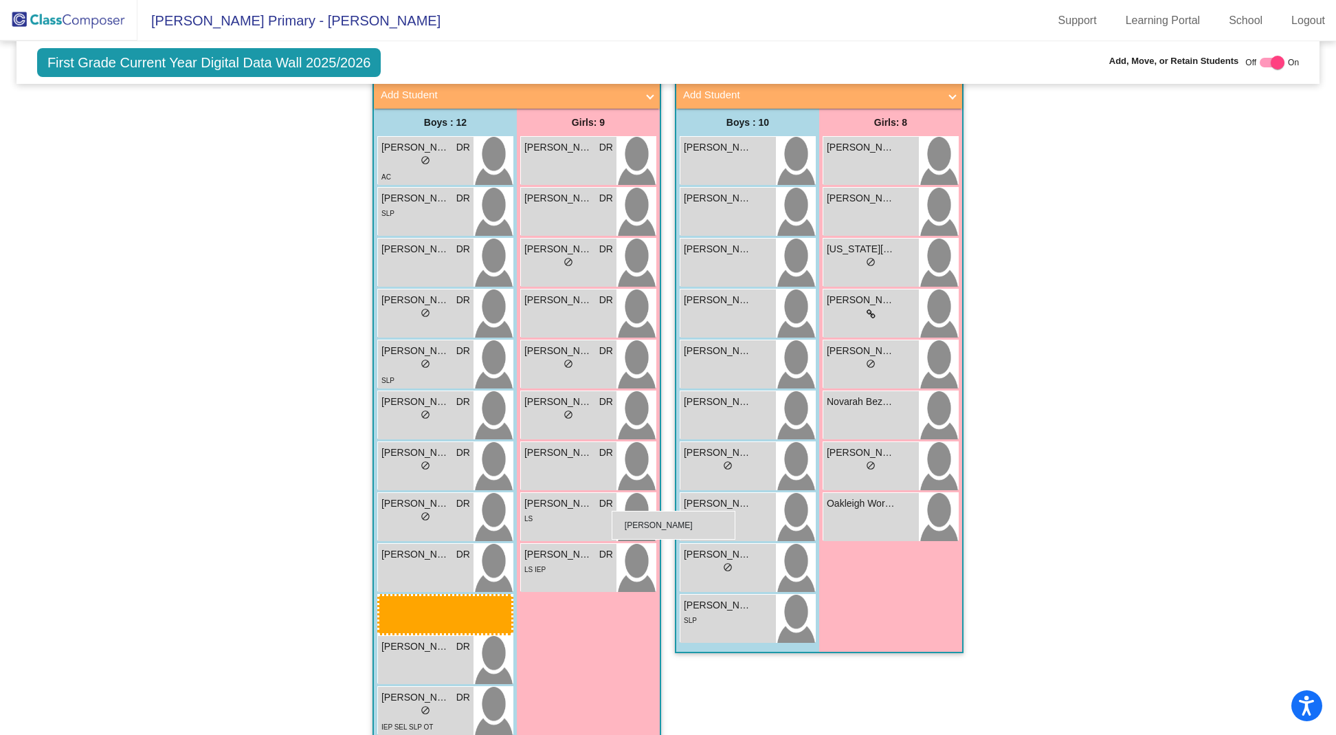
scroll to position [1047, 0]
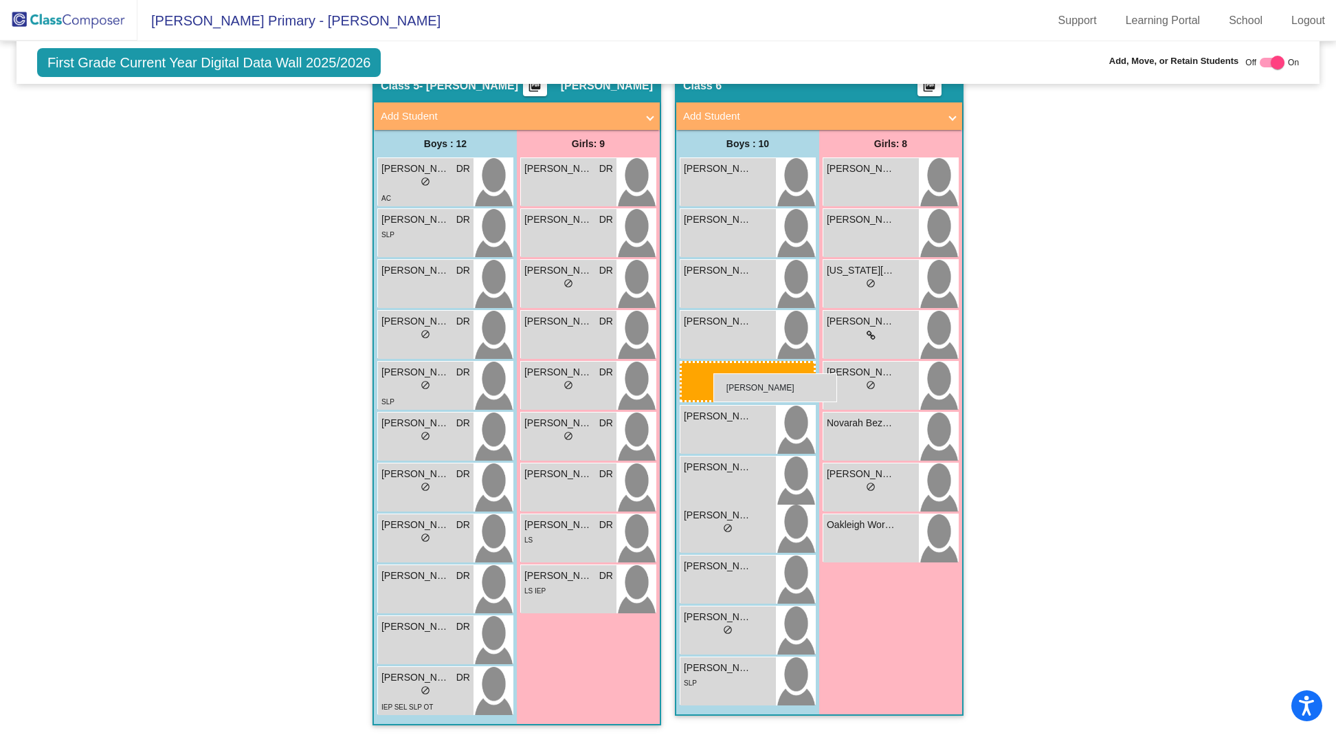
drag, startPoint x: 393, startPoint y: 620, endPoint x: 706, endPoint y: 370, distance: 400.8
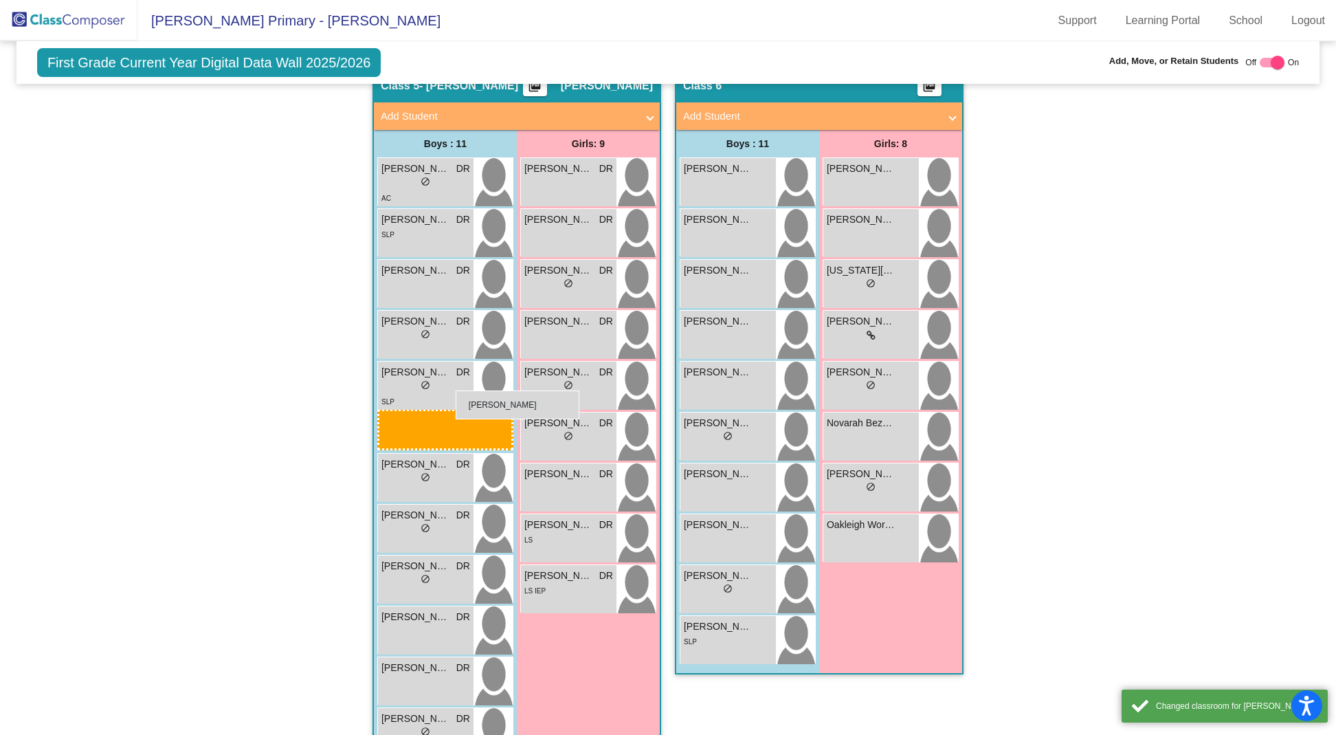
scroll to position [1068, 0]
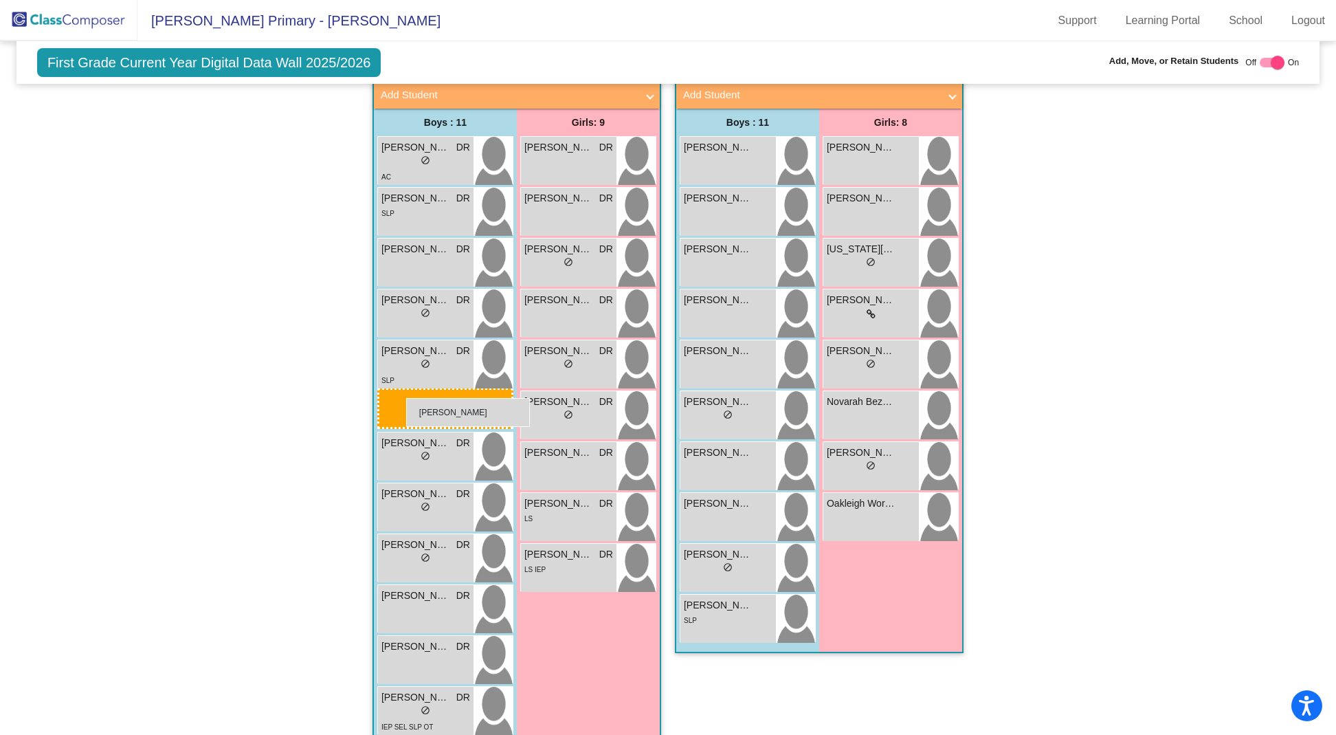
drag, startPoint x: 739, startPoint y: 381, endPoint x: 406, endPoint y: 398, distance: 333.7
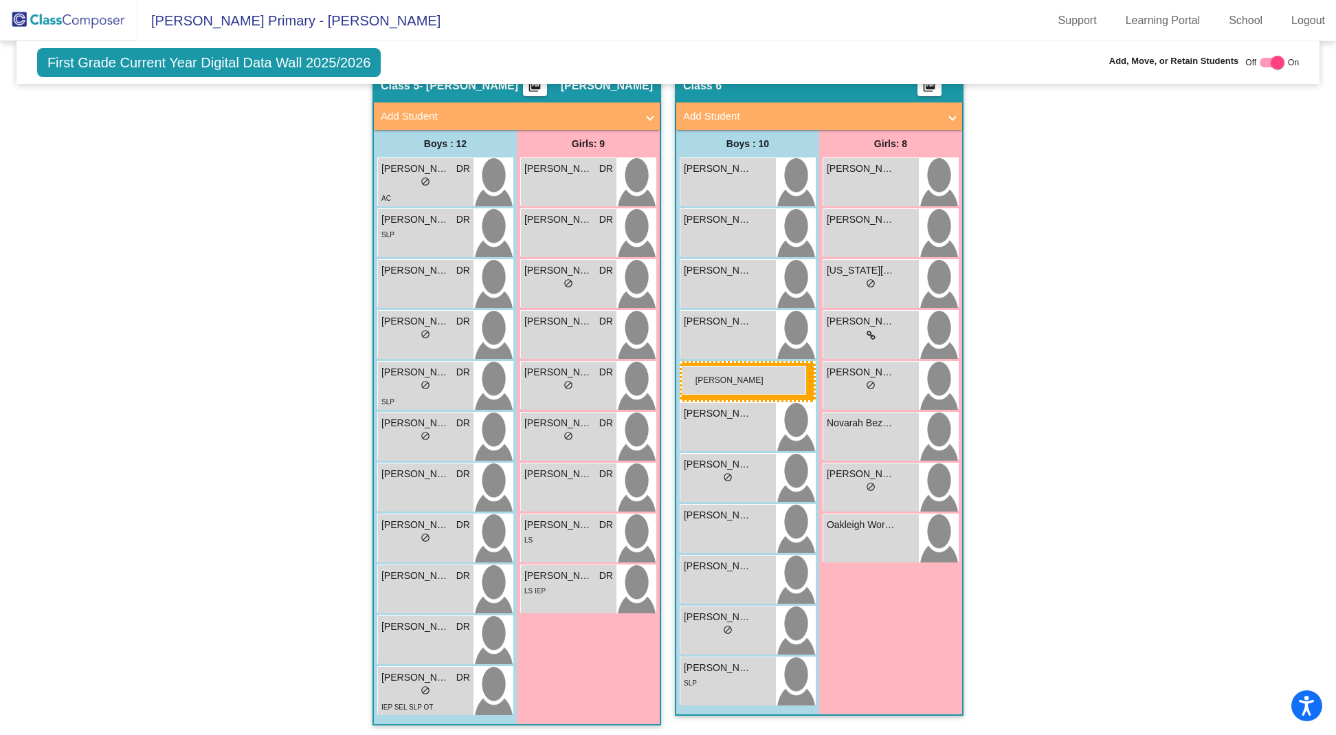
drag, startPoint x: 400, startPoint y: 407, endPoint x: 682, endPoint y: 363, distance: 285.9
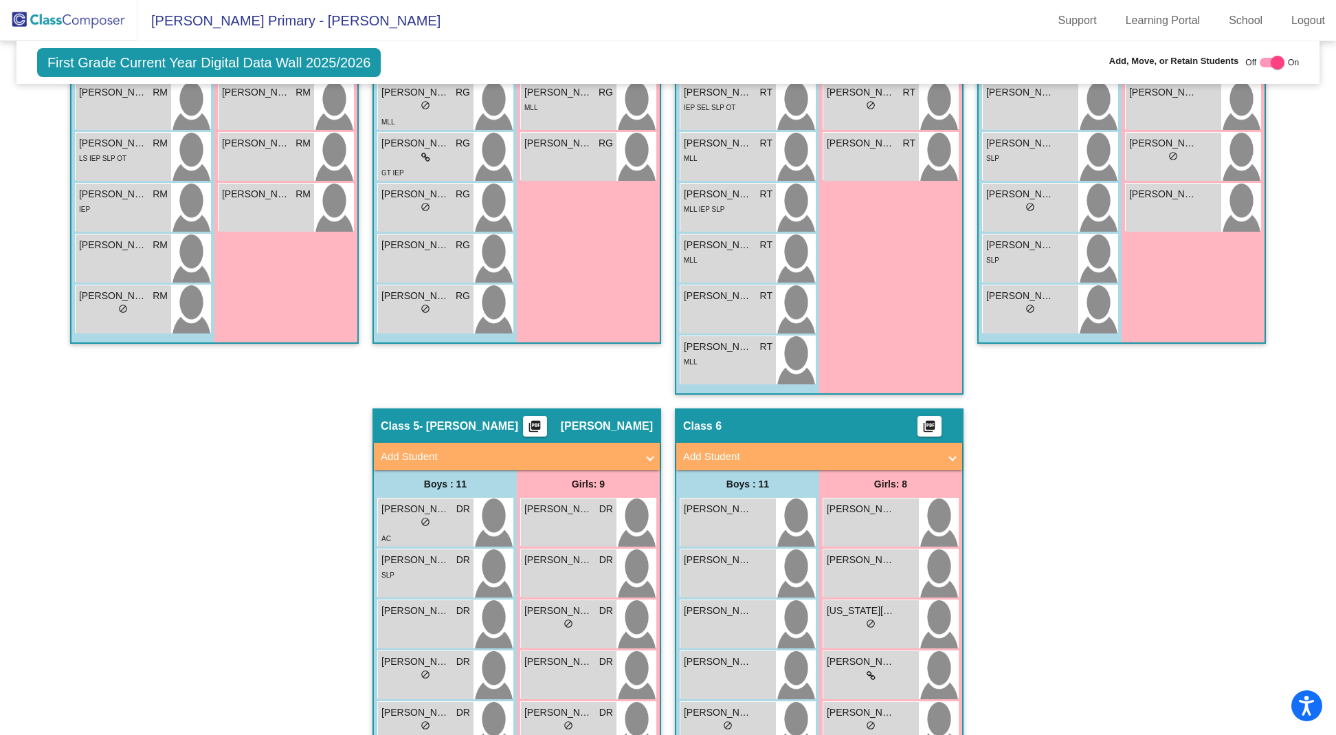
scroll to position [812, 0]
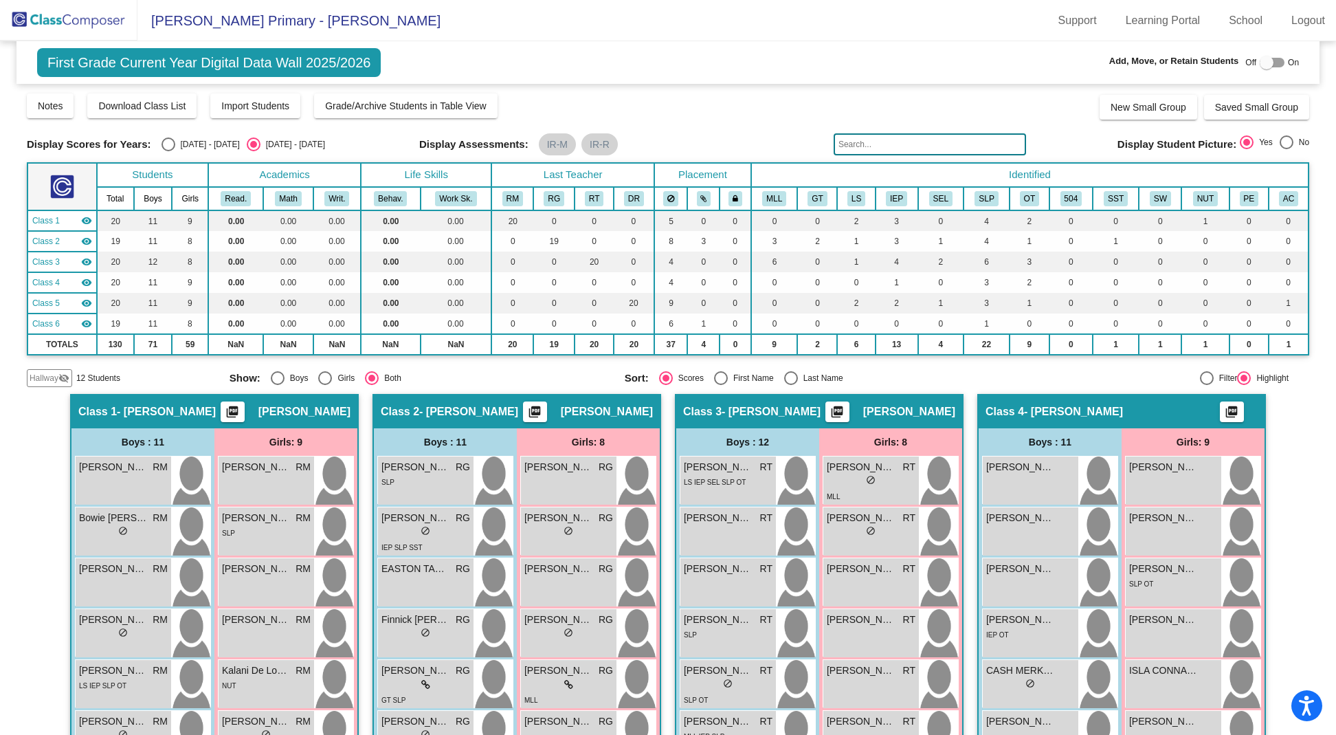
click at [80, 25] on img at bounding box center [68, 20] width 137 height 41
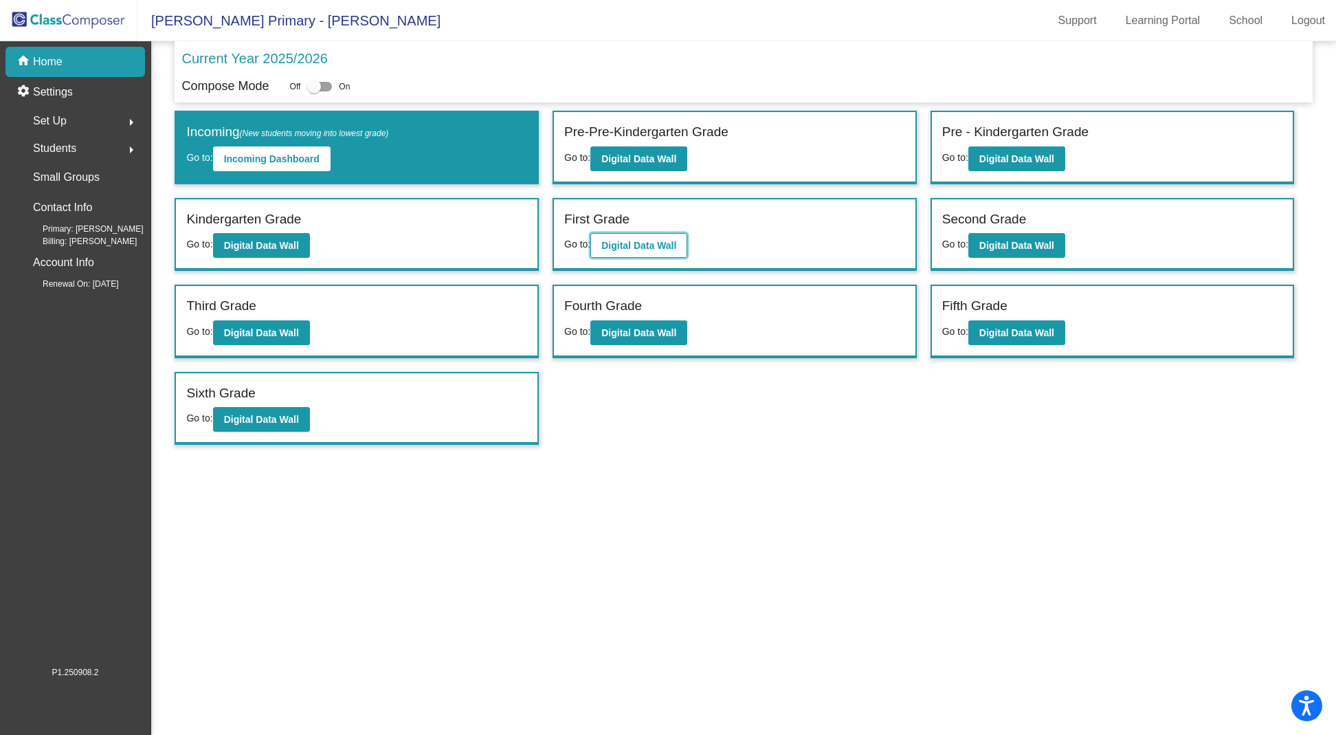
click at [651, 244] on b "Digital Data Wall" at bounding box center [638, 245] width 75 height 11
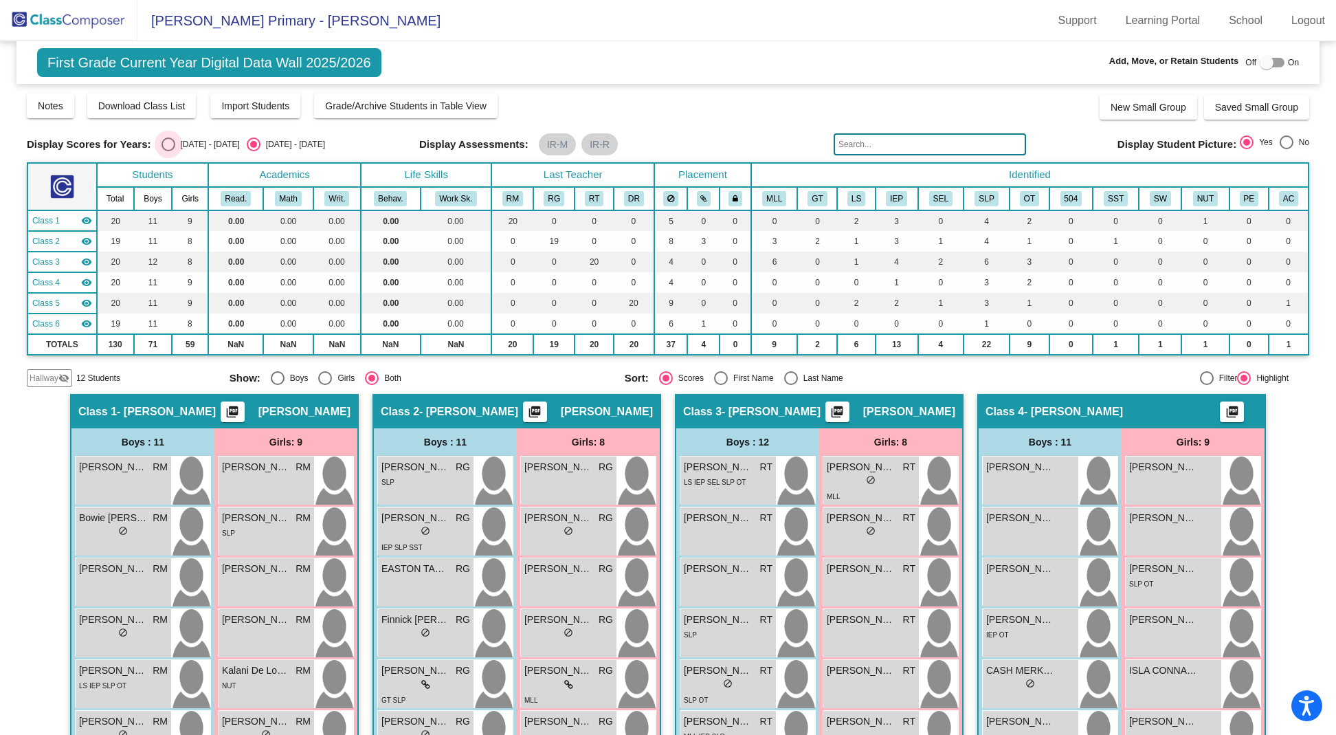
click at [172, 146] on div "Select an option" at bounding box center [168, 144] width 14 height 14
click at [168, 151] on input "[DATE] - [DATE]" at bounding box center [168, 151] width 1 height 1
radio input "true"
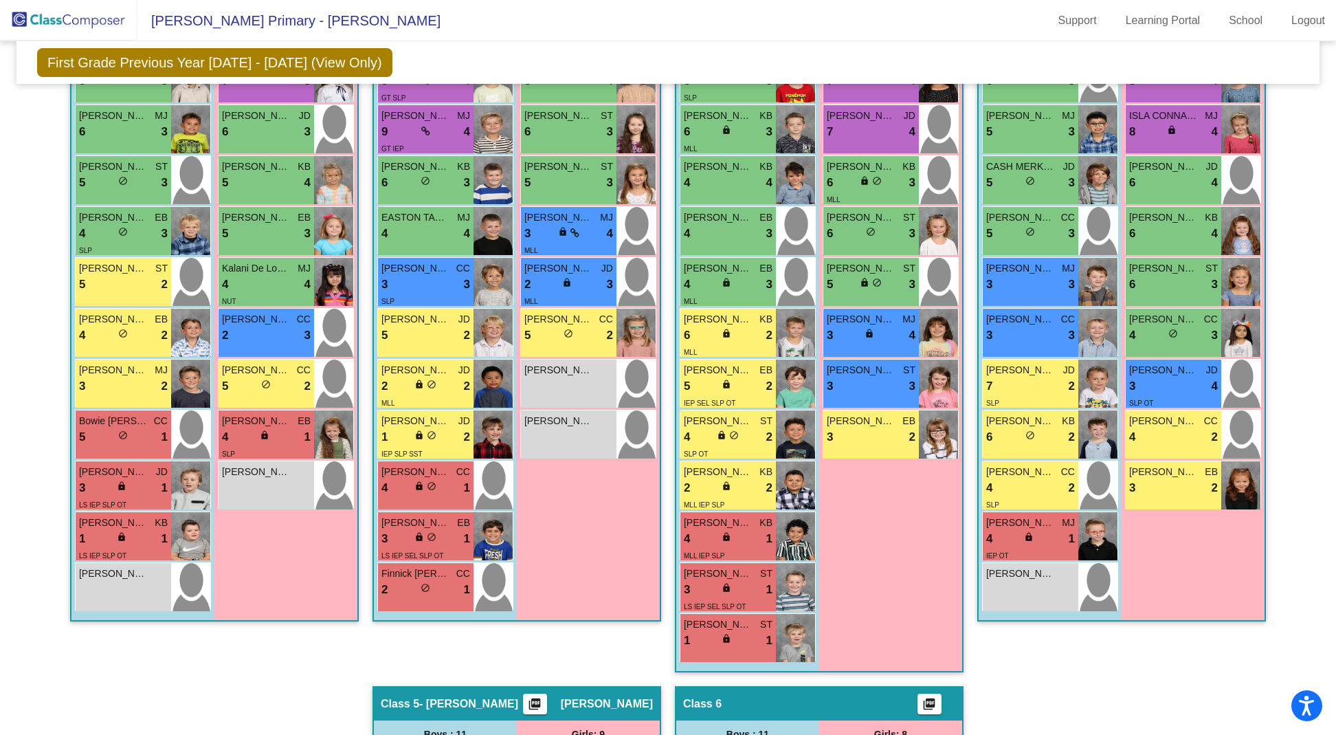
scroll to position [401, 0]
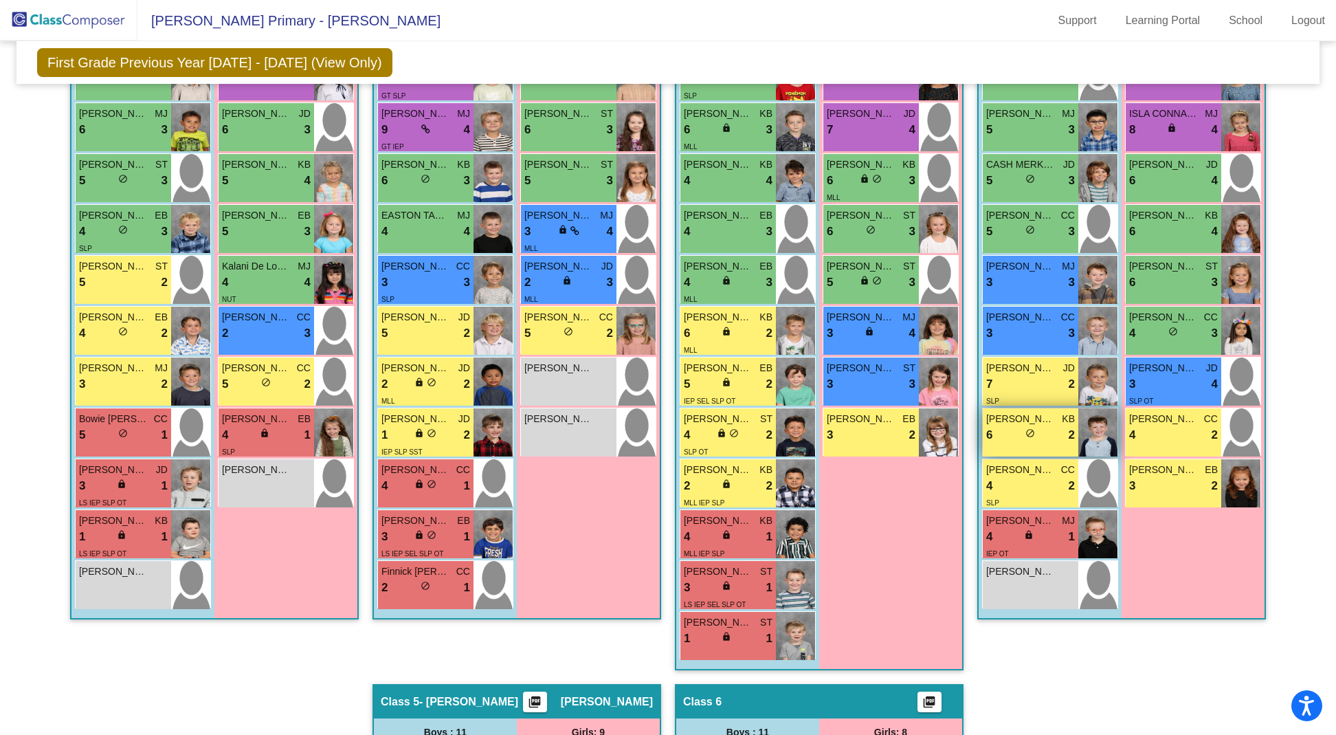
click at [1051, 426] on div "6 lock do_not_disturb_alt 2" at bounding box center [1030, 435] width 89 height 18
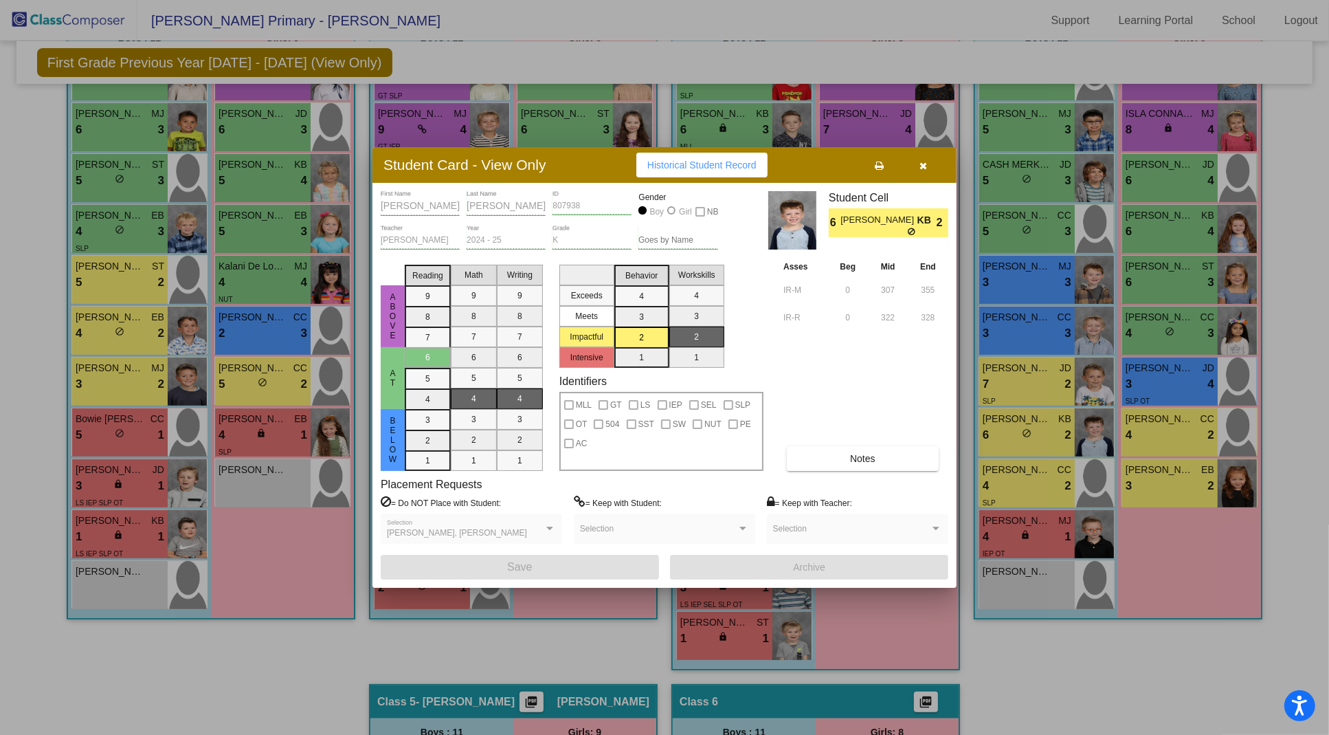
click at [927, 165] on button "button" at bounding box center [923, 165] width 44 height 25
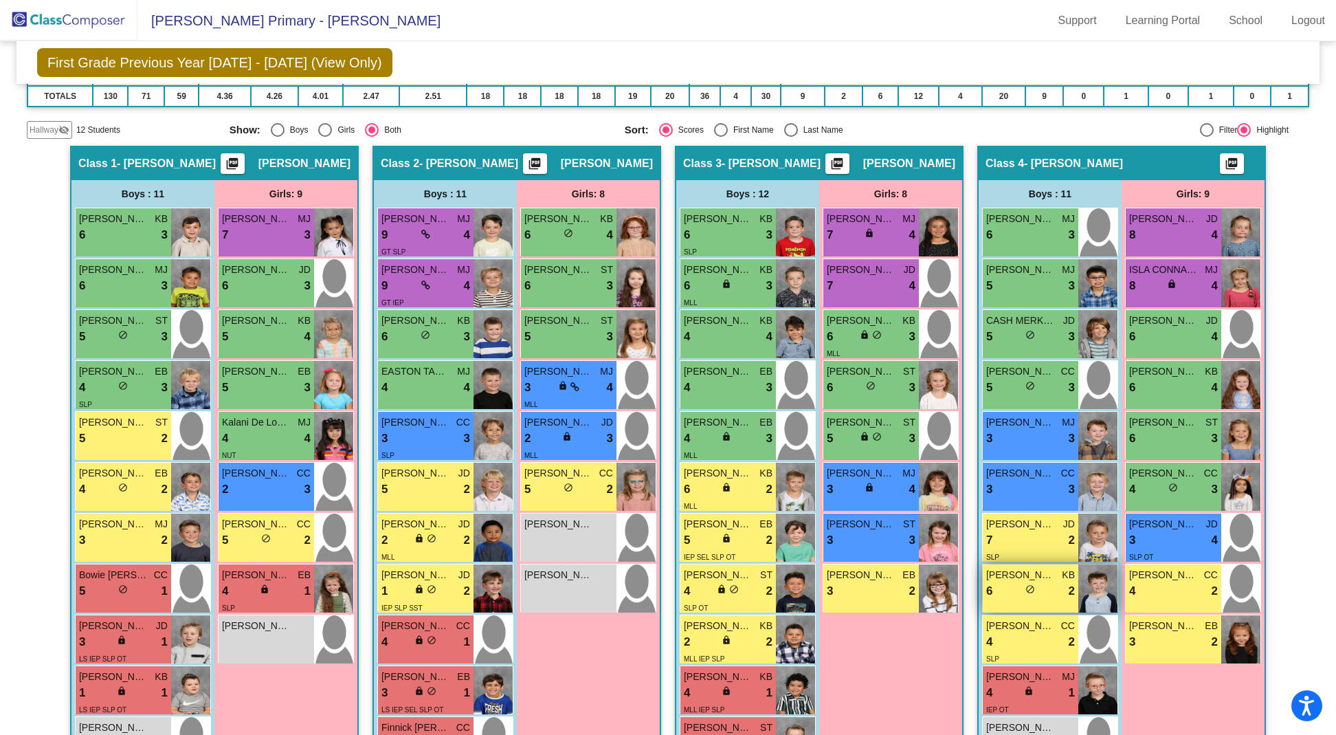
scroll to position [0, 0]
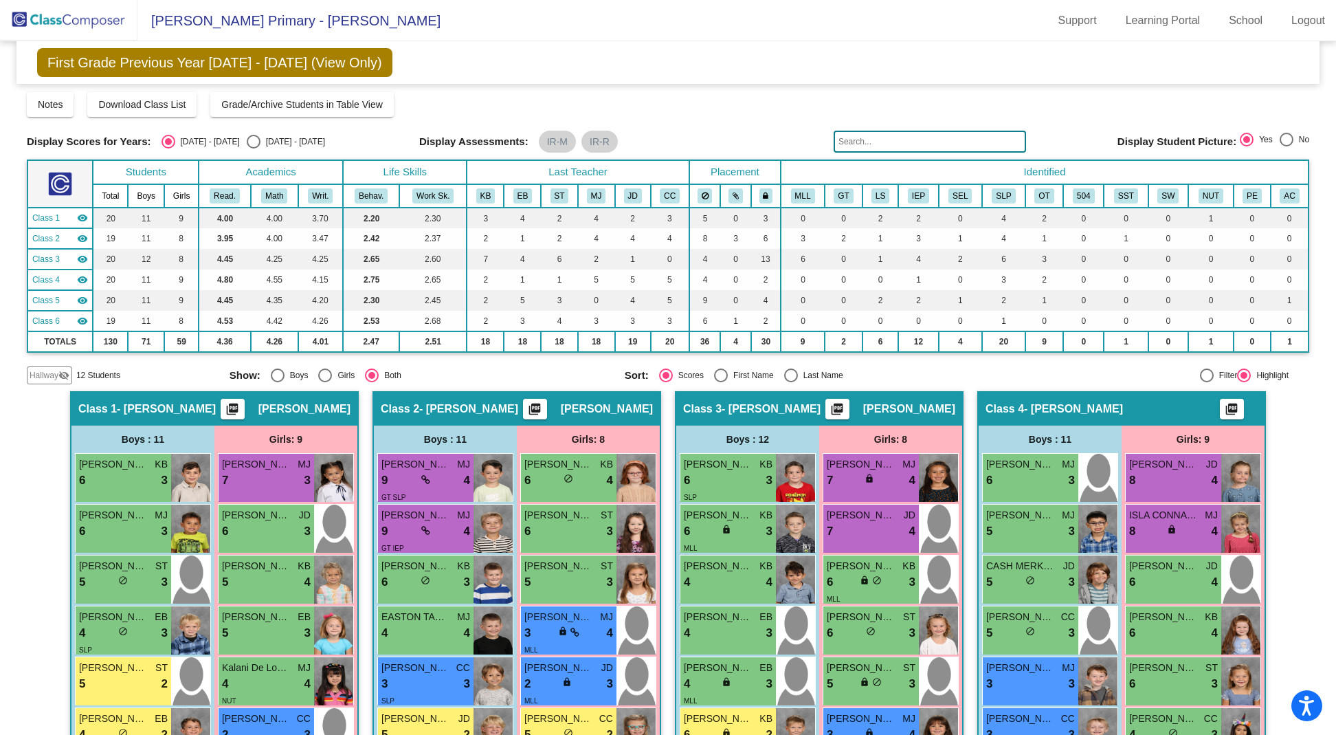
click at [247, 142] on div "Select an option" at bounding box center [254, 142] width 14 height 14
click at [253, 148] on input "[DATE] - [DATE]" at bounding box center [253, 148] width 1 height 1
radio input "true"
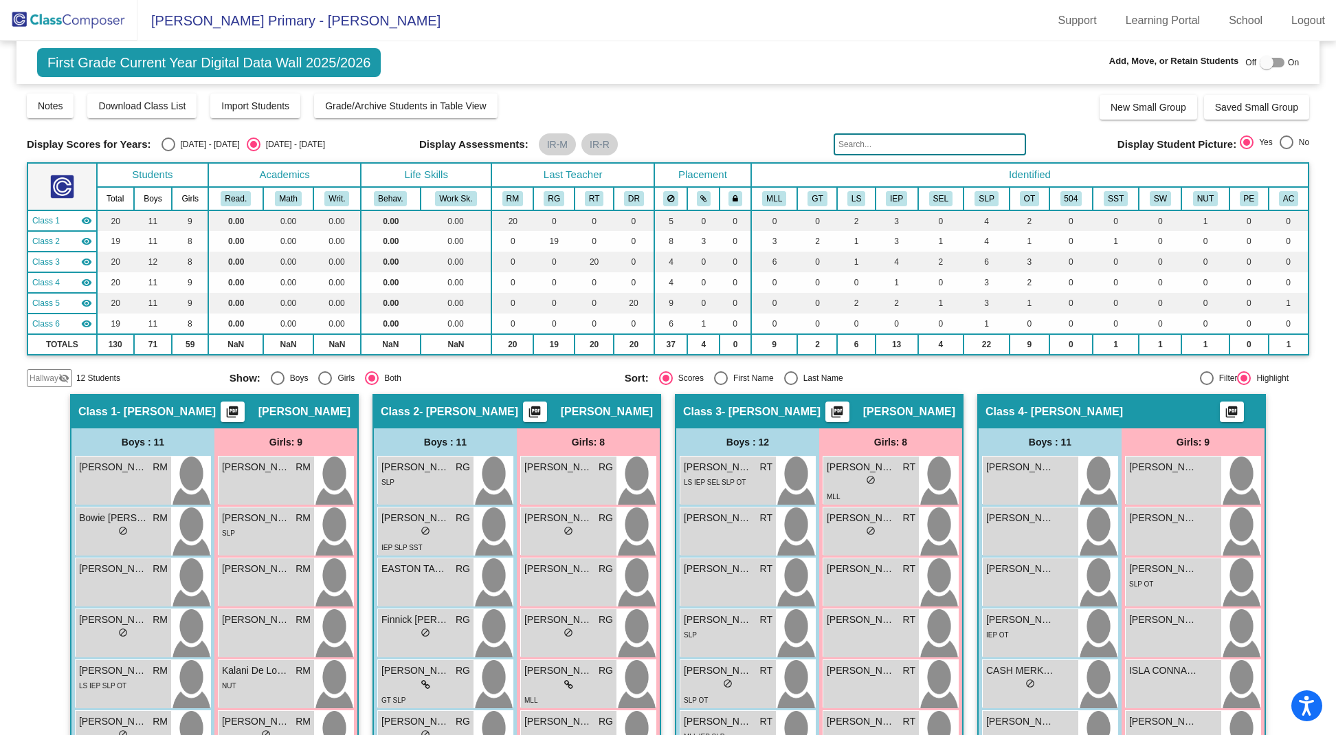
scroll to position [71, 0]
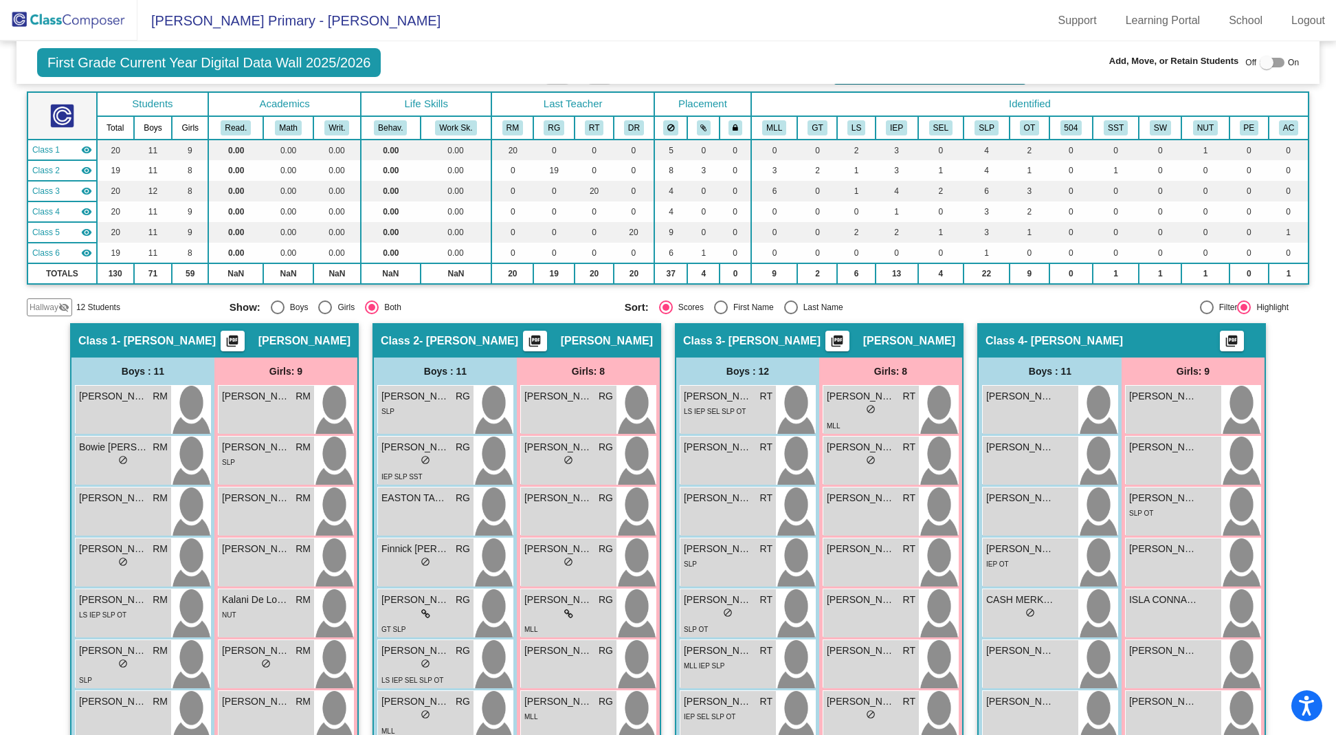
click at [1259, 62] on div at bounding box center [1266, 63] width 14 height 14
checkbox input "true"
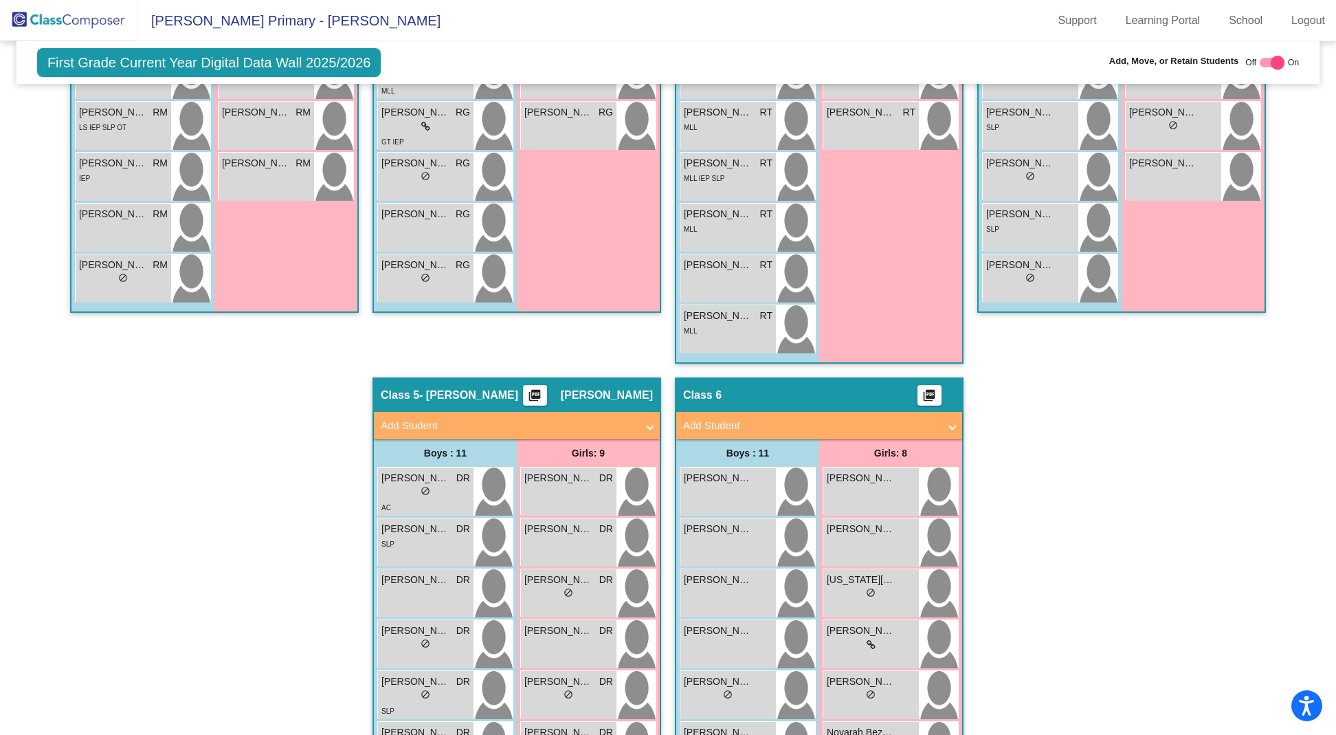
scroll to position [687, 0]
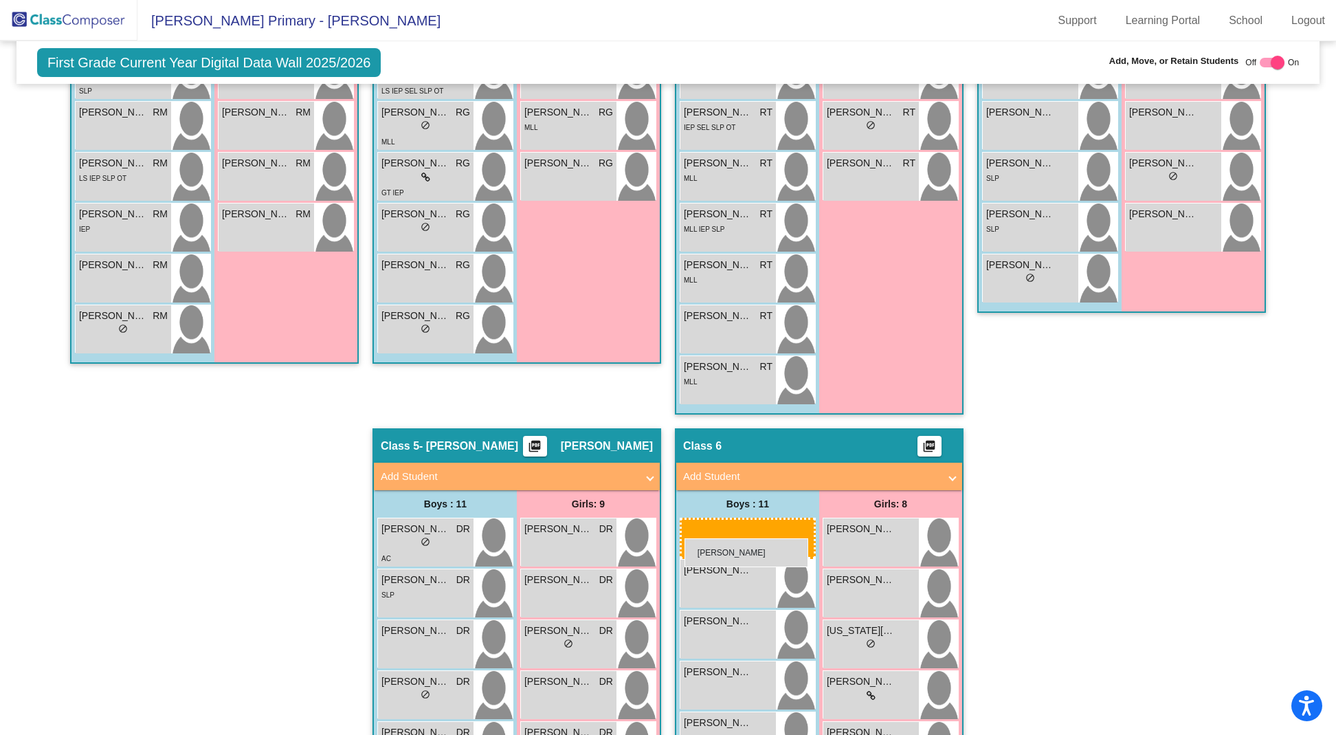
drag, startPoint x: 1053, startPoint y: 232, endPoint x: 684, endPoint y: 528, distance: 473.6
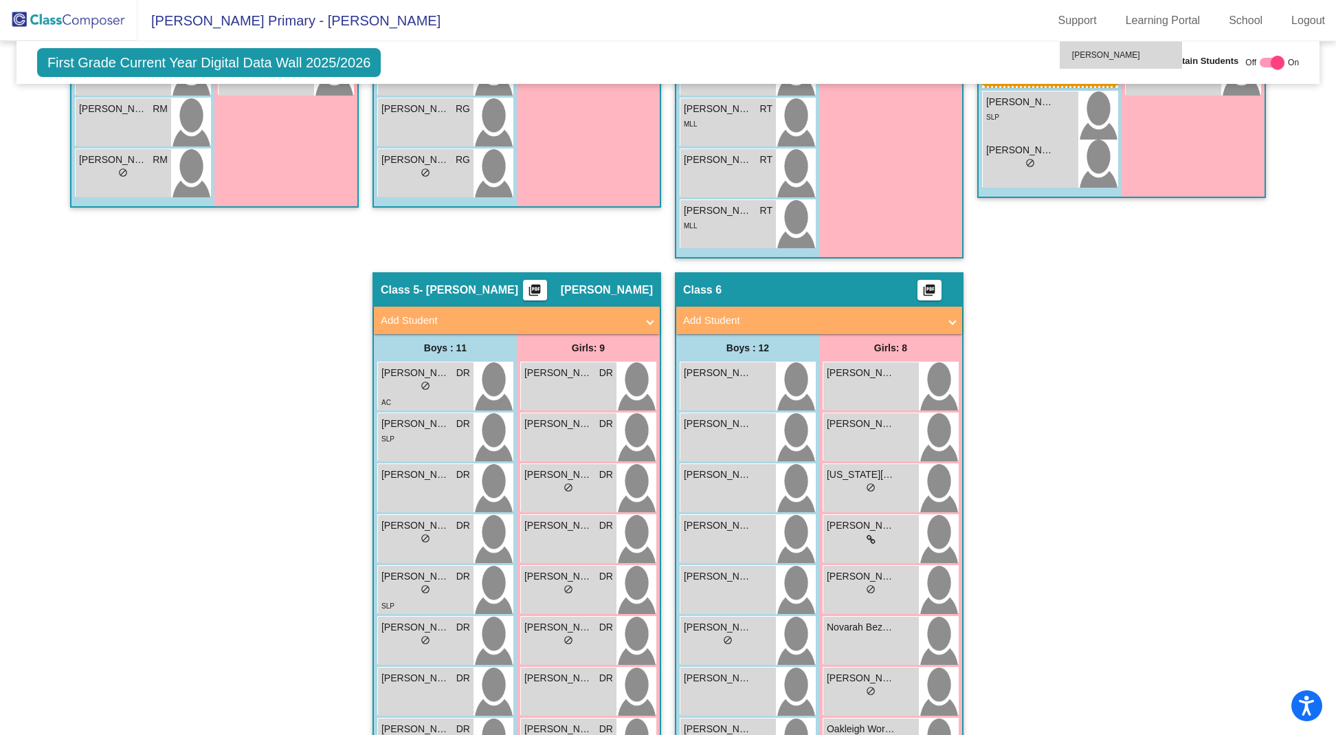
scroll to position [831, 0]
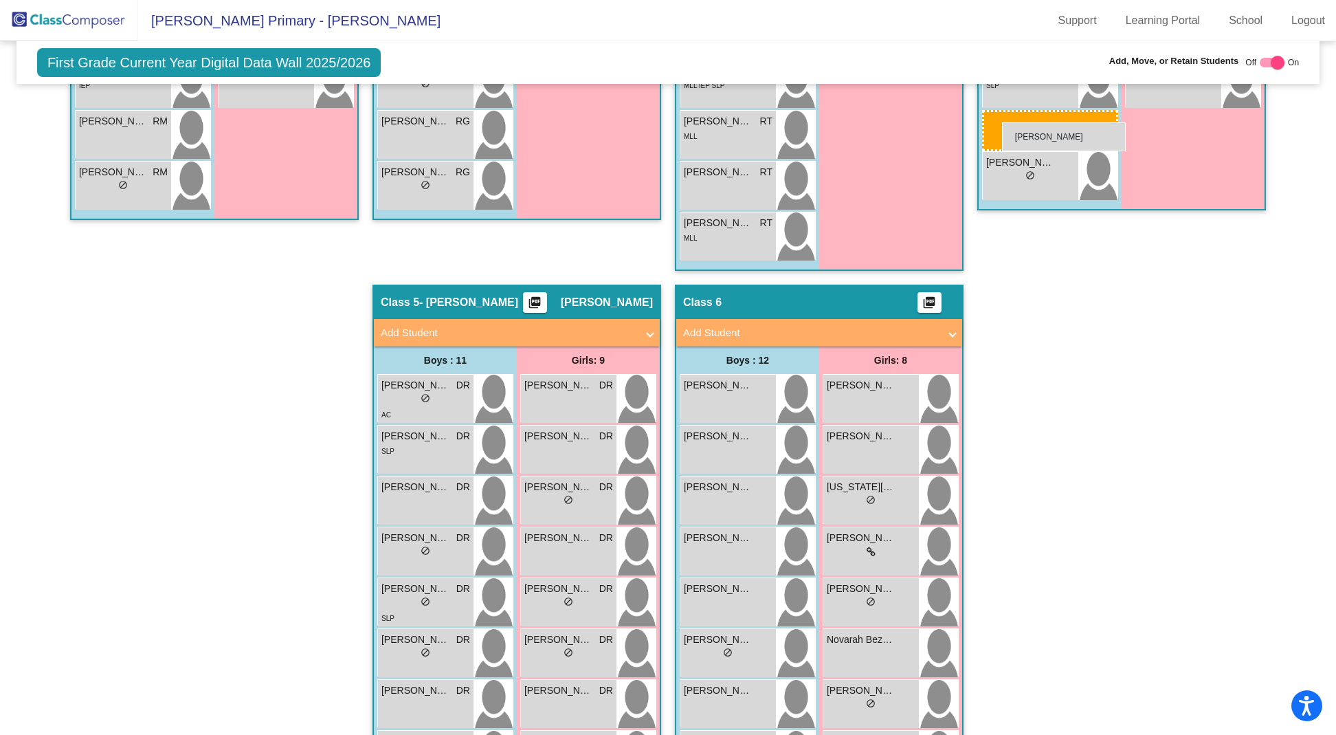
drag, startPoint x: 702, startPoint y: 557, endPoint x: 1002, endPoint y: 122, distance: 528.0
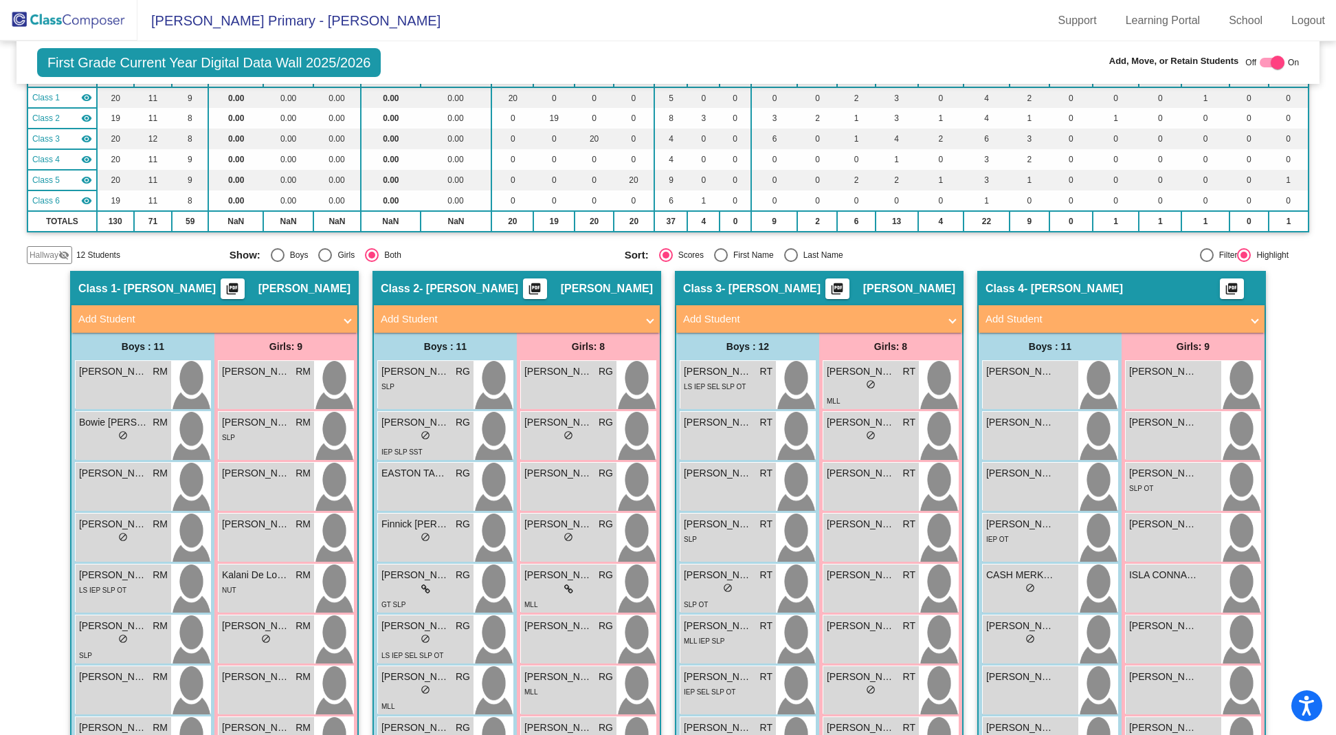
scroll to position [0, 0]
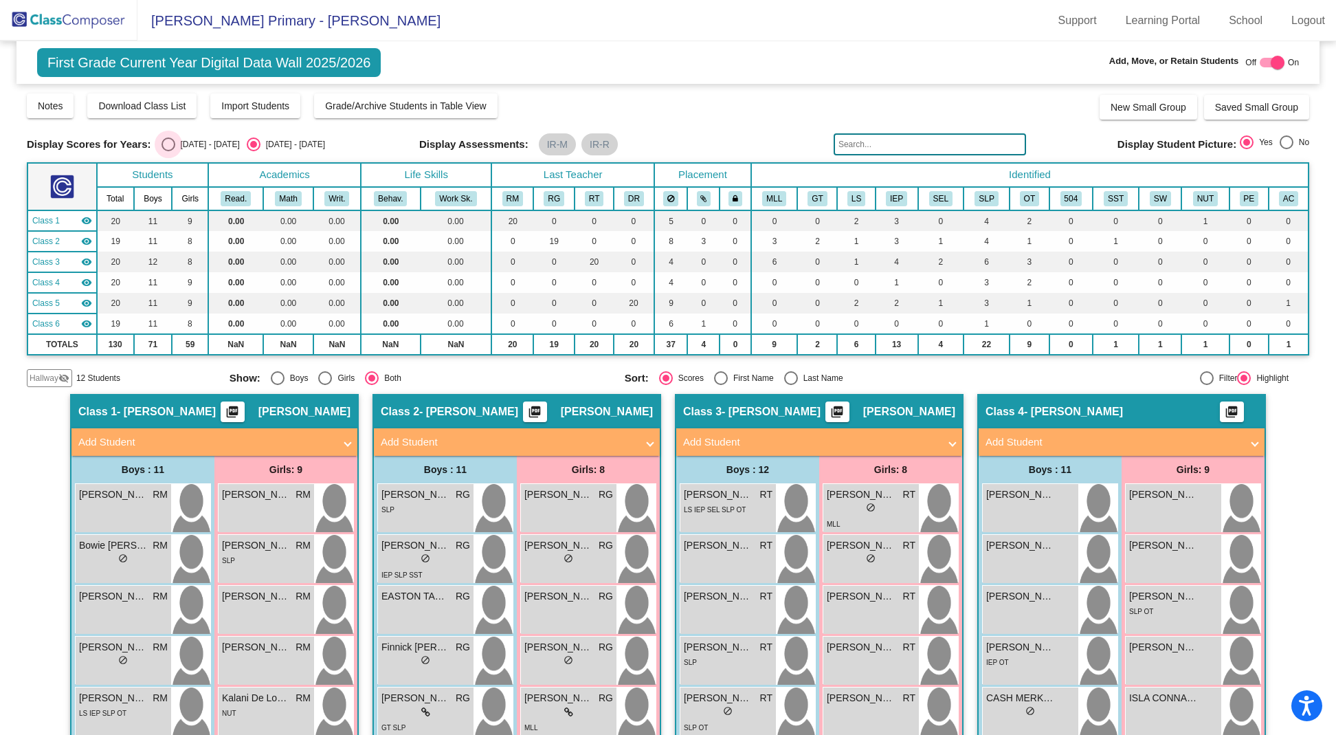
click at [172, 144] on div "Select an option" at bounding box center [168, 144] width 14 height 14
click at [168, 151] on input "[DATE] - [DATE]" at bounding box center [168, 151] width 1 height 1
radio input "true"
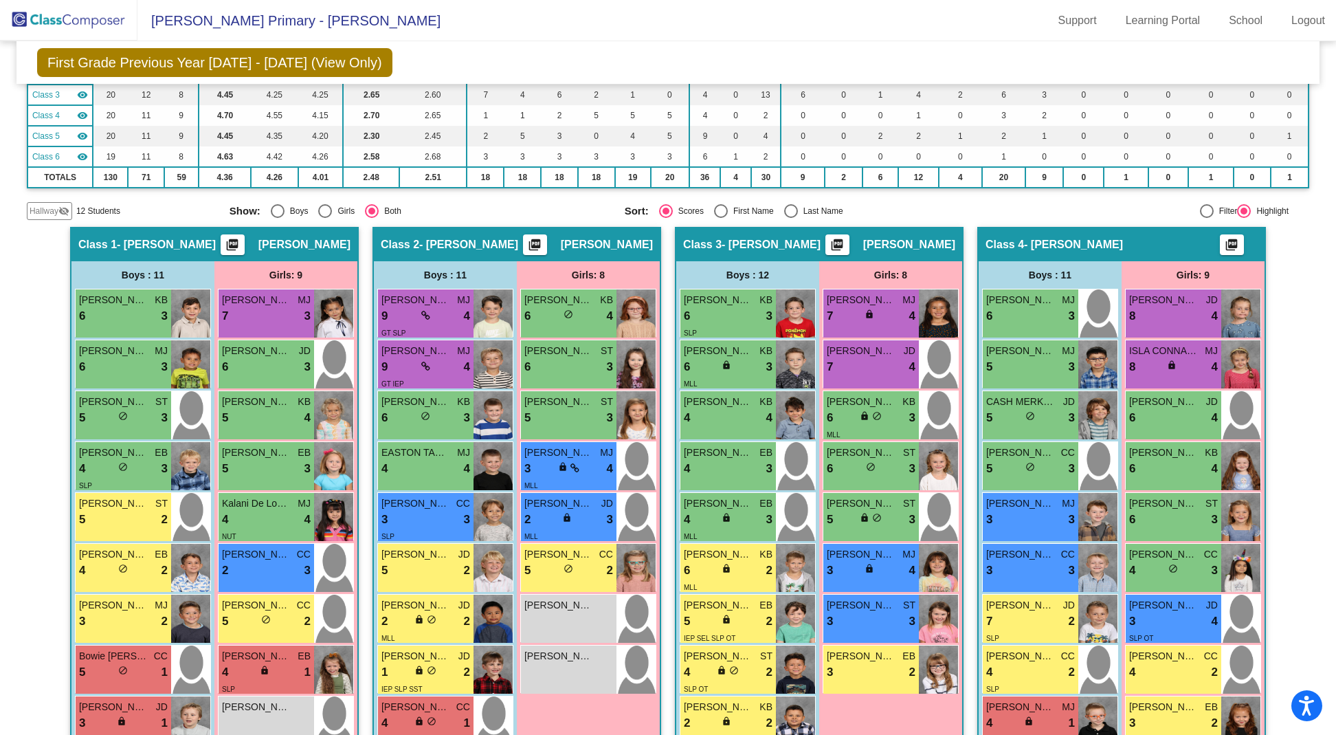
scroll to position [157, 0]
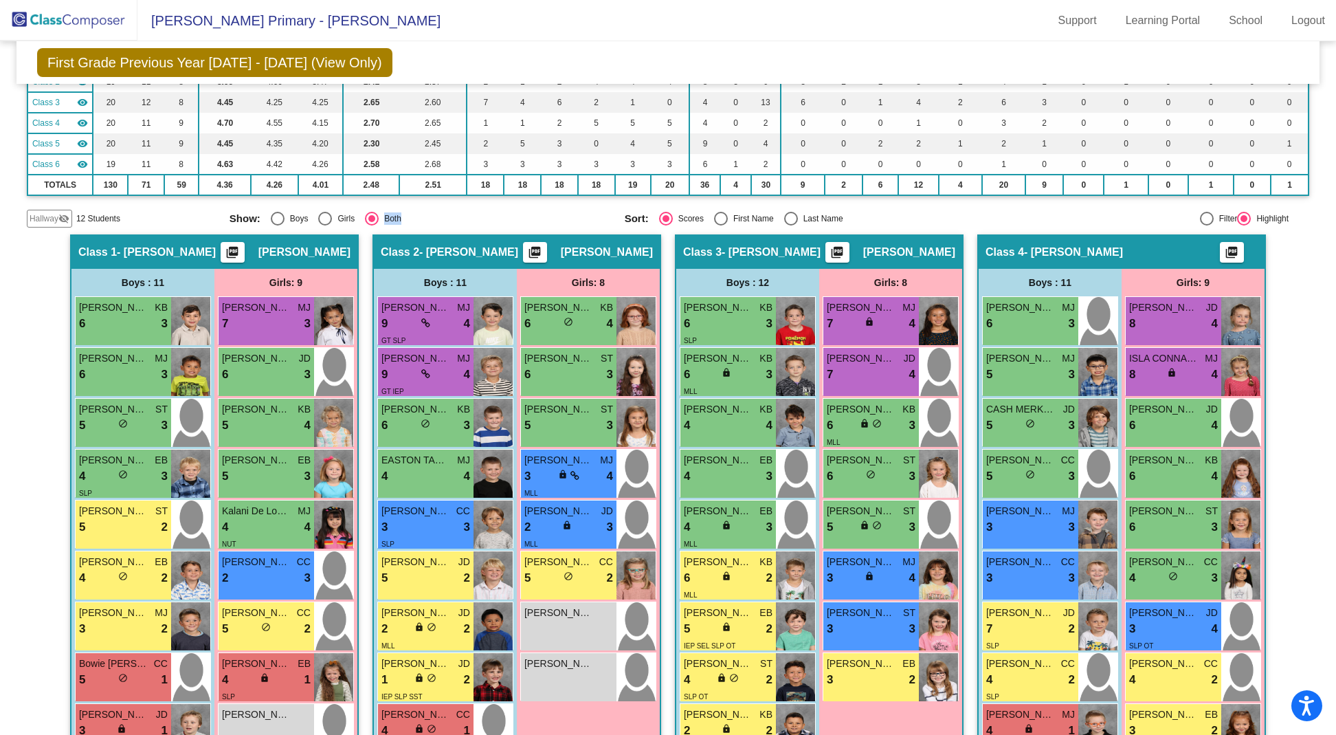
drag, startPoint x: 483, startPoint y: 210, endPoint x: 483, endPoint y: 199, distance: 10.3
click at [483, 199] on div "Display Scores for Years: 2024 - 2025 2025 - 2026 Grade/Archive Students in Tab…" at bounding box center [668, 81] width 1282 height 292
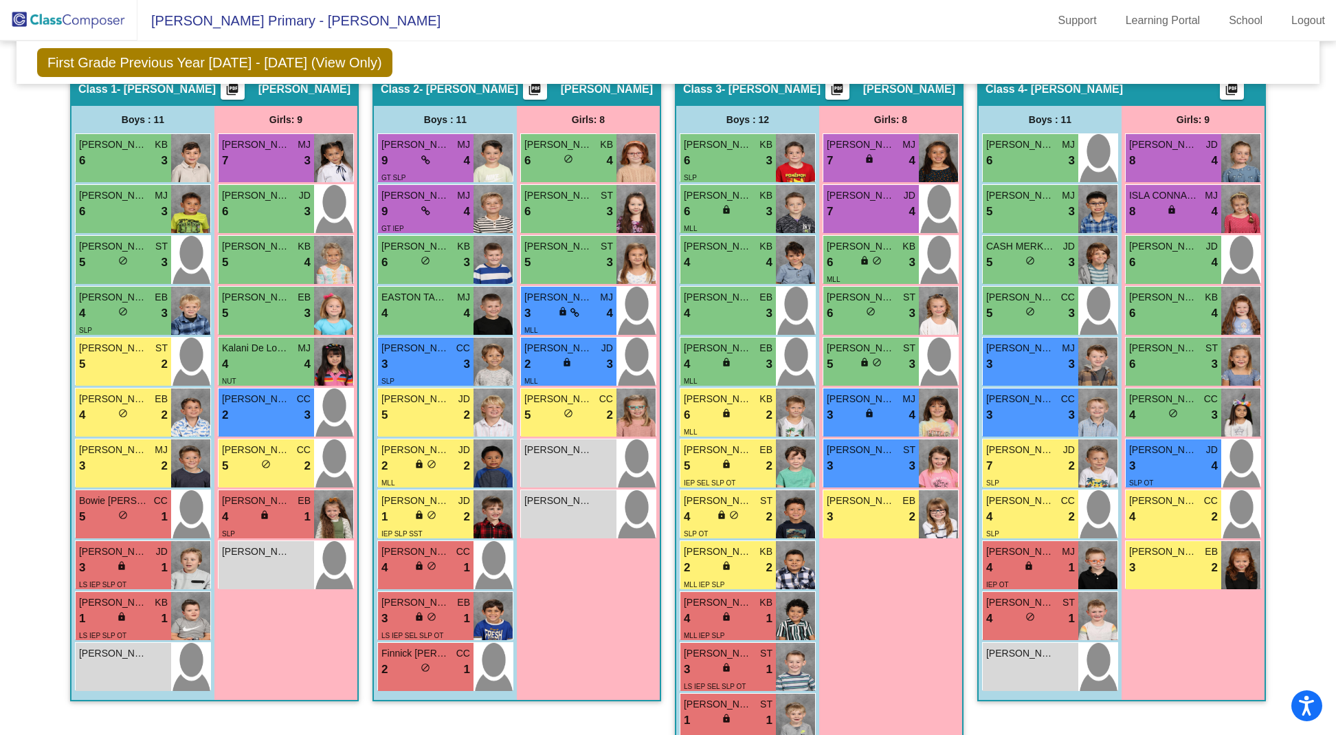
scroll to position [322, 0]
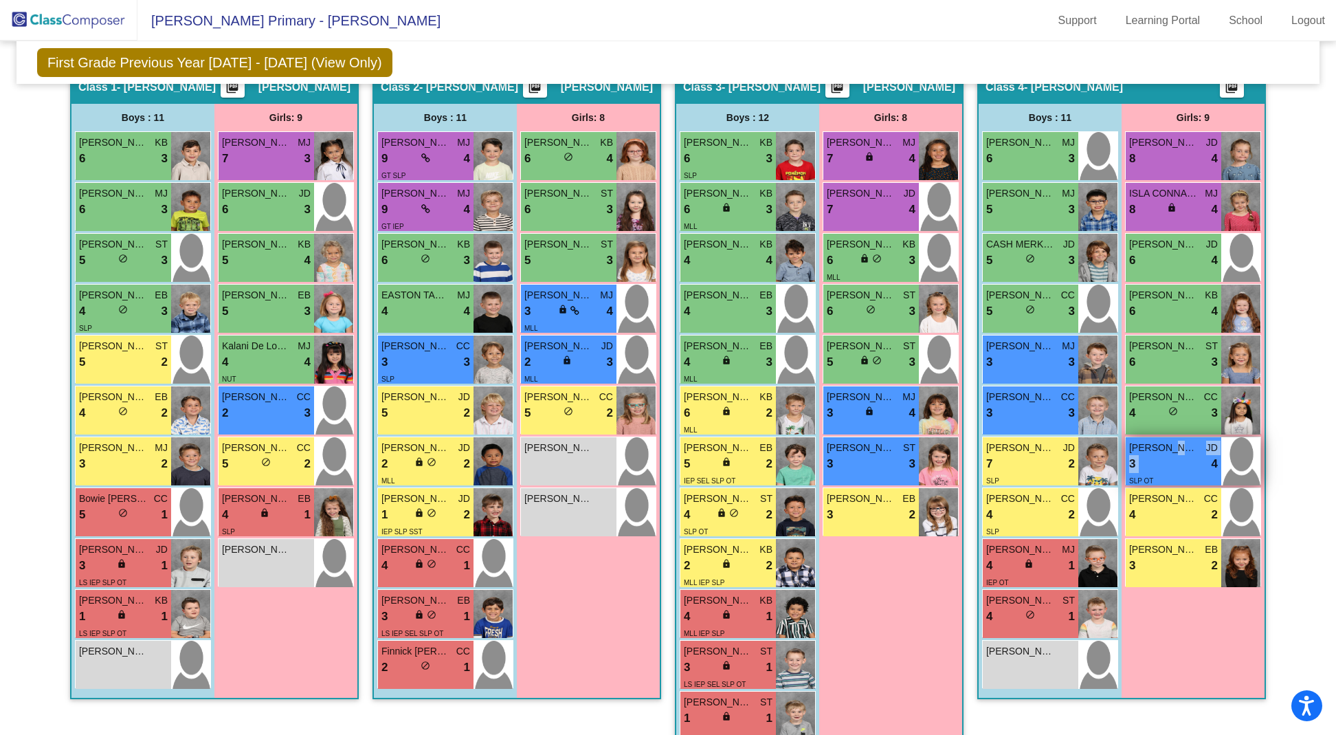
drag, startPoint x: 1196, startPoint y: 458, endPoint x: 1166, endPoint y: 452, distance: 30.1
click at [1166, 455] on div "3 lock do_not_disturb_alt 4" at bounding box center [1173, 464] width 89 height 18
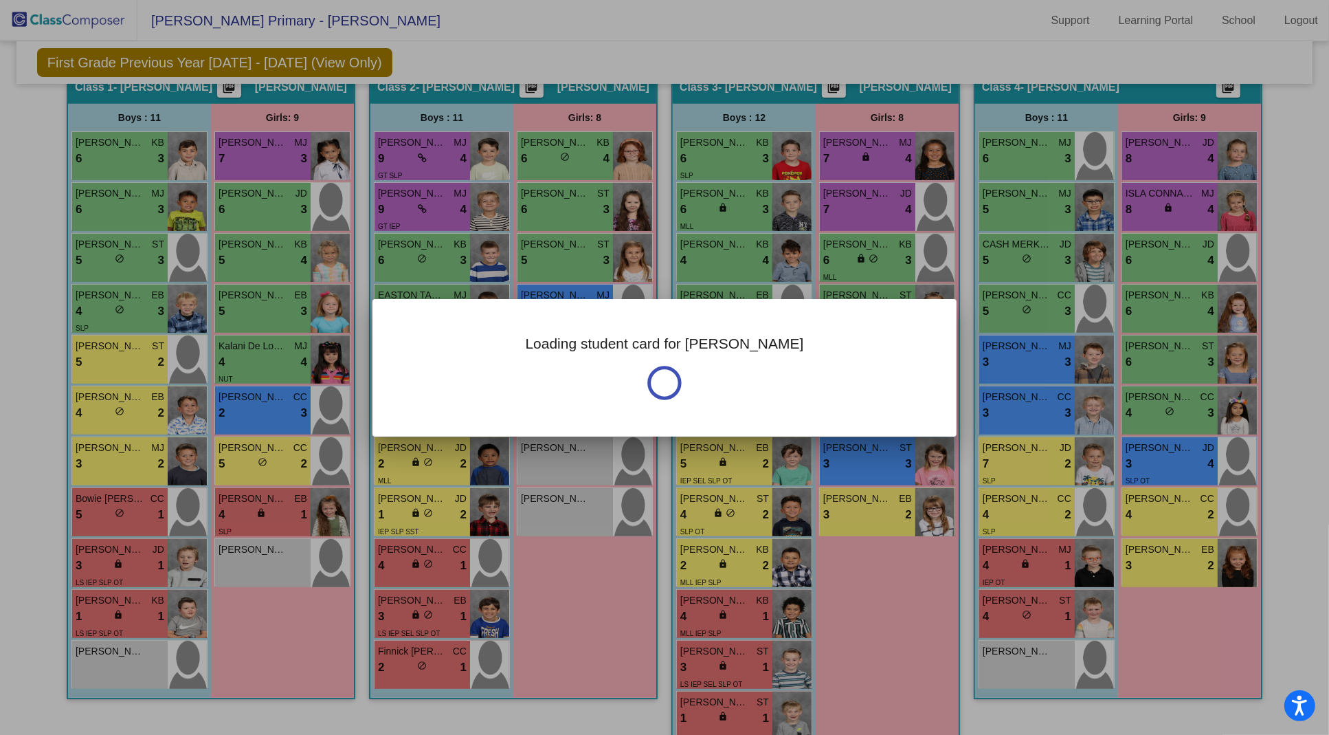
click at [886, 592] on div at bounding box center [664, 367] width 1329 height 735
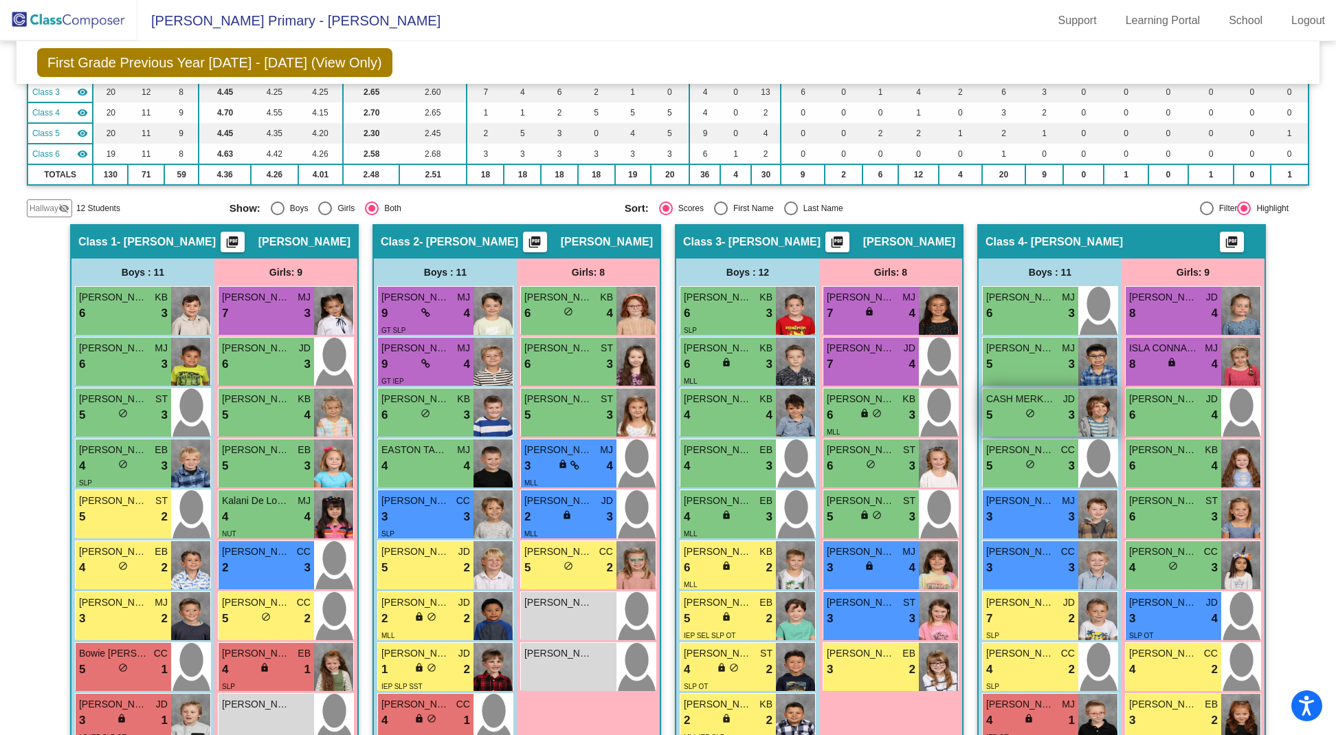
scroll to position [0, 0]
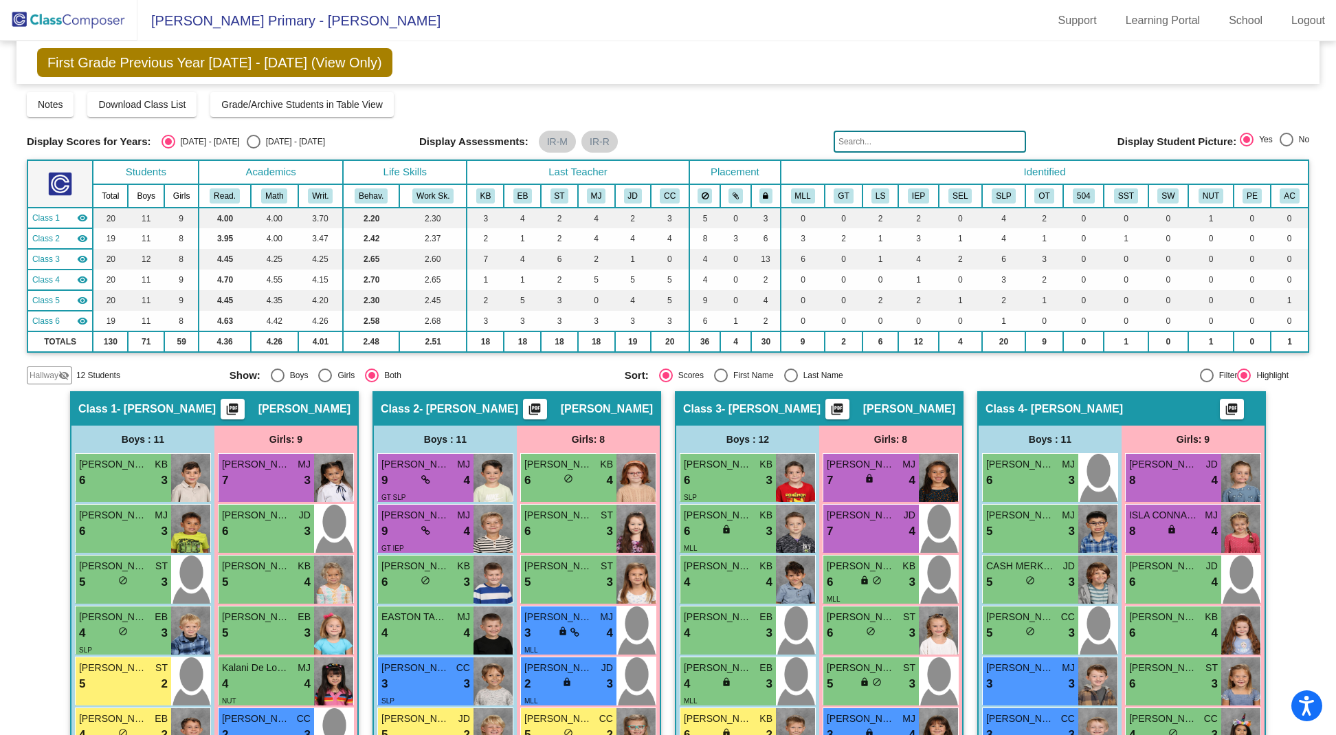
click at [247, 136] on div "Select an option" at bounding box center [254, 142] width 14 height 14
click at [253, 148] on input "[DATE] - [DATE]" at bounding box center [253, 148] width 1 height 1
radio input "true"
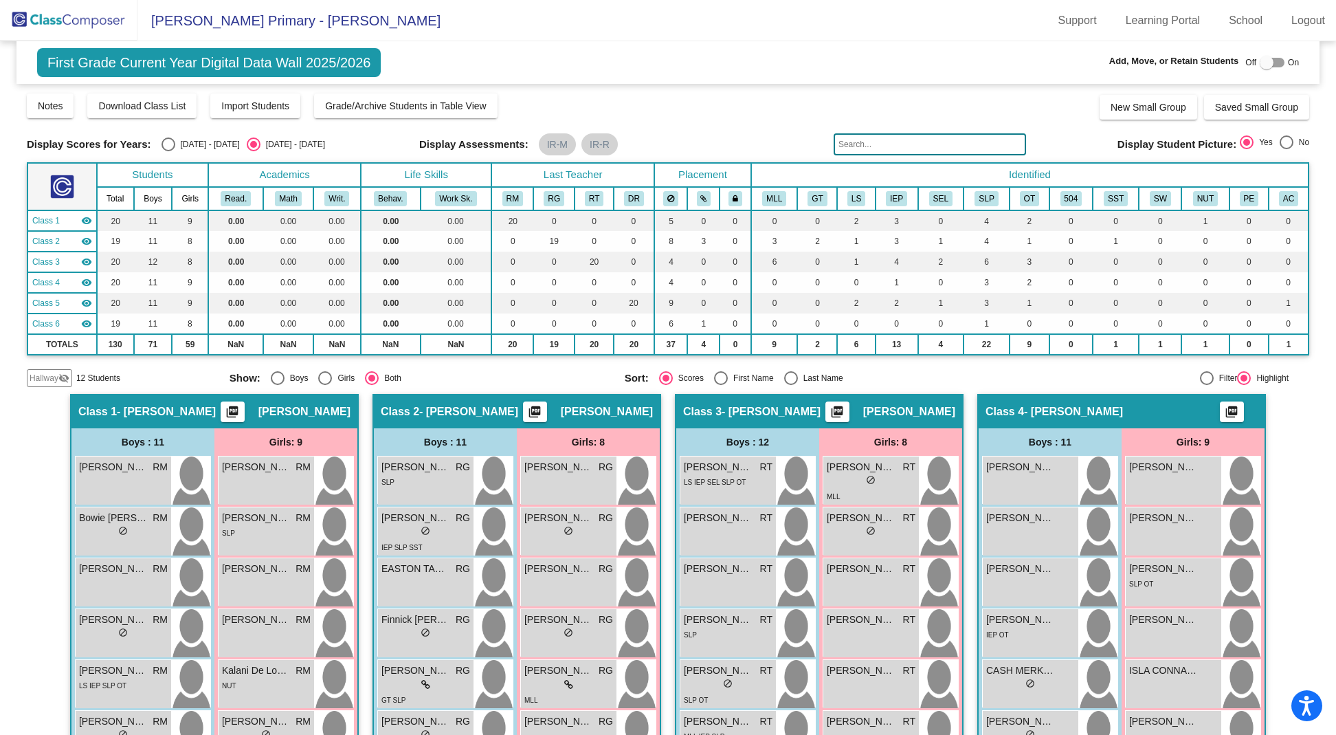
click at [1263, 65] on div at bounding box center [1266, 63] width 14 height 14
checkbox input "true"
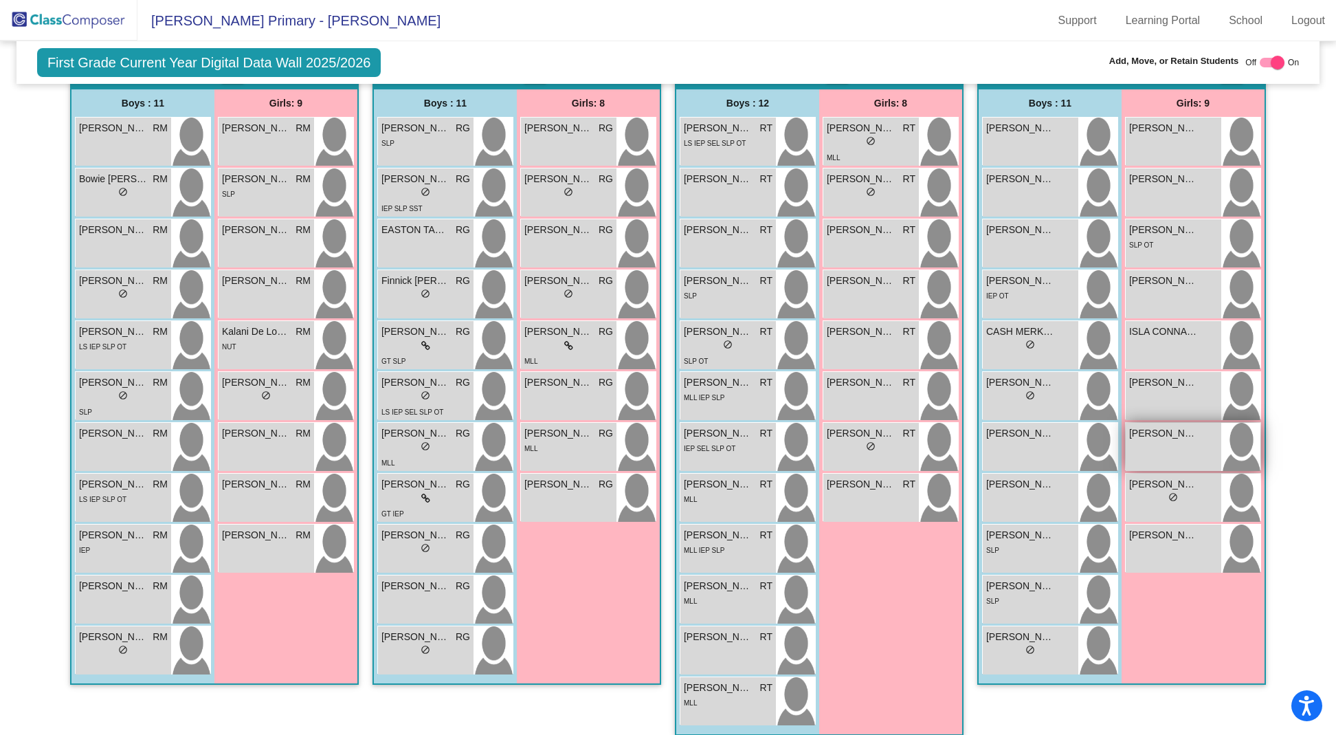
scroll to position [338, 0]
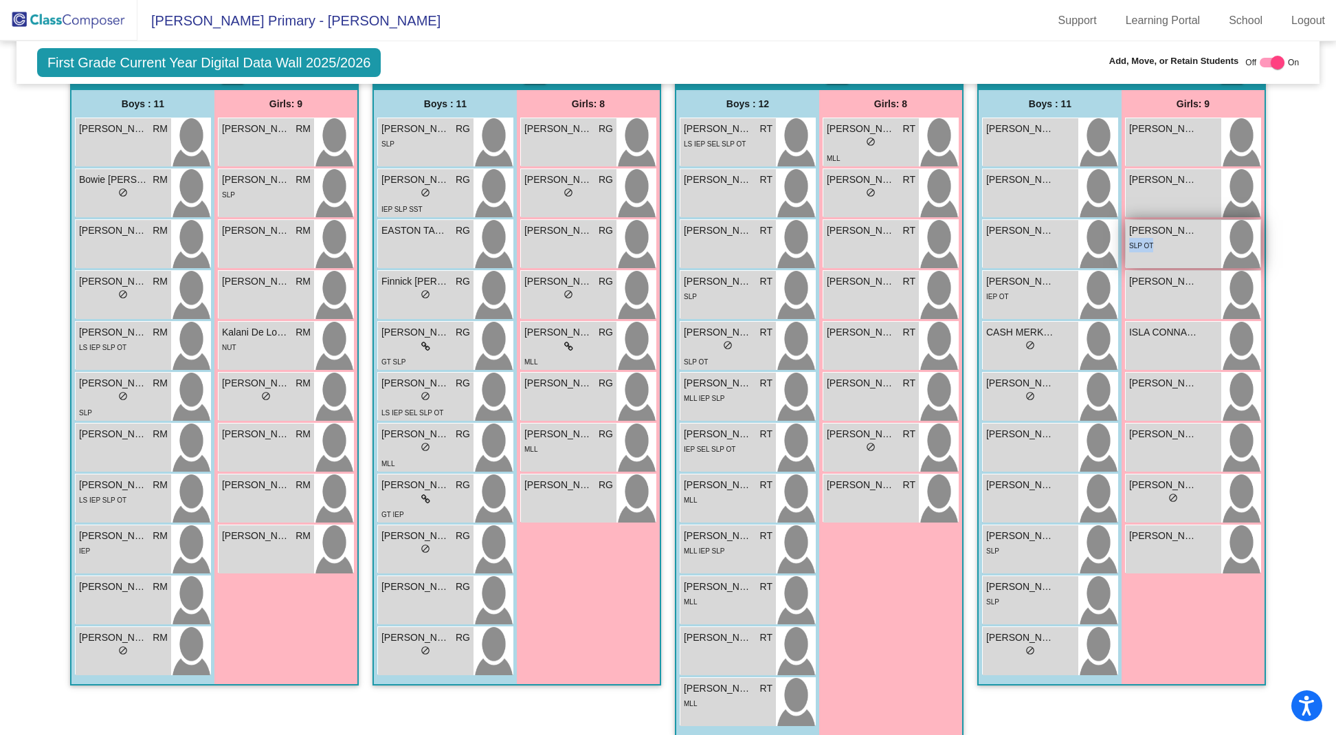
drag, startPoint x: 1192, startPoint y: 240, endPoint x: 1125, endPoint y: 237, distance: 66.7
click at [1129, 238] on div "SLP OT" at bounding box center [1173, 245] width 89 height 14
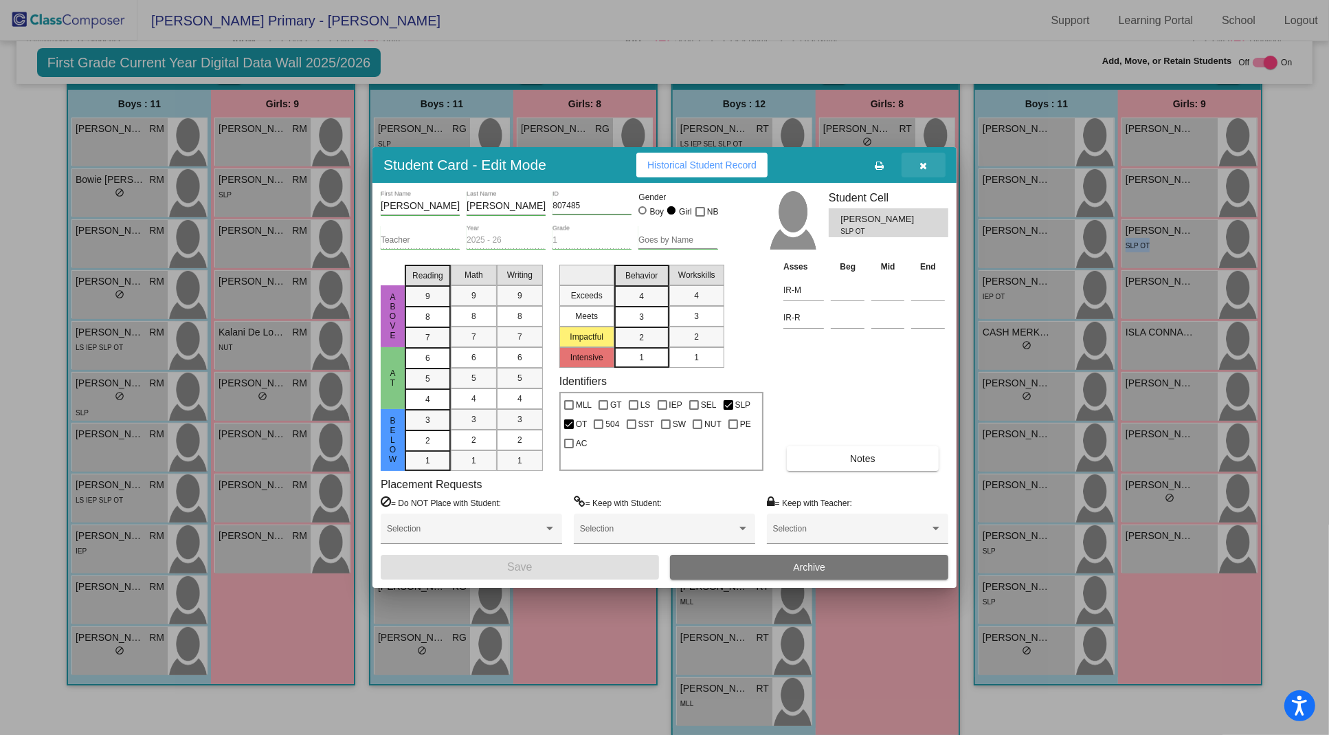
click at [919, 164] on button "button" at bounding box center [923, 165] width 44 height 25
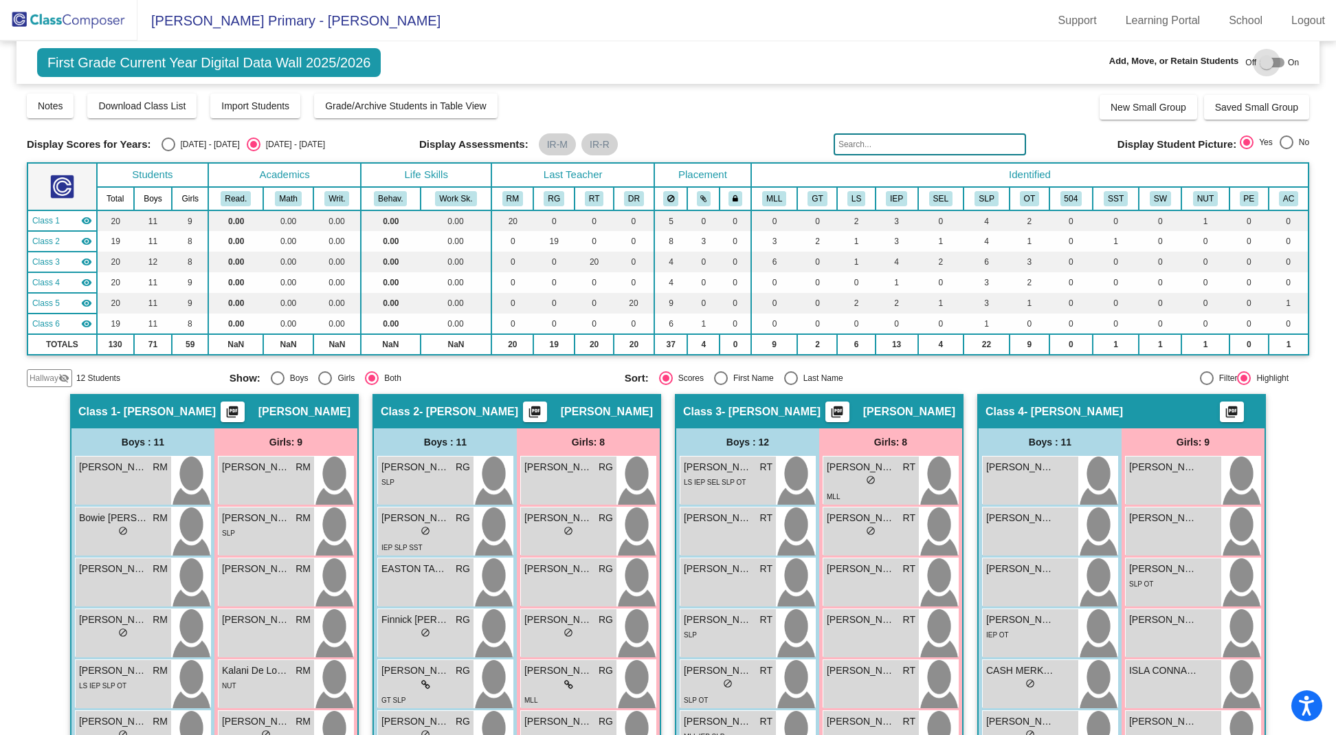
click at [1262, 62] on div at bounding box center [1266, 63] width 14 height 14
checkbox input "true"
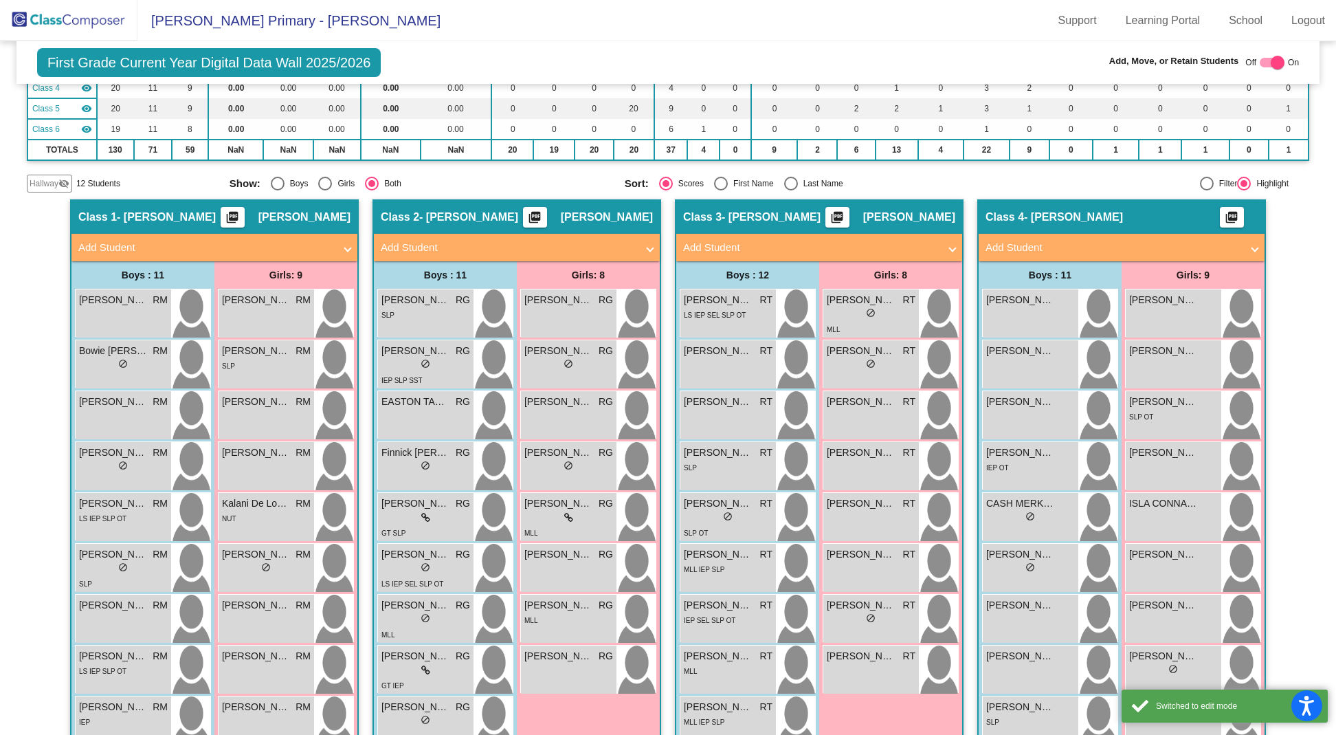
scroll to position [394, 0]
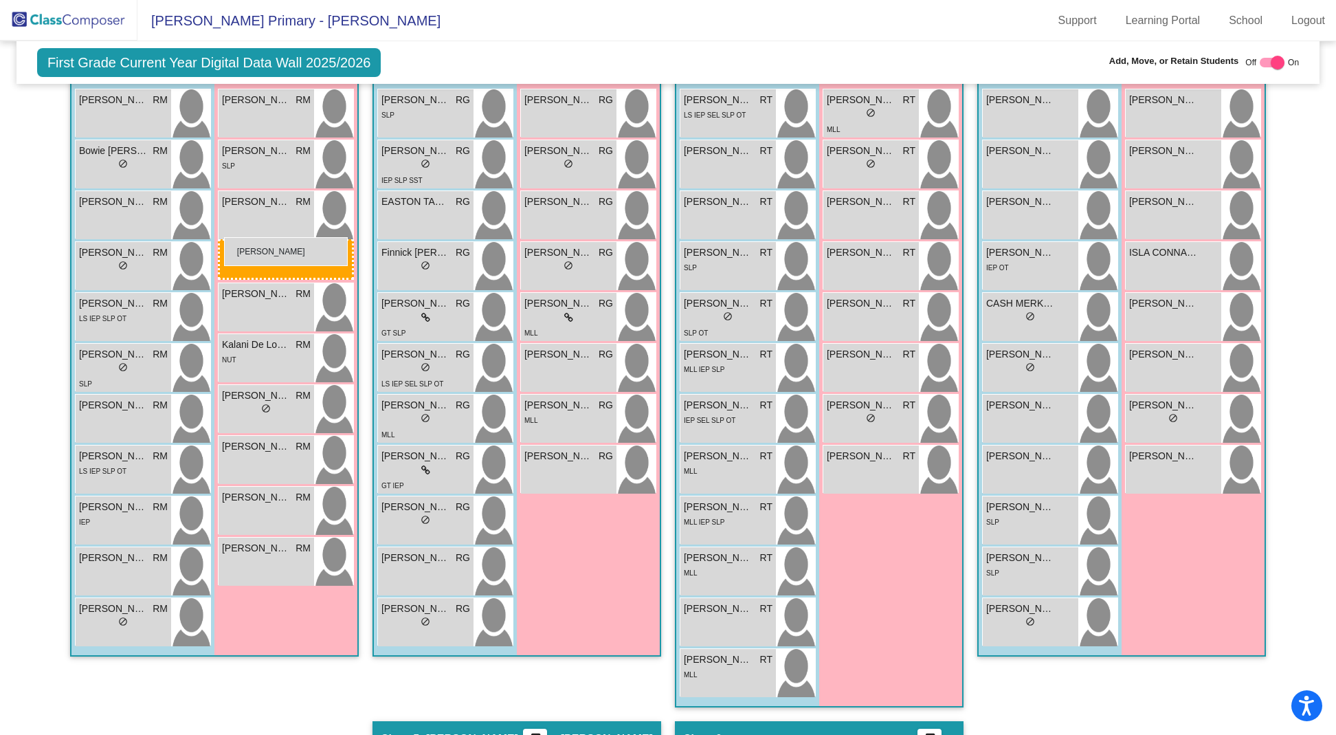
drag, startPoint x: 1205, startPoint y: 213, endPoint x: 214, endPoint y: 245, distance: 991.3
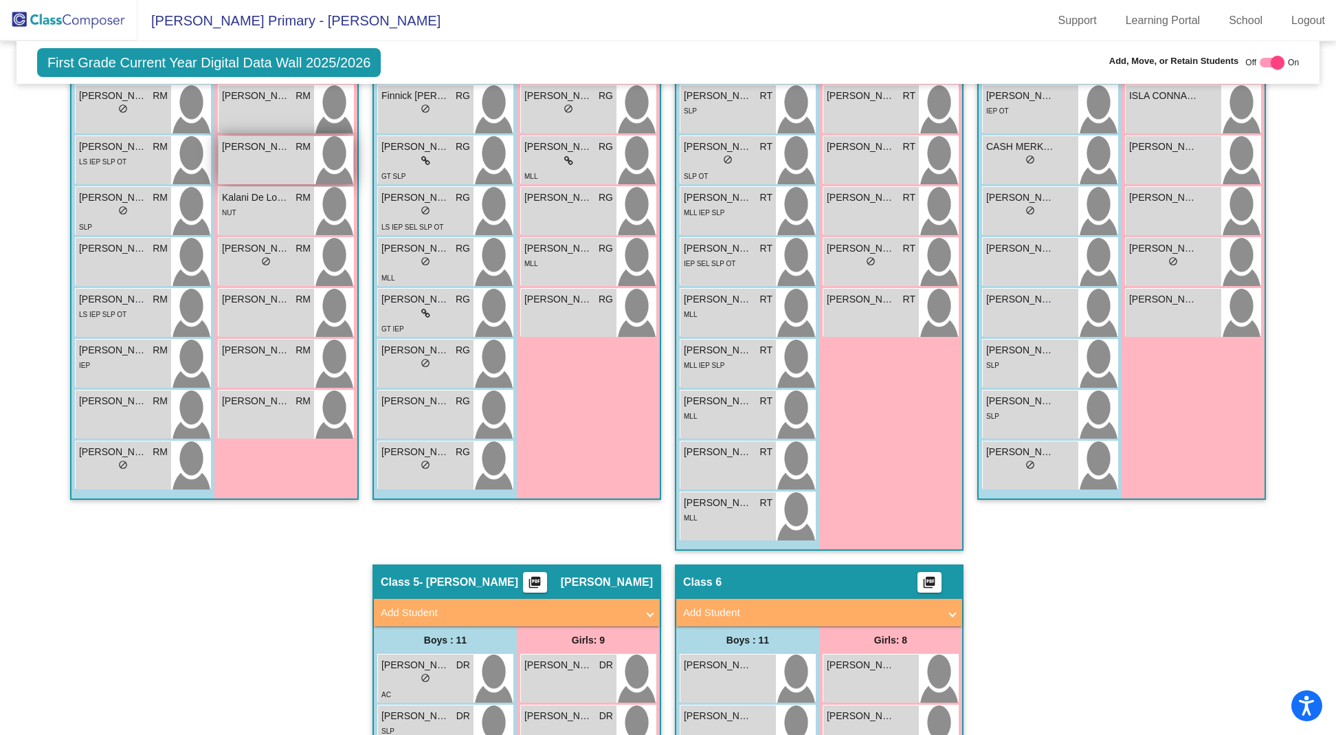
scroll to position [552, 0]
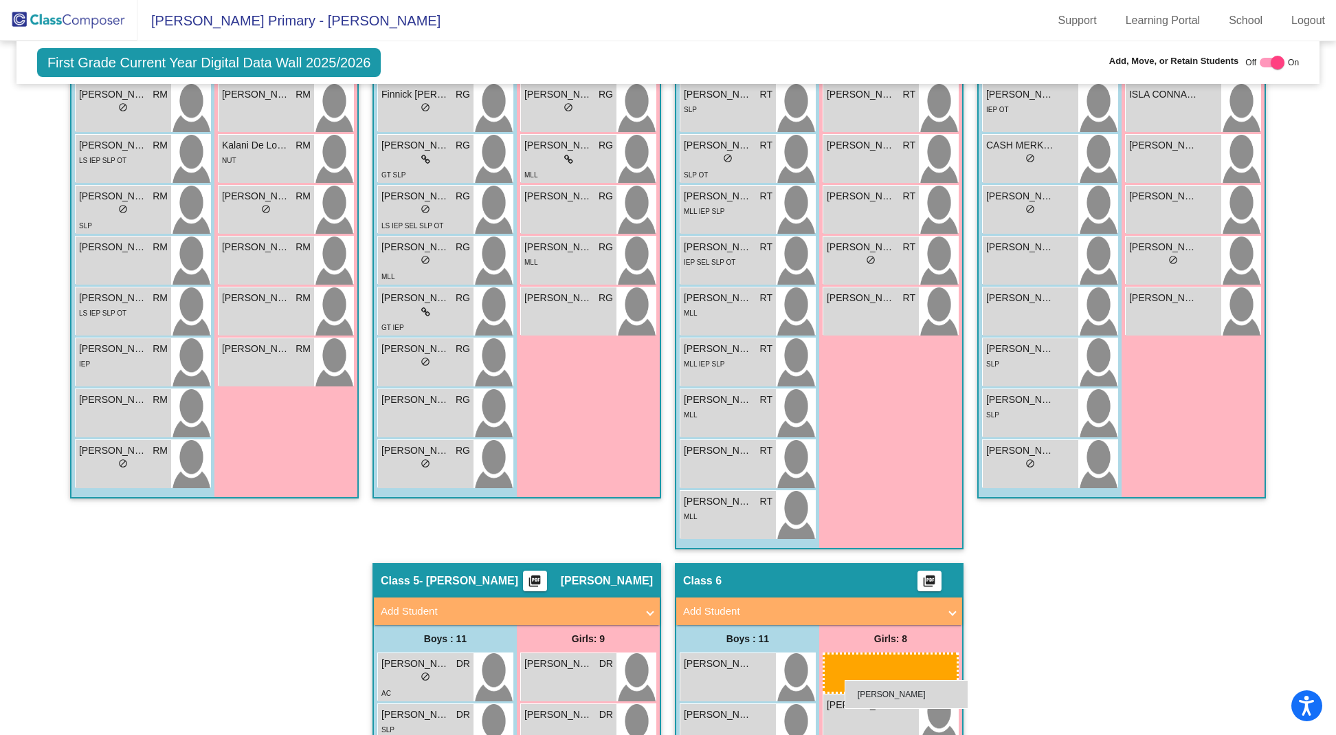
drag, startPoint x: 247, startPoint y: 103, endPoint x: 844, endPoint y: 680, distance: 830.0
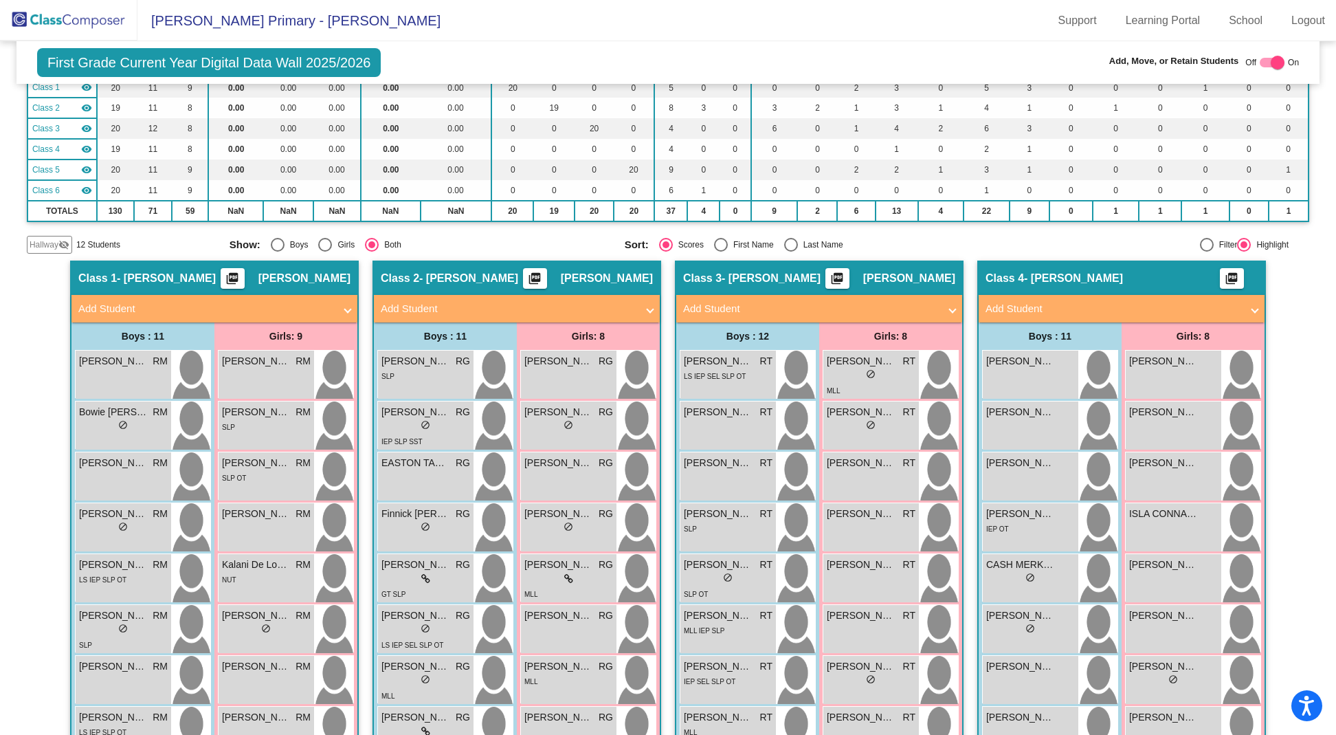
scroll to position [0, 0]
